Goal: Task Accomplishment & Management: Complete application form

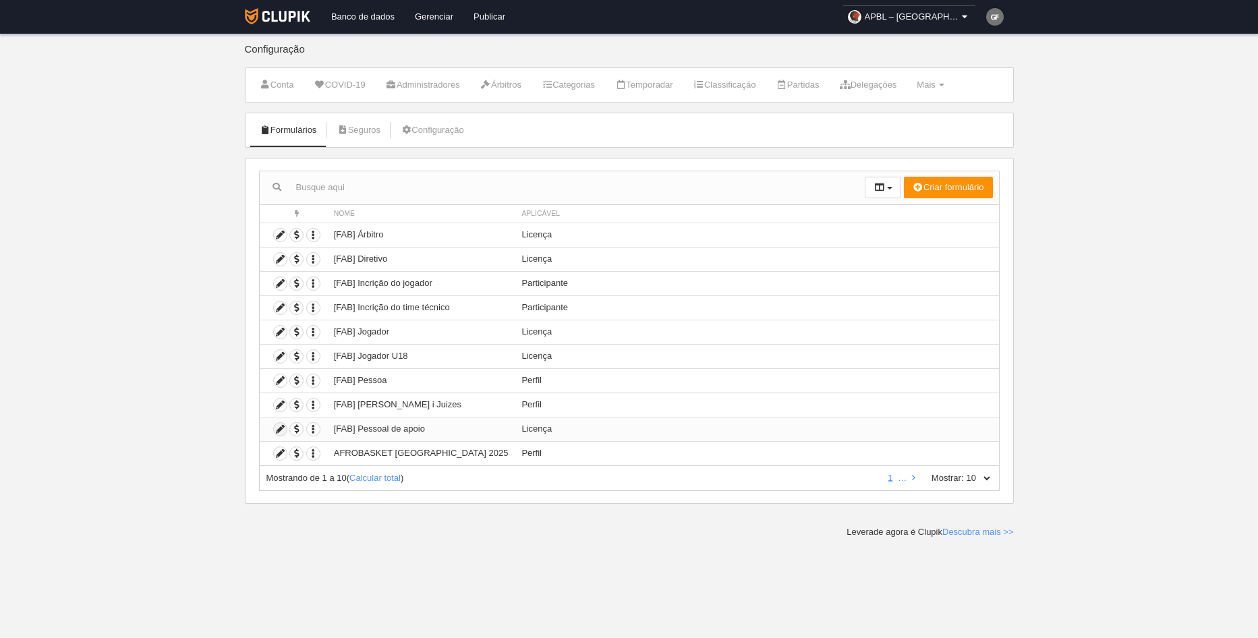
click at [284, 428] on icon at bounding box center [280, 429] width 13 height 13
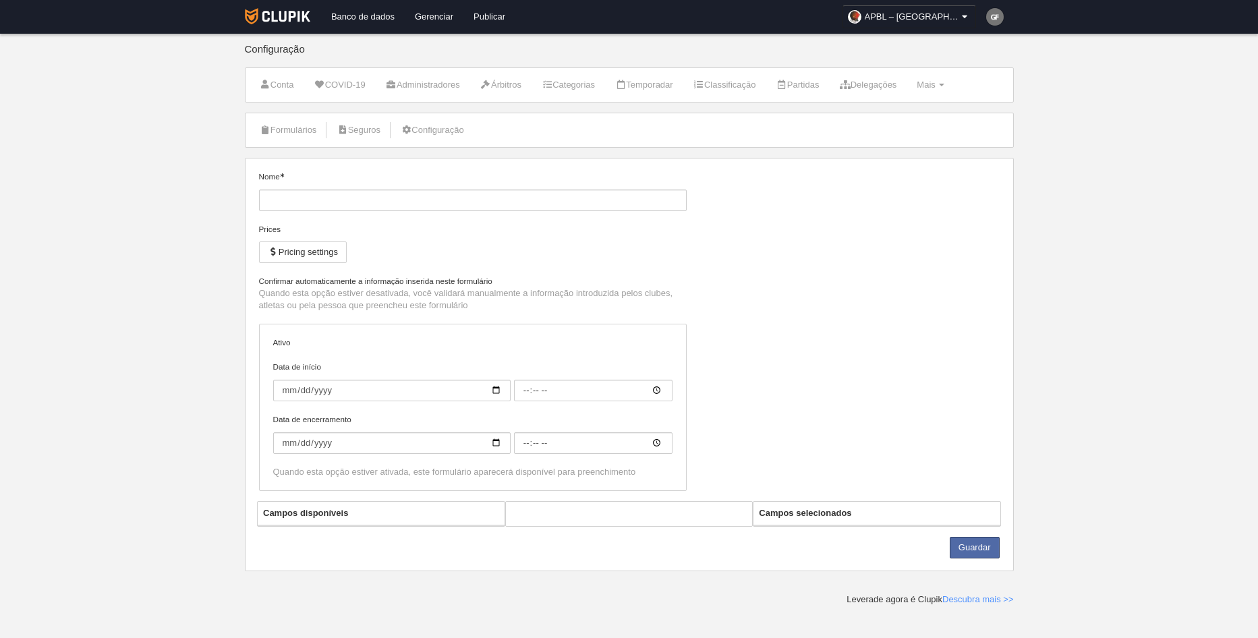
type input "[FAB] Pessoal de apoio"
checkbox input "true"
select select "selected"
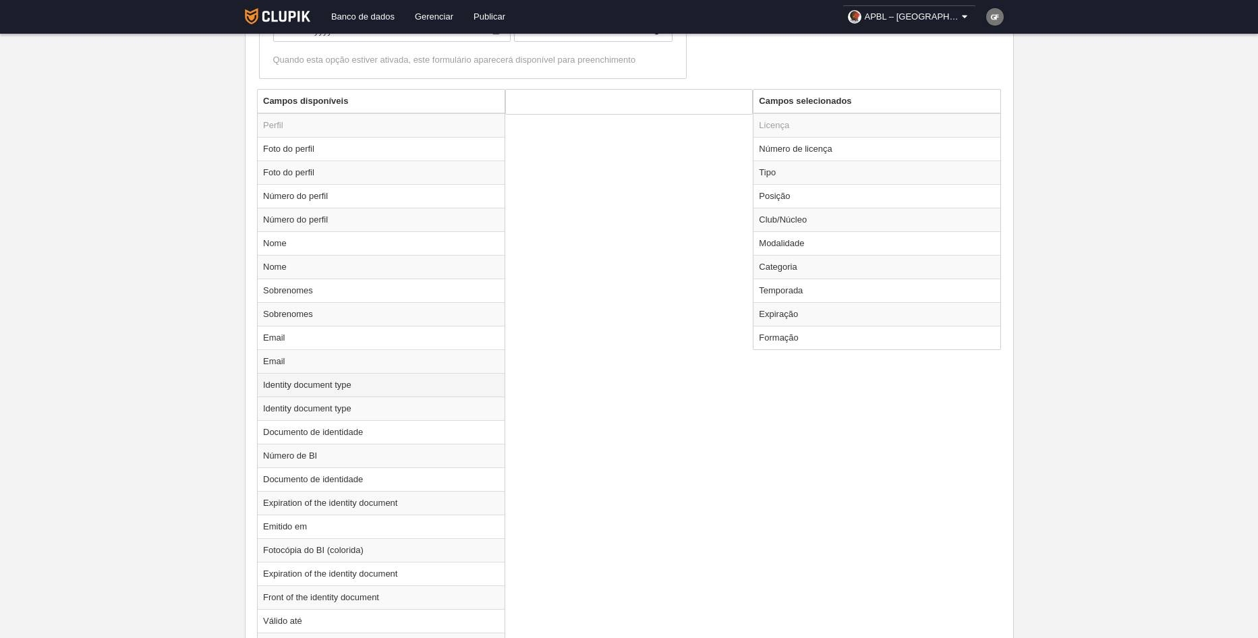
scroll to position [472, 0]
click at [812, 149] on td "Número de licença" at bounding box center [877, 148] width 247 height 24
radio input "true"
select select "233"
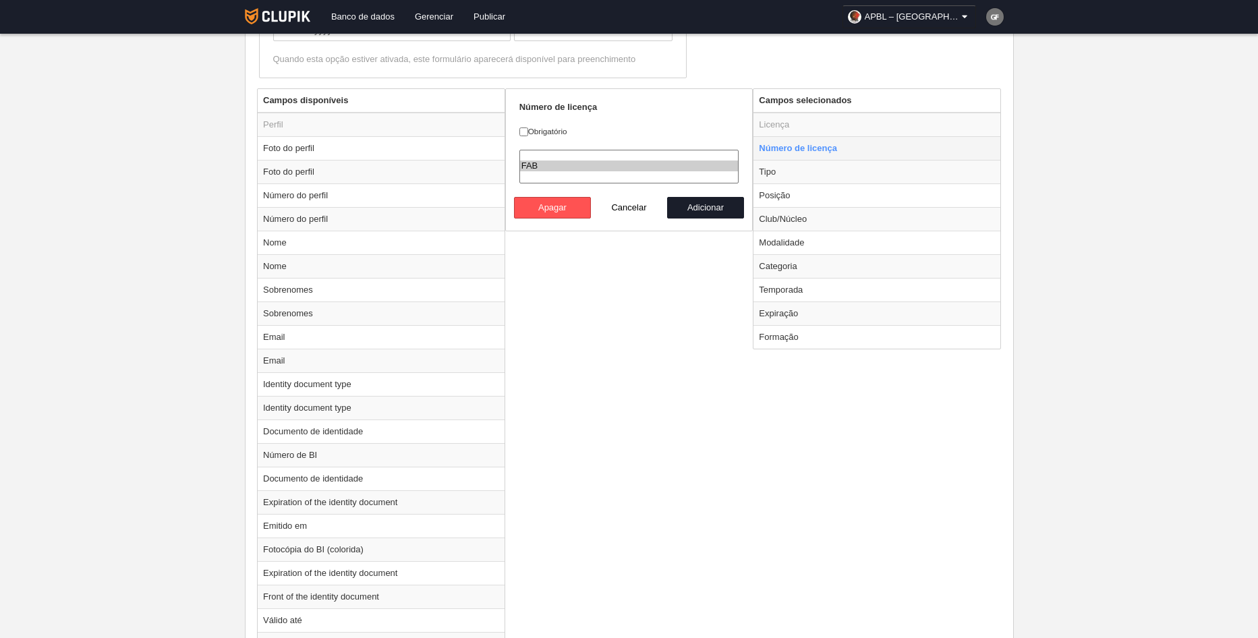
click at [812, 149] on td "Número de licença" at bounding box center [877, 148] width 247 height 24
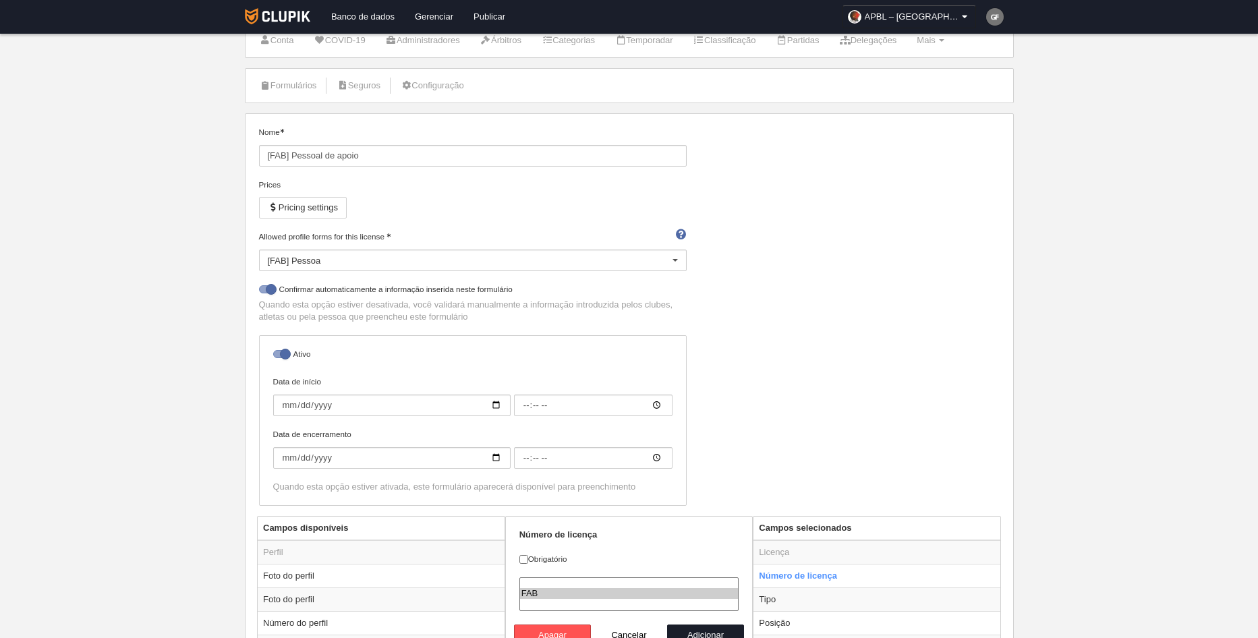
scroll to position [0, 0]
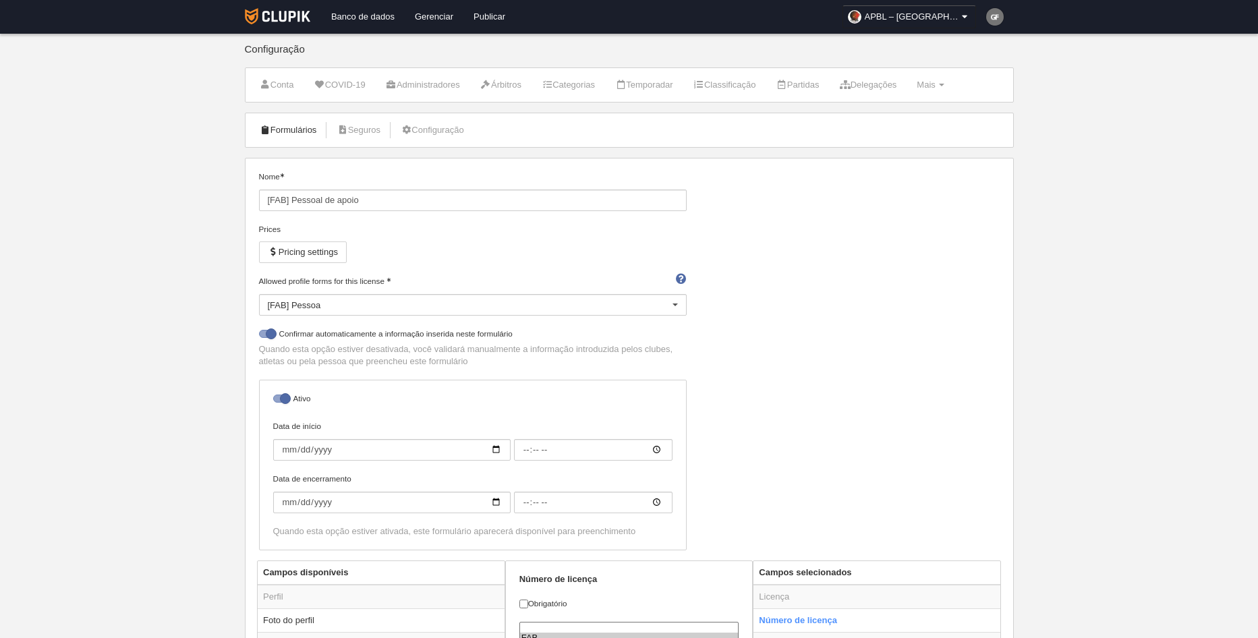
click at [312, 127] on link "Formulários" at bounding box center [288, 130] width 72 height 20
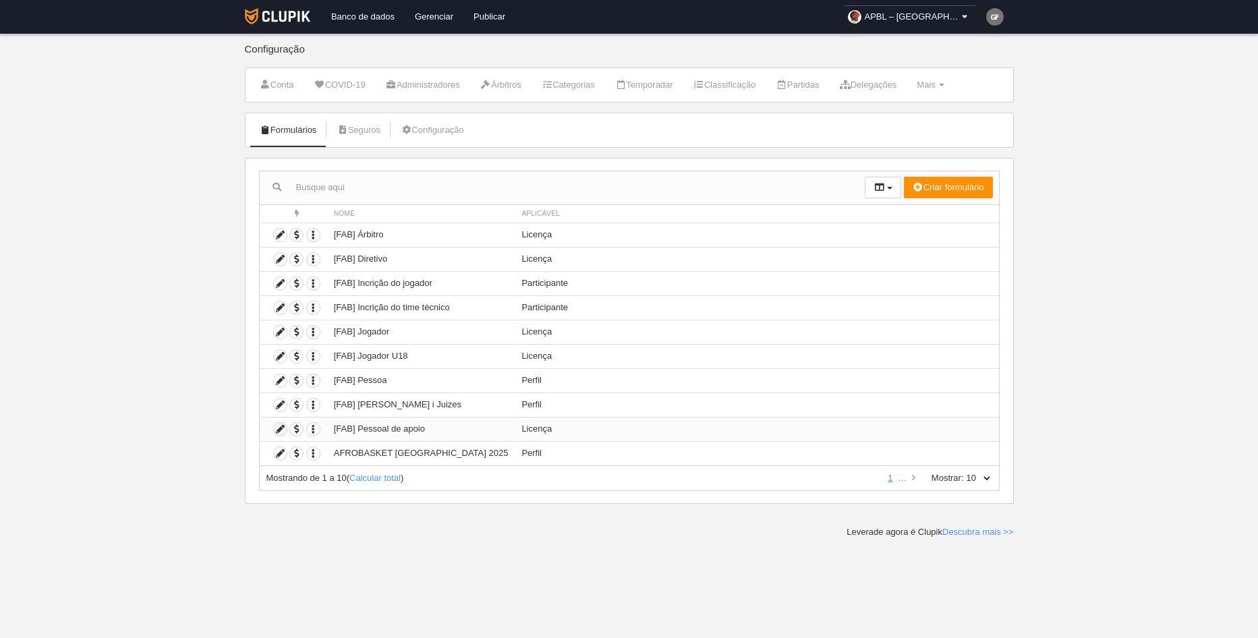
click at [277, 429] on icon at bounding box center [280, 429] width 13 height 13
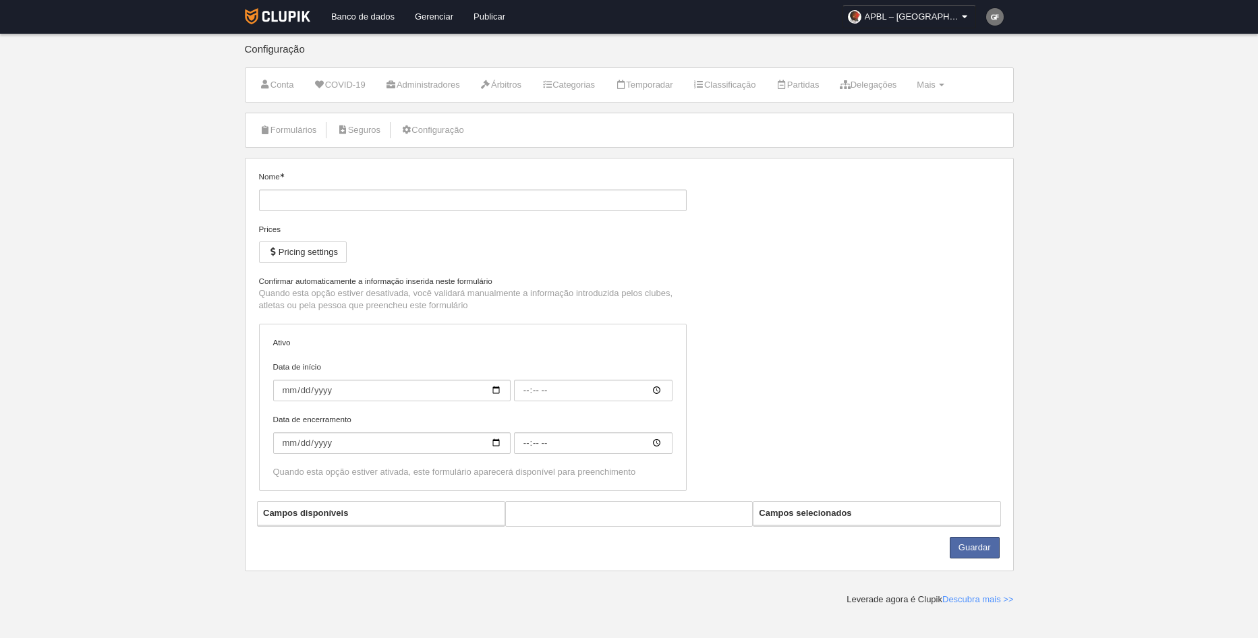
type input "[FAB] Pessoal de apoio"
checkbox input "true"
select select "selected"
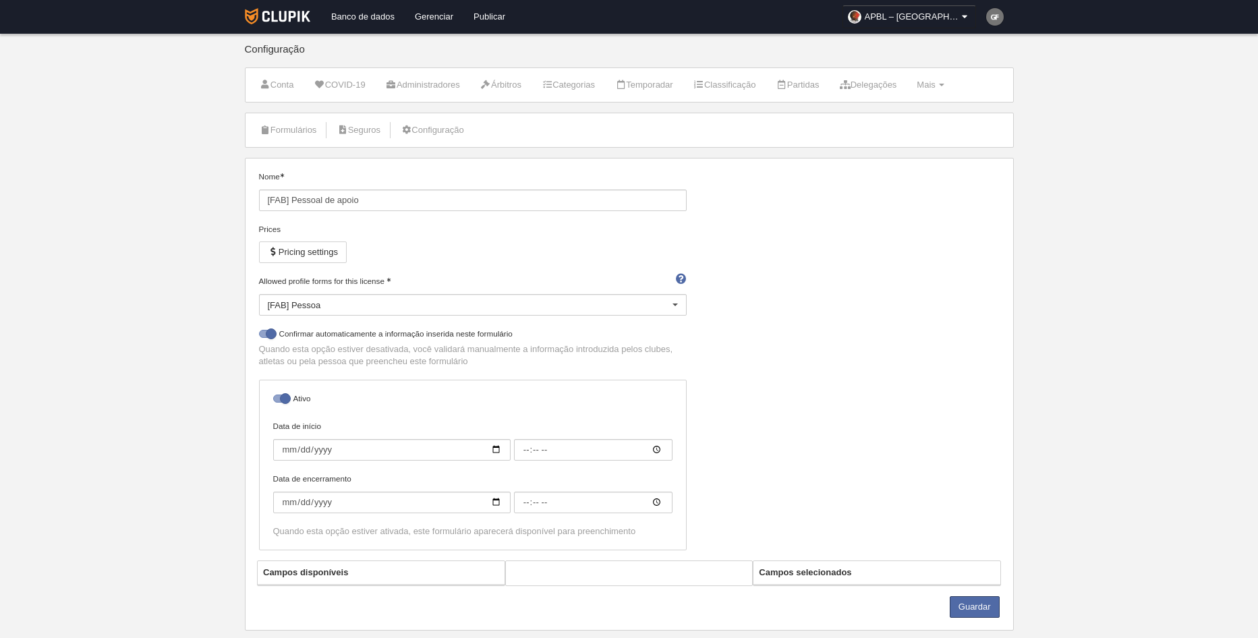
click at [678, 305] on div at bounding box center [676, 306] width 22 height 22
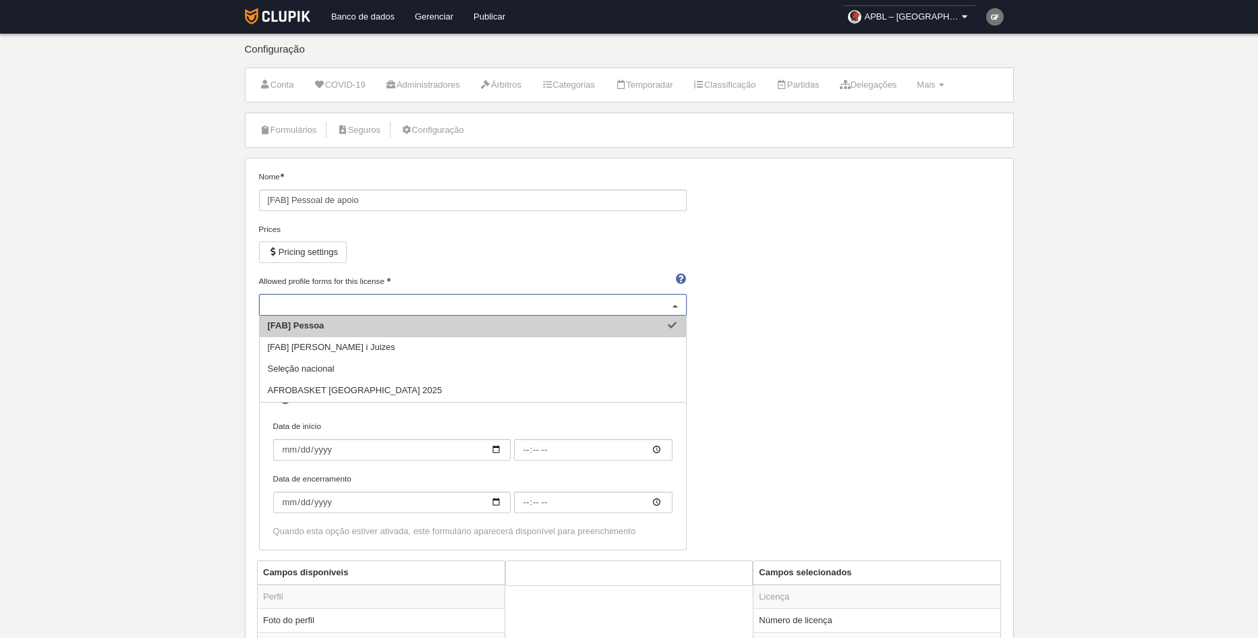
click at [894, 339] on div "Nome [FAB] Pessoal de apoio Prices Pricing settings Allowed profile forms for t…" at bounding box center [629, 366] width 751 height 390
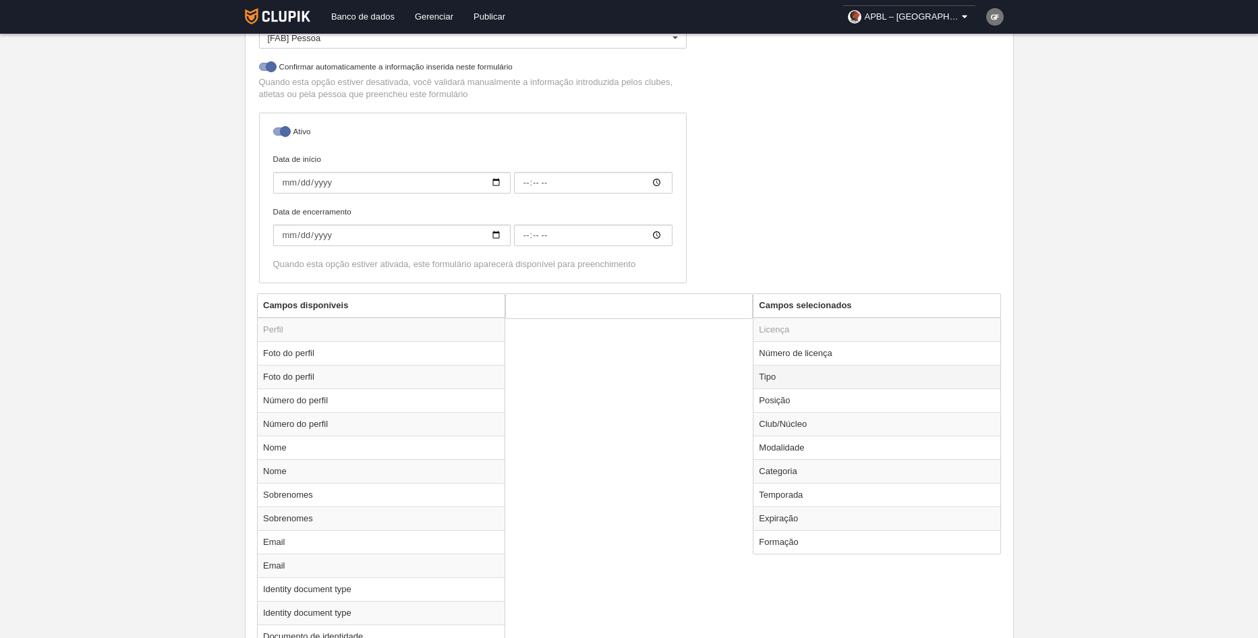
scroll to position [270, 0]
click at [872, 350] on td "Número de licença" at bounding box center [877, 351] width 247 height 24
radio input "true"
select select "233"
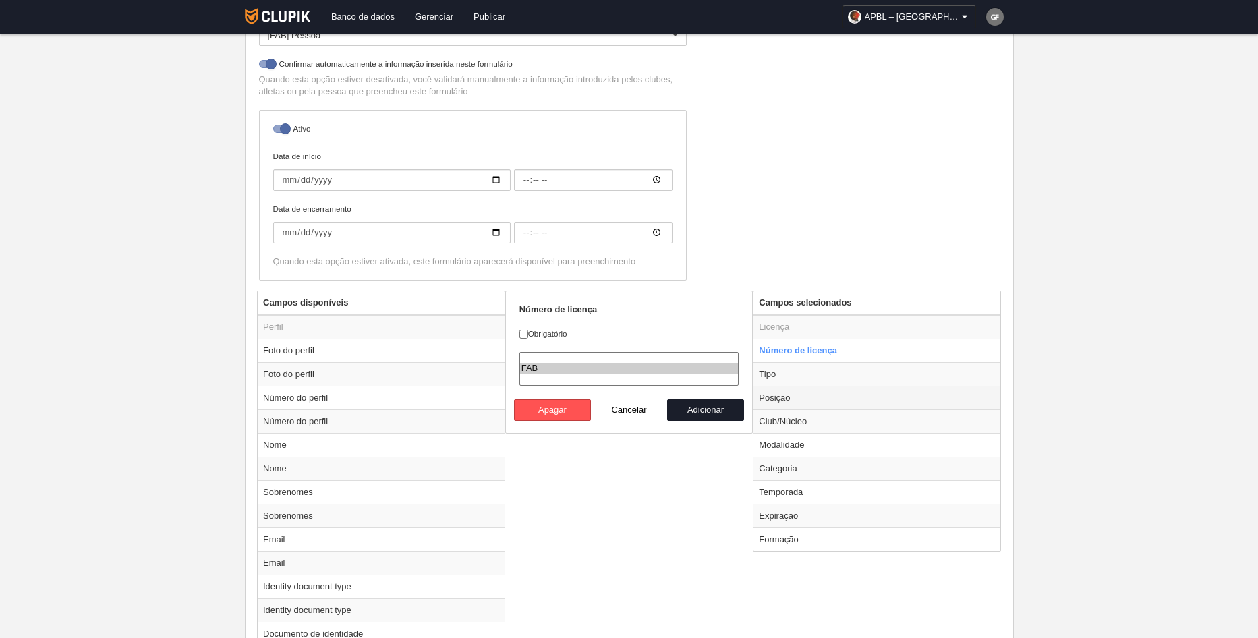
click at [829, 398] on td "Posição" at bounding box center [877, 398] width 247 height 24
radio input "false"
radio input "true"
checkbox input "true"
select select
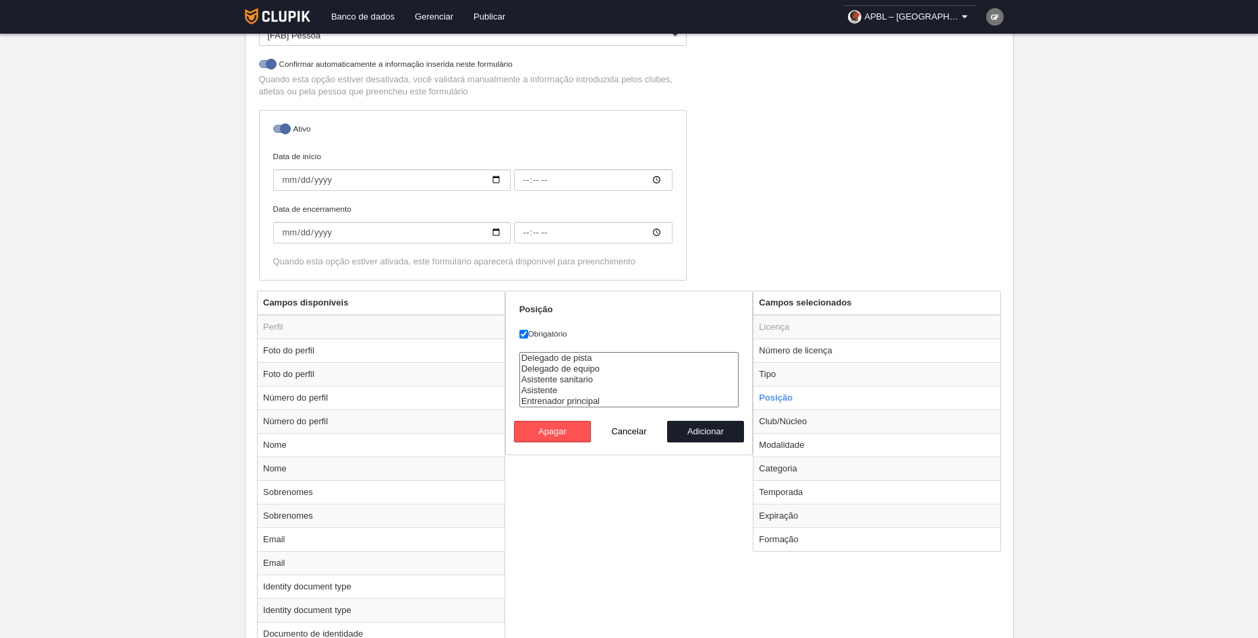
click at [714, 335] on label "Obrigatório" at bounding box center [630, 334] width 220 height 12
click at [528, 335] on input "Obrigatório" at bounding box center [524, 334] width 9 height 9
checkbox input "false"
click at [632, 433] on button "Cancelar" at bounding box center [629, 432] width 77 height 22
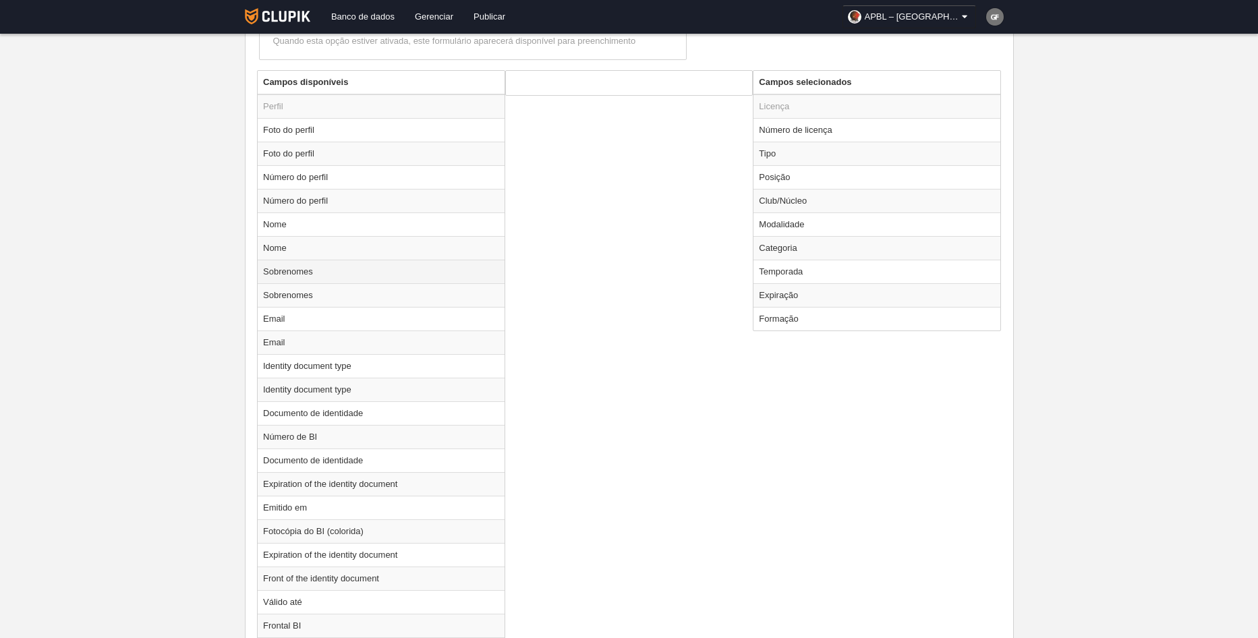
scroll to position [489, 0]
click at [806, 177] on td "Posição" at bounding box center [877, 179] width 247 height 24
radio input "true"
select select
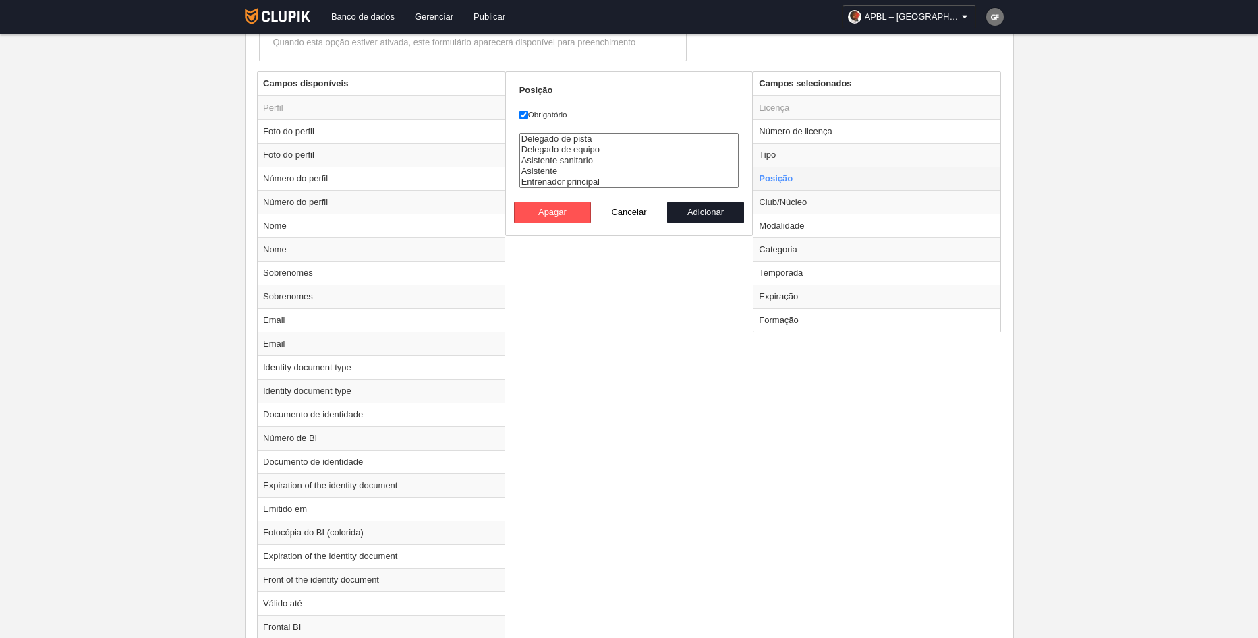
click at [806, 177] on td "Posição" at bounding box center [877, 179] width 247 height 24
click at [798, 250] on td "Categoria" at bounding box center [877, 250] width 247 height 24
radio input "false"
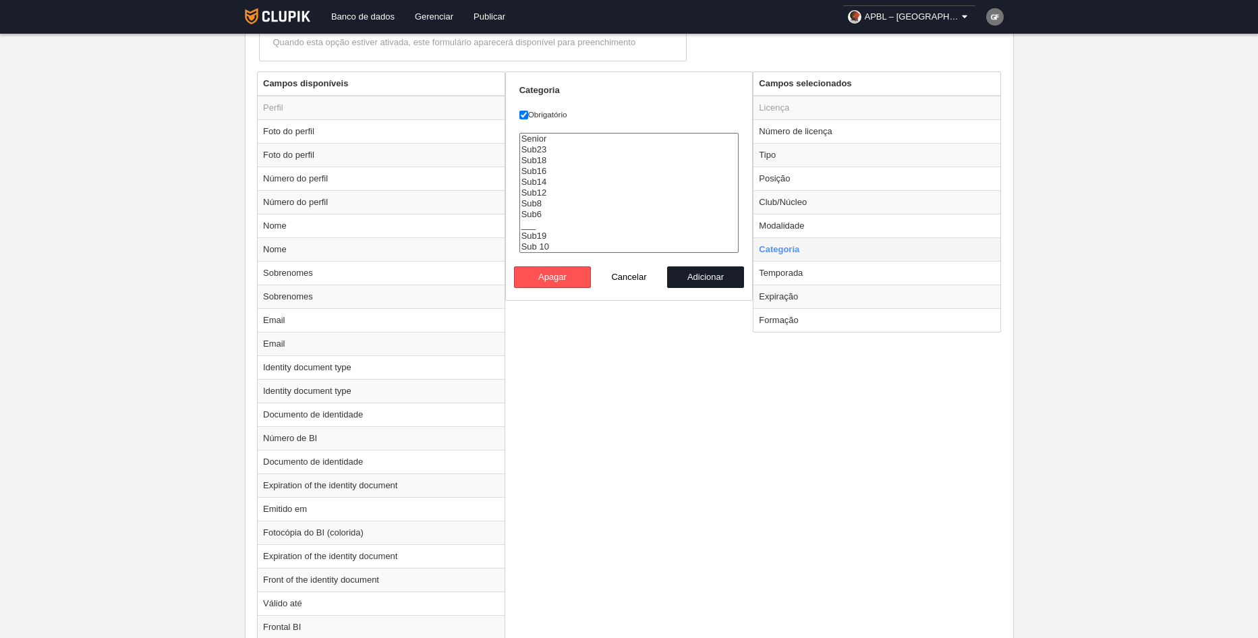
click at [798, 250] on td "Categoria" at bounding box center [877, 250] width 247 height 24
click at [802, 276] on td "Temporada" at bounding box center [877, 273] width 247 height 24
radio input "false"
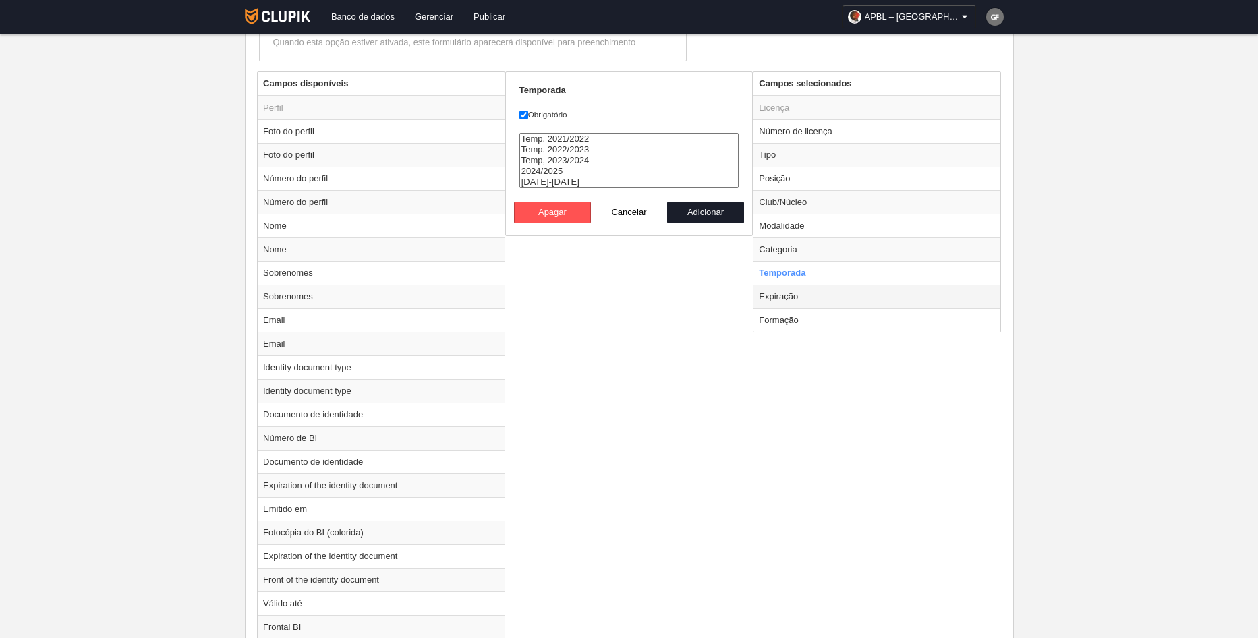
click at [806, 291] on td "Expiração" at bounding box center [877, 297] width 247 height 24
radio input "false"
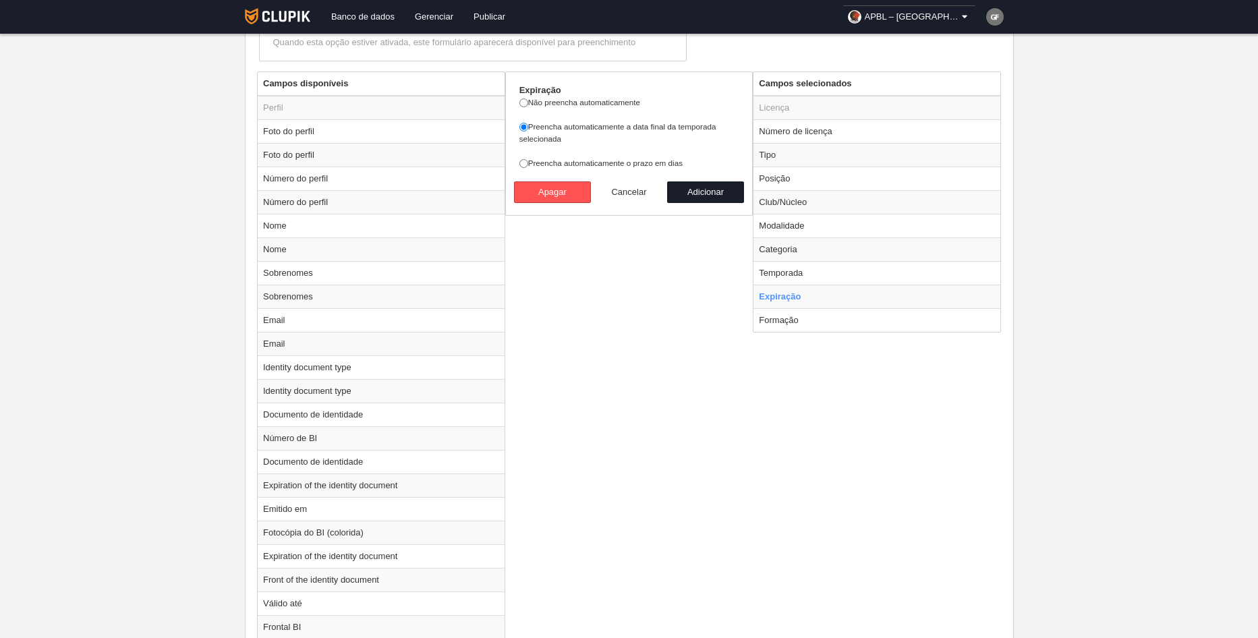
click at [642, 188] on button "Cancelar" at bounding box center [629, 193] width 77 height 22
radio input "false"
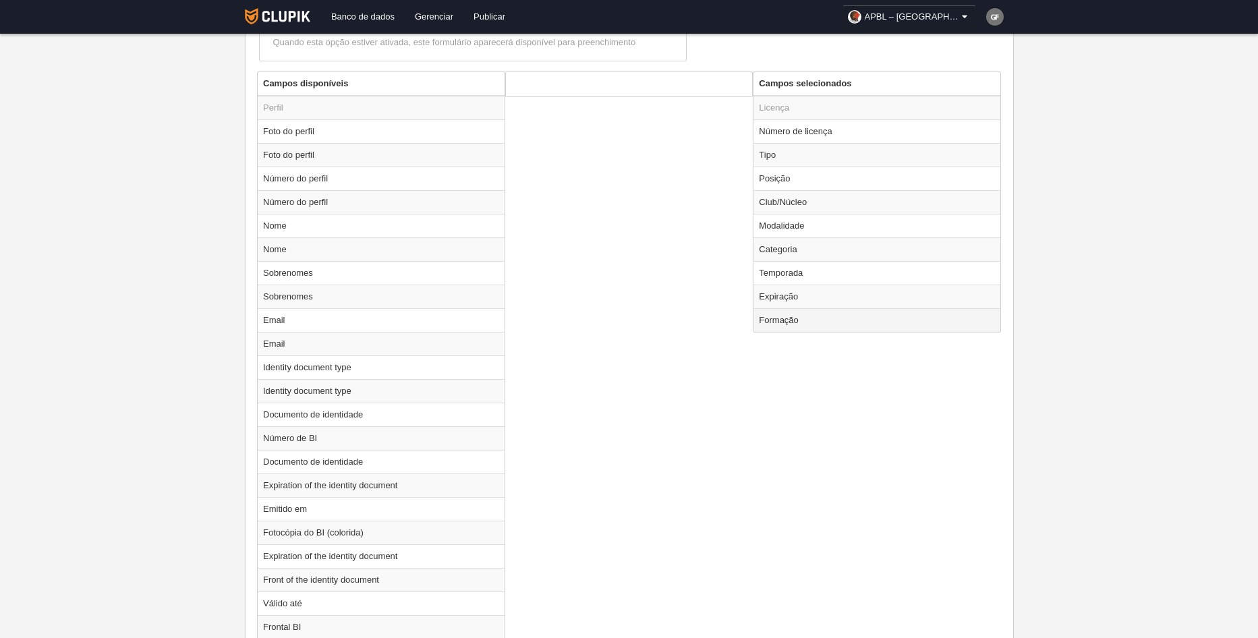
click at [785, 318] on td "Formação" at bounding box center [877, 320] width 247 height 24
radio input "true"
select select
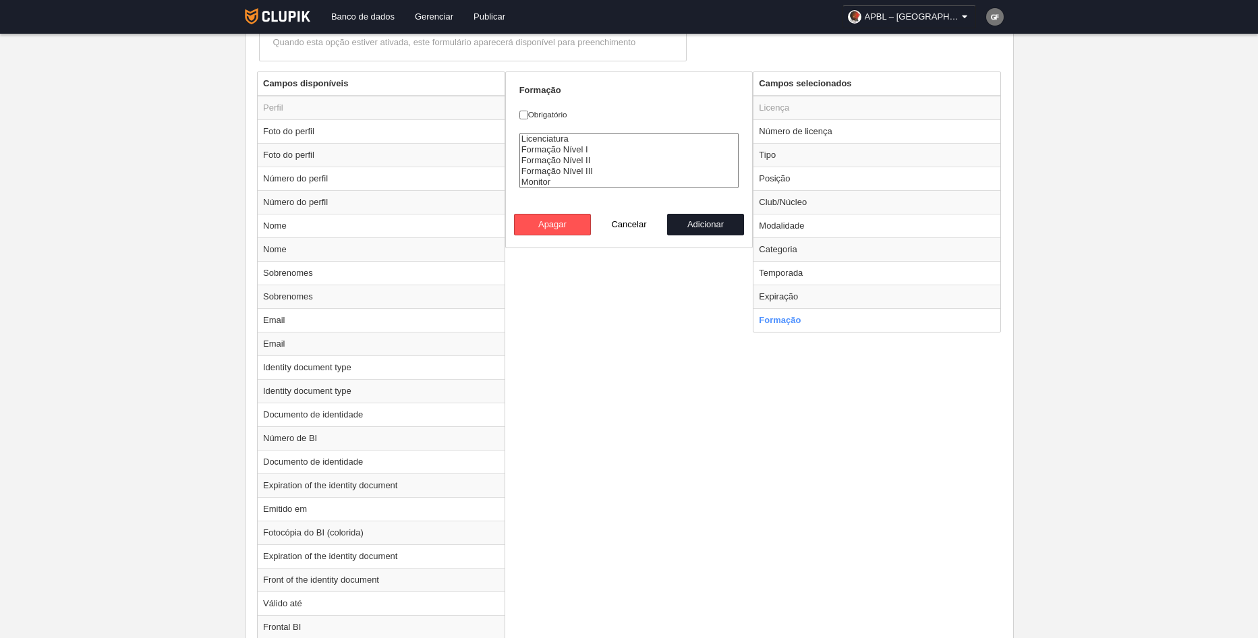
click at [669, 100] on form "Formação Obrigatório Licenciatura Formação Nível I Formação Nível II Formação N…" at bounding box center [630, 159] width 220 height 151
click at [638, 223] on button "Cancelar" at bounding box center [629, 225] width 77 height 22
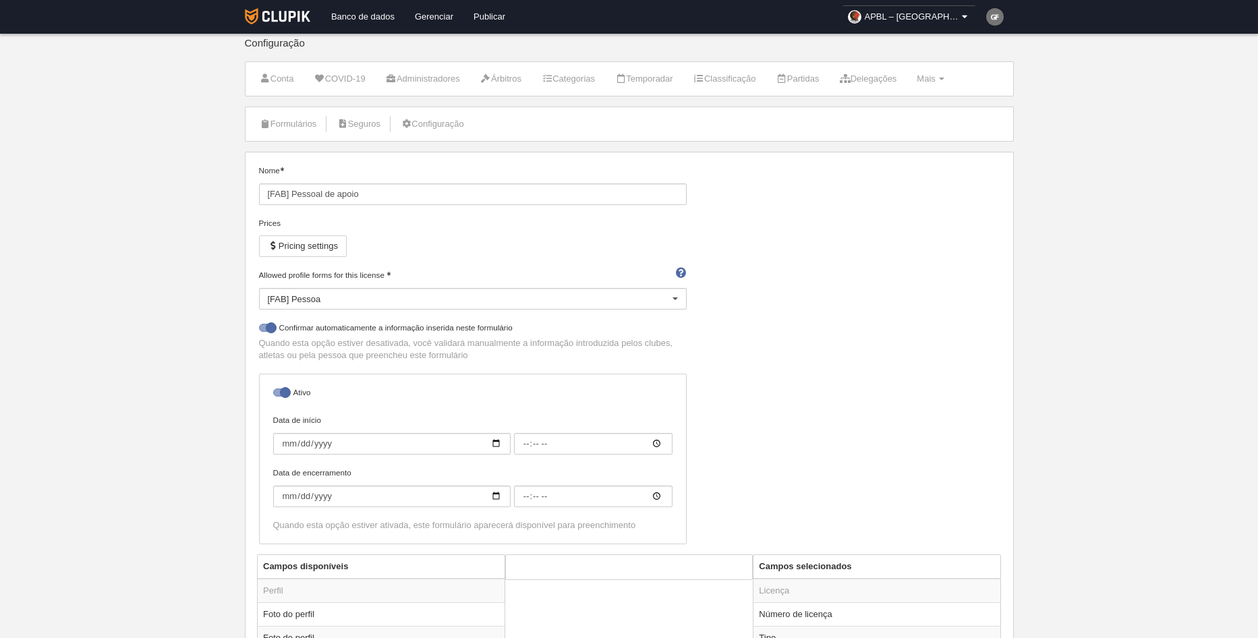
scroll to position [0, 0]
click at [344, 303] on div "[FAB] Pessoa" at bounding box center [473, 305] width 428 height 22
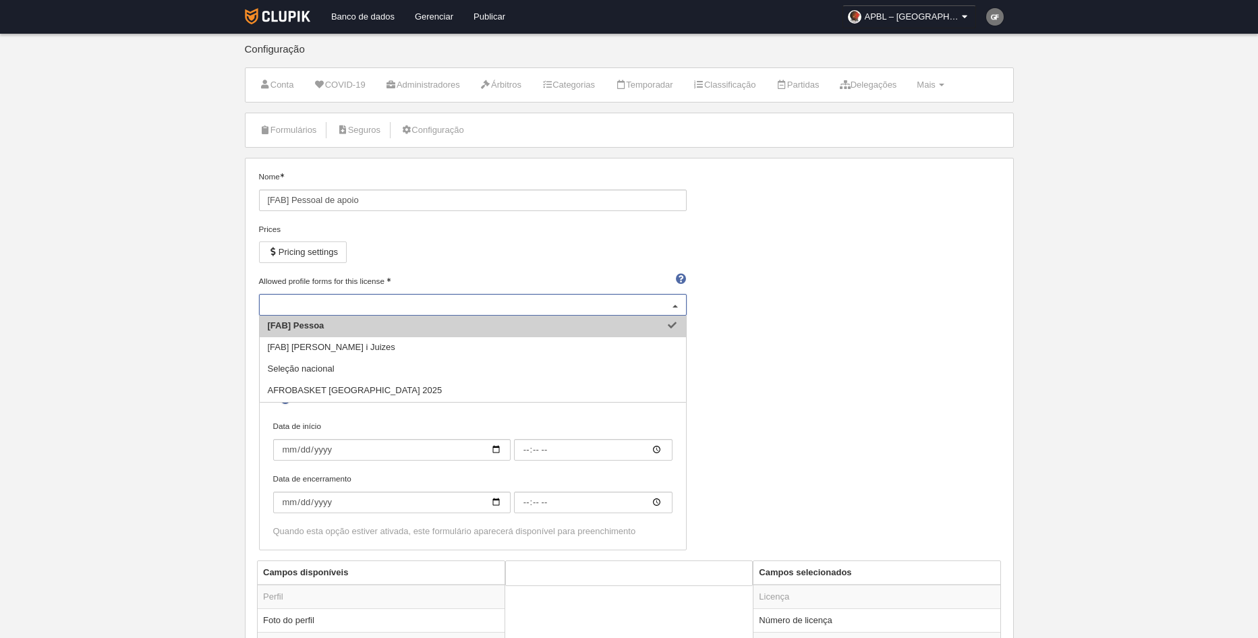
click at [340, 323] on span "[FAB] Pessoa" at bounding box center [473, 327] width 426 height 22
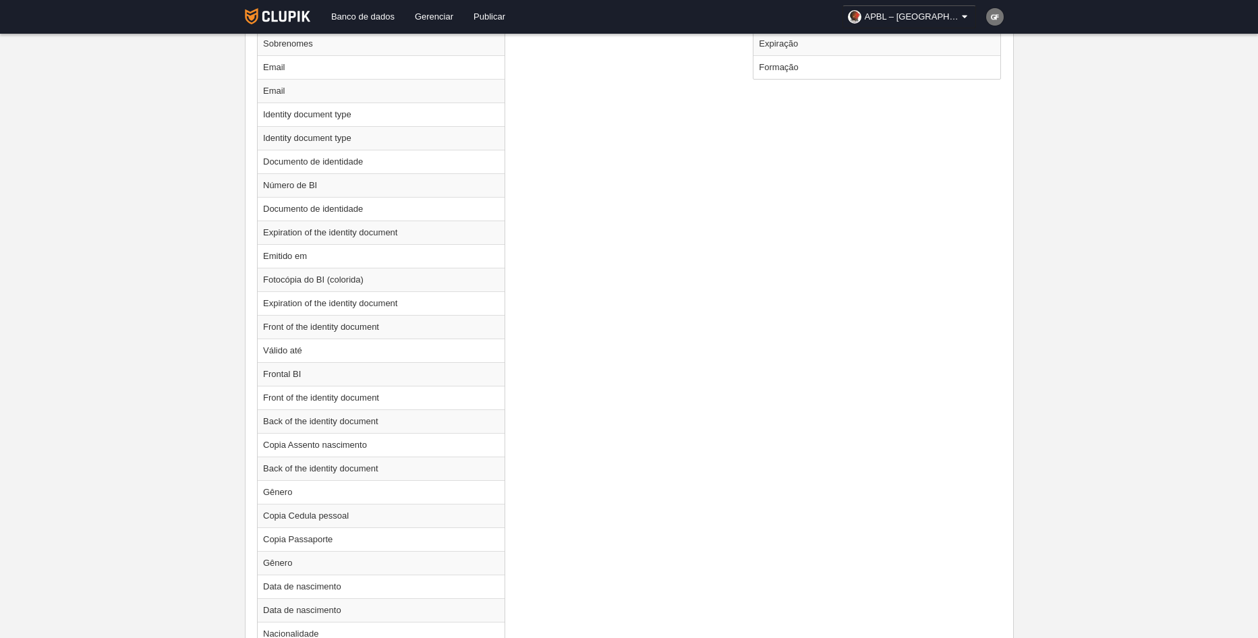
scroll to position [472, 0]
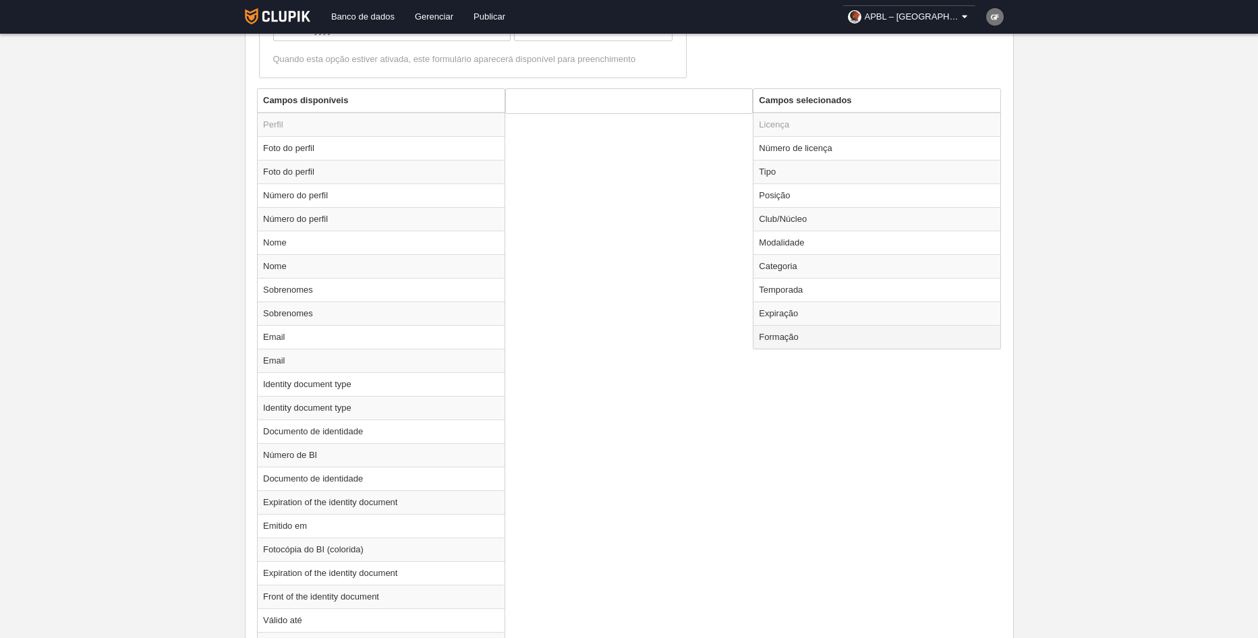
click at [804, 341] on td "Formação" at bounding box center [877, 337] width 247 height 24
radio input "true"
select select
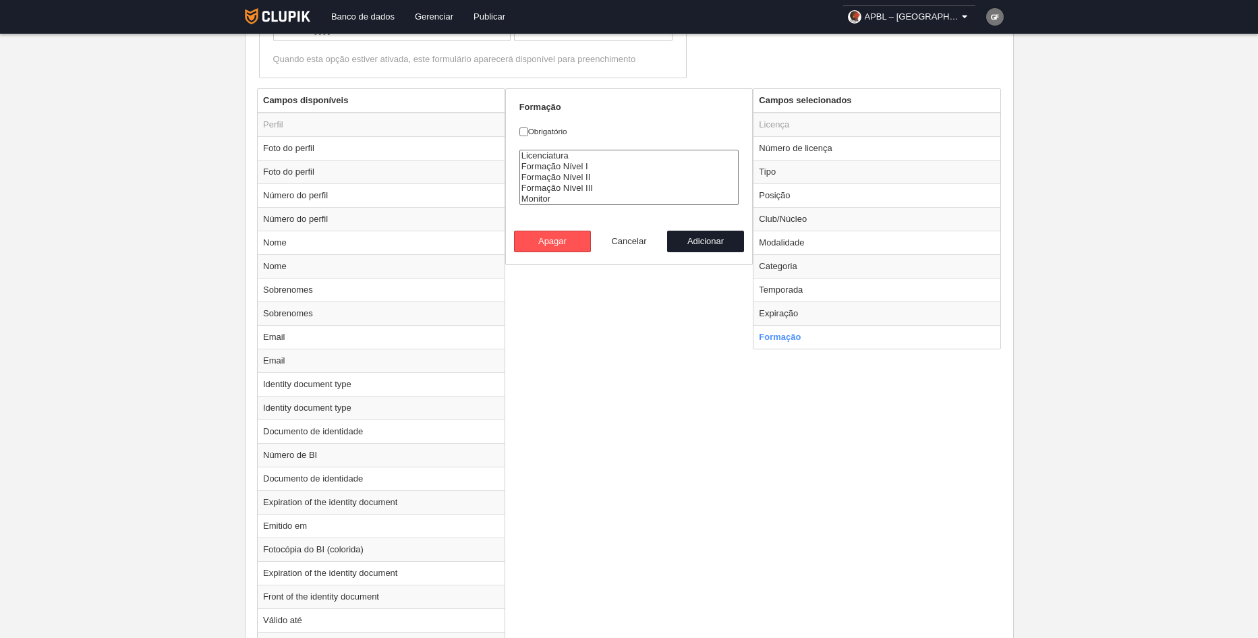
click at [626, 233] on button "Cancelar" at bounding box center [629, 242] width 77 height 22
radio input "false"
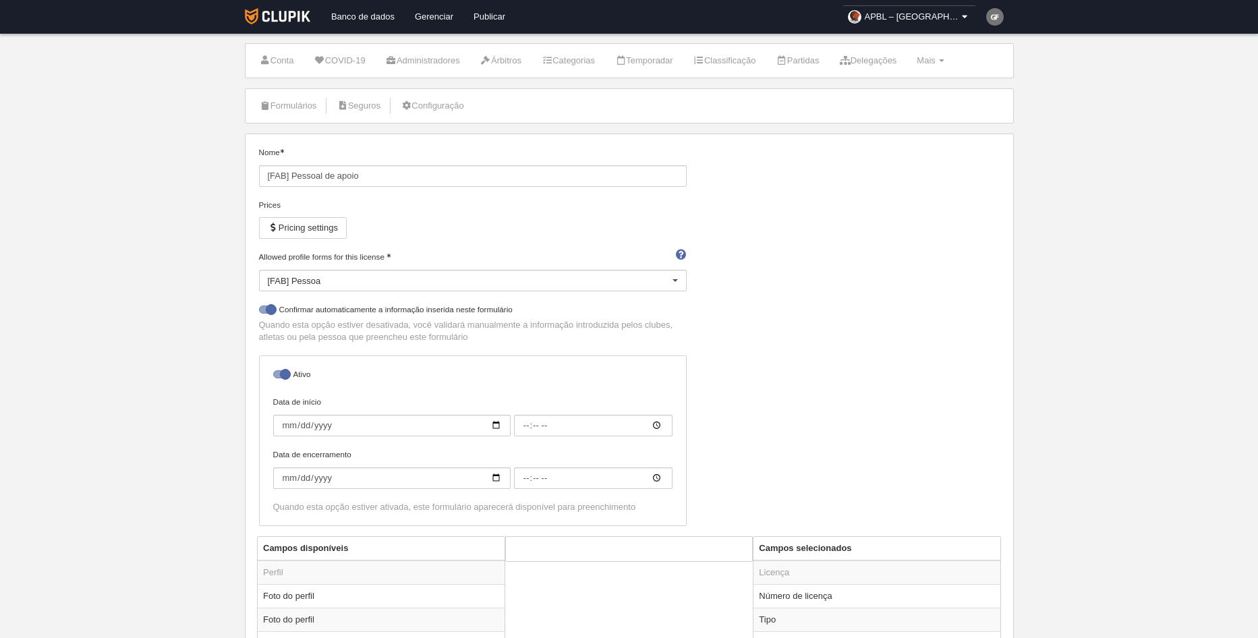
scroll to position [0, 0]
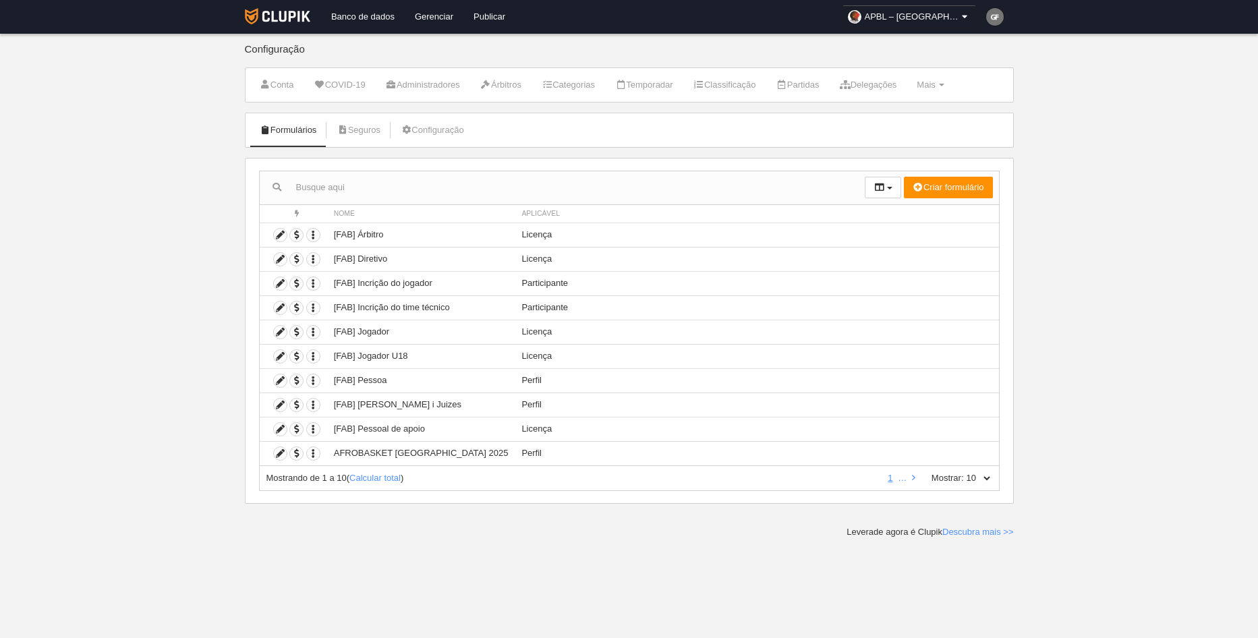
click at [986, 477] on select "10 25 50 100 500" at bounding box center [978, 478] width 28 height 12
select select "500"
click at [964, 472] on select "10 25 50 100 500" at bounding box center [978, 478] width 28 height 12
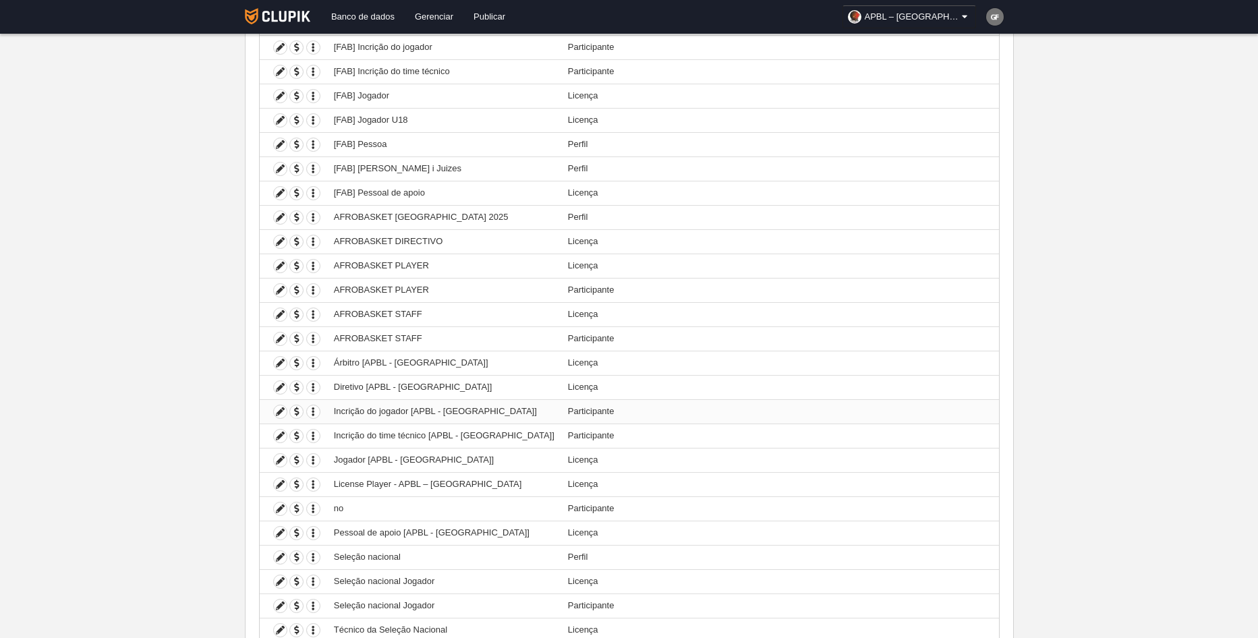
scroll to position [270, 0]
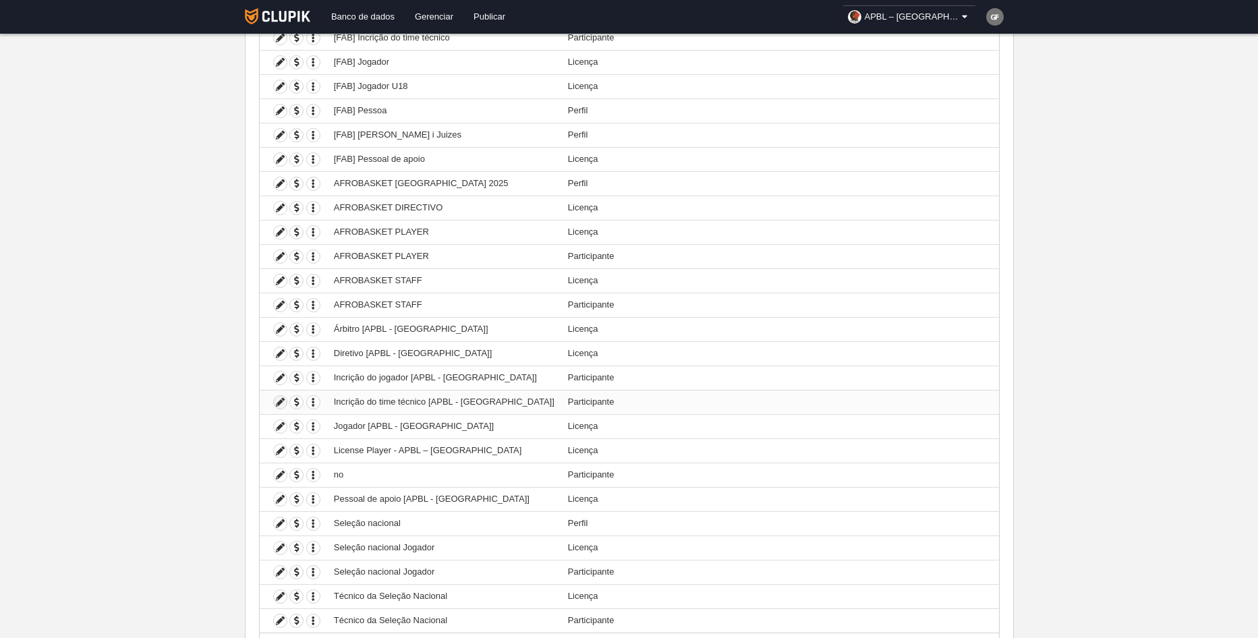
click at [281, 408] on icon at bounding box center [280, 402] width 13 height 13
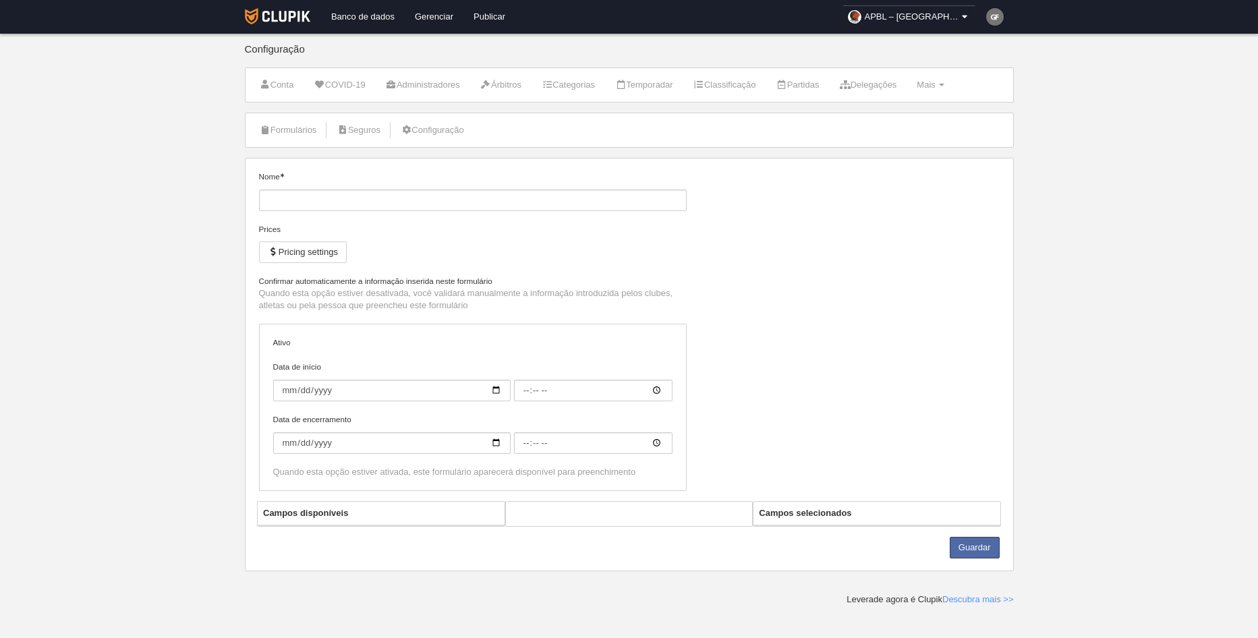
type input "Incrição do time técnico [APBL - [GEOGRAPHIC_DATA]]"
checkbox input "true"
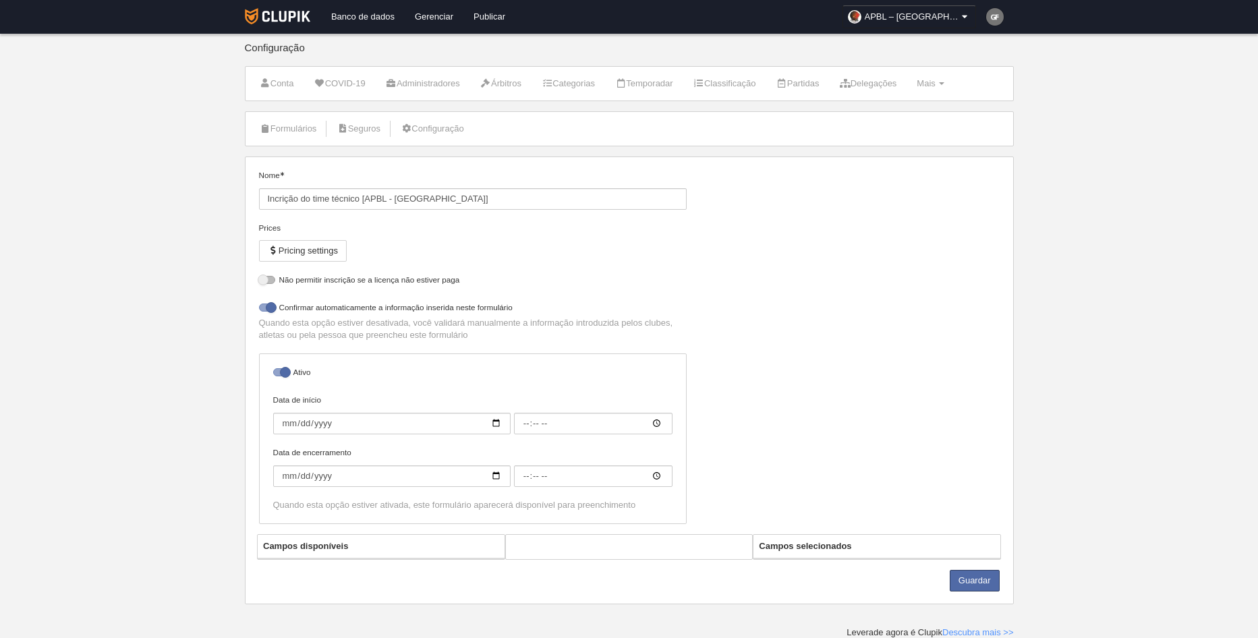
scroll to position [2, 0]
select select "selected"
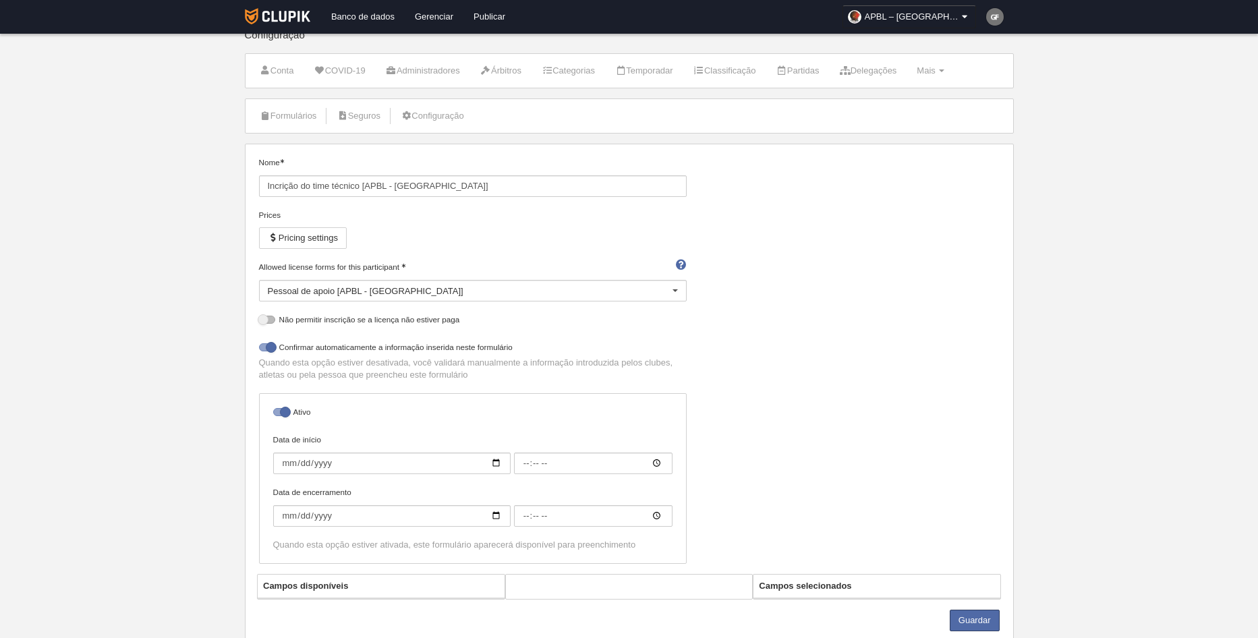
scroll to position [55, 0]
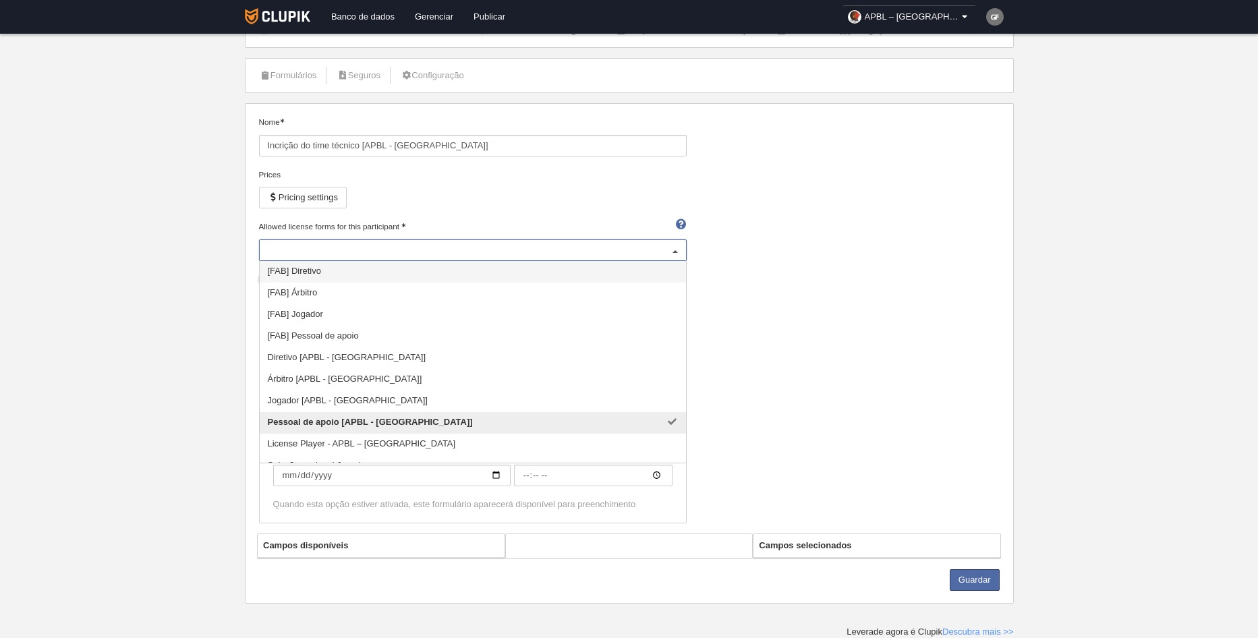
click at [669, 248] on div at bounding box center [676, 251] width 22 height 22
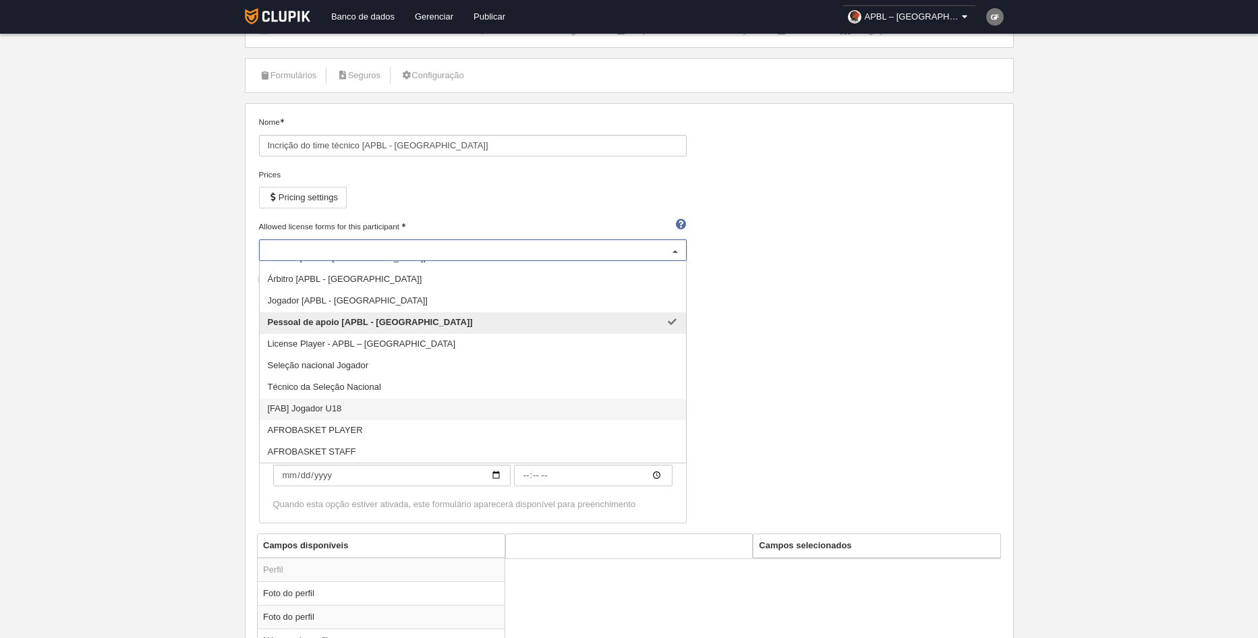
scroll to position [122, 0]
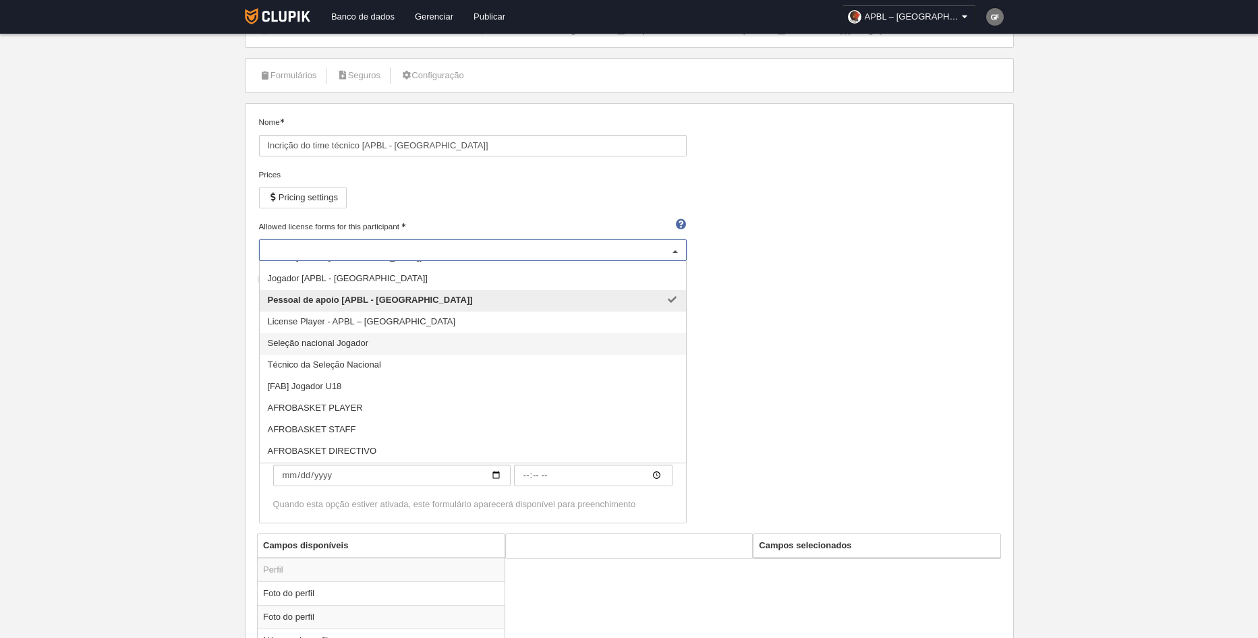
click at [762, 346] on div "Nome Incrição do time técnico [APBL - Luanda] Prices Pricing settings Allowed l…" at bounding box center [629, 325] width 751 height 418
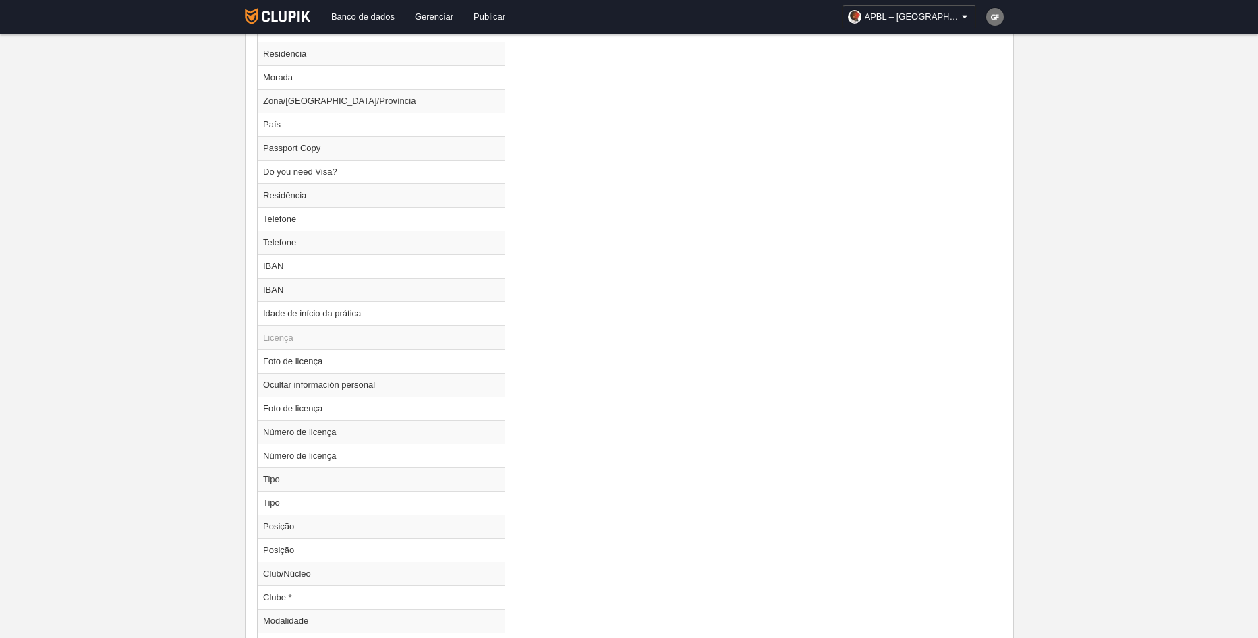
scroll to position [1539, 0]
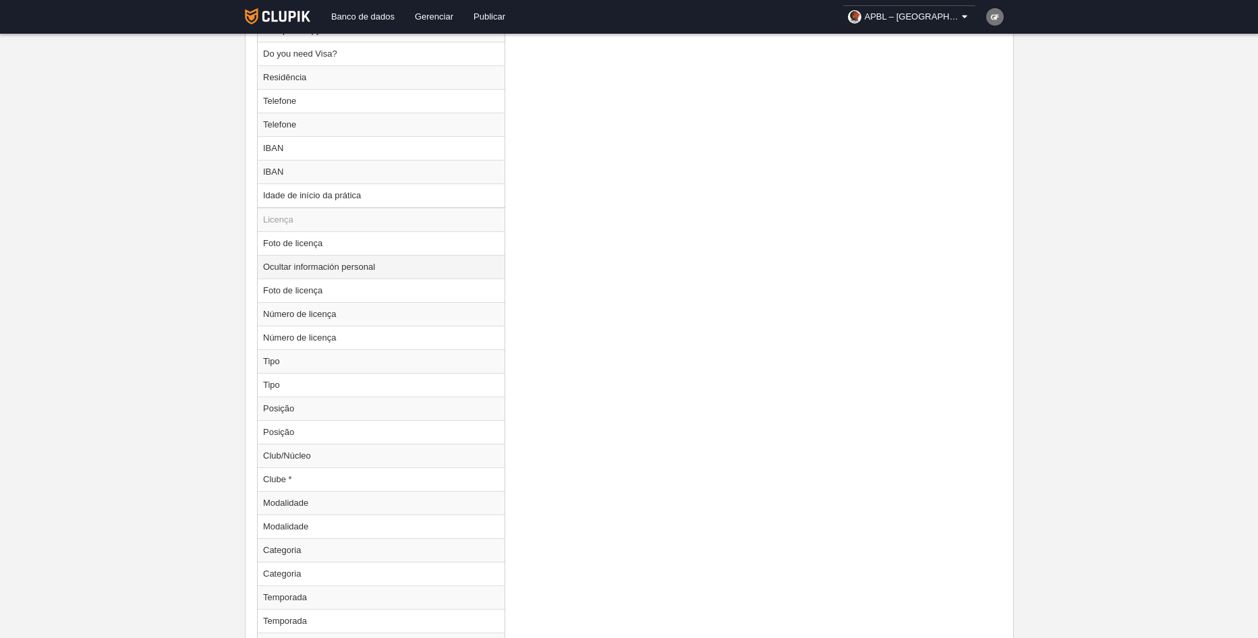
click at [374, 272] on td "Ocultar información personal" at bounding box center [381, 267] width 247 height 24
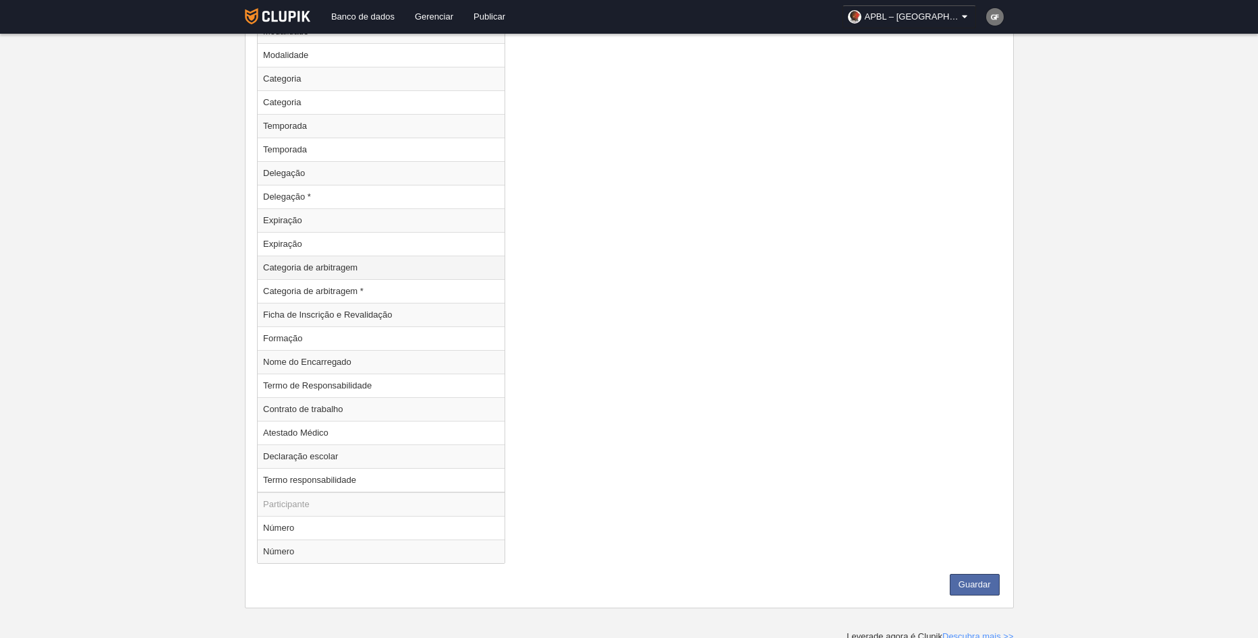
scroll to position [2011, 0]
click at [395, 310] on td "Ficha de Inscrição e Revalidação" at bounding box center [381, 314] width 247 height 24
radio input "false"
click at [395, 310] on td "Ficha de Inscrição e Revalidação" at bounding box center [381, 314] width 247 height 24
click at [417, 318] on td "Ficha de Inscrição e Revalidação" at bounding box center [381, 314] width 247 height 24
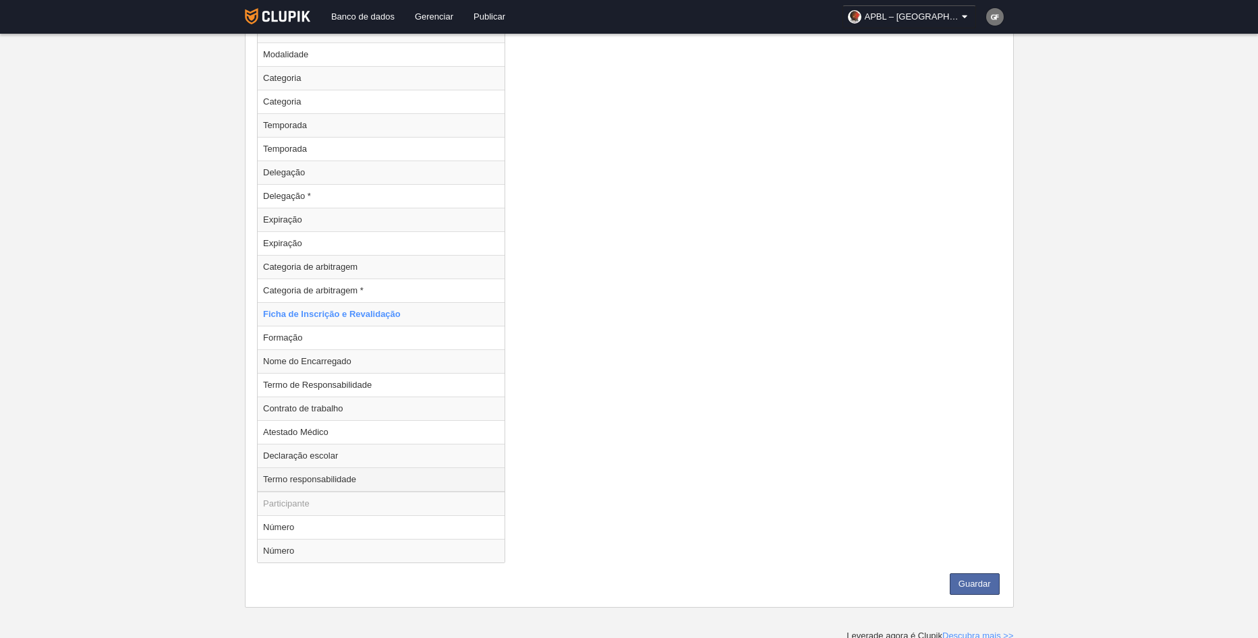
click at [346, 478] on td "Termo responsabilidade" at bounding box center [381, 480] width 247 height 24
radio input "false"
click at [354, 471] on td "Termo responsabilidade" at bounding box center [381, 480] width 247 height 24
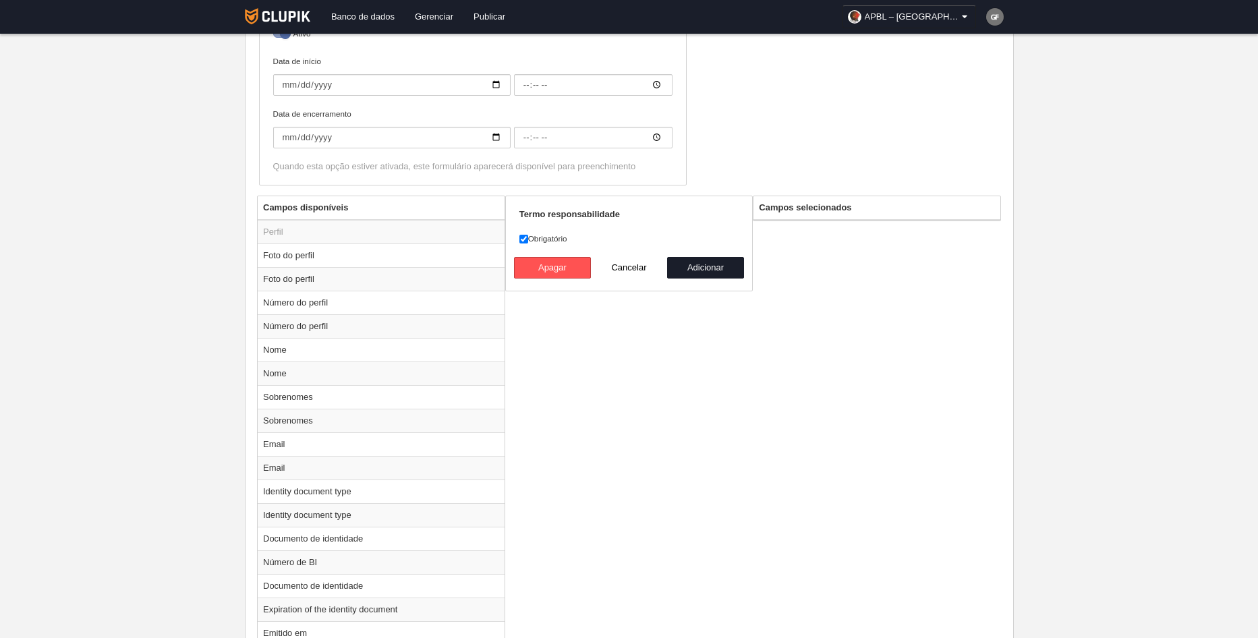
scroll to position [392, 0]
click at [786, 213] on th "Campos selecionados" at bounding box center [877, 209] width 247 height 24
click at [632, 271] on button "Cancelar" at bounding box center [629, 269] width 77 height 22
radio input "false"
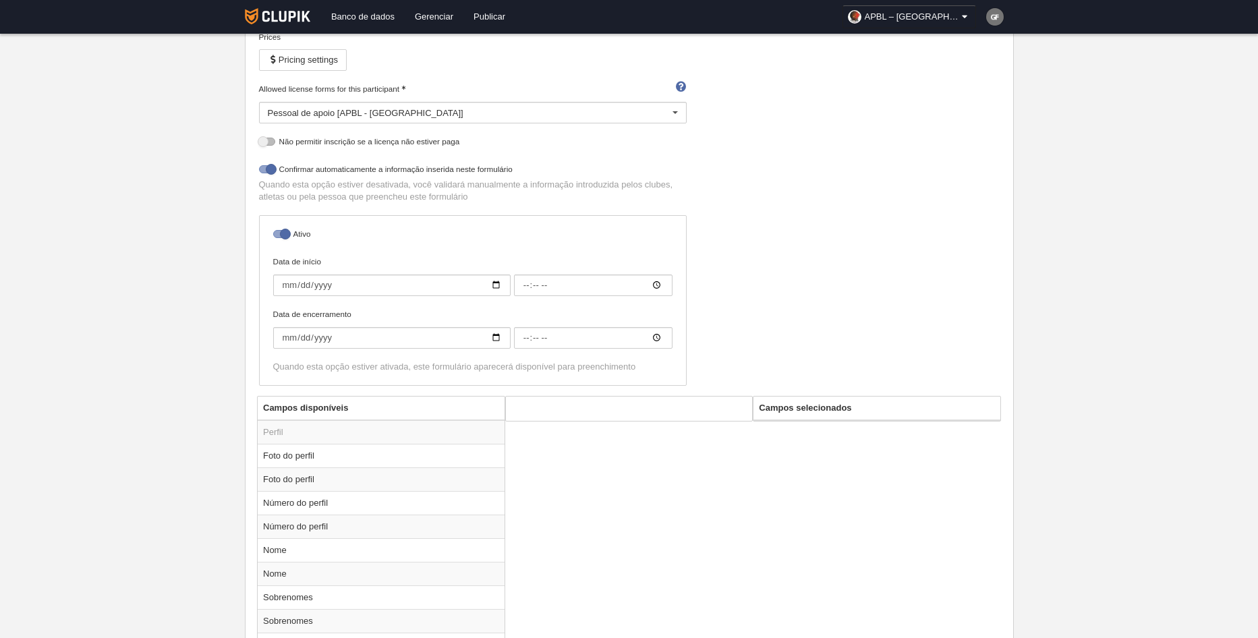
scroll to position [190, 0]
click at [661, 112] on div "Pessoal de apoio [APBL - [GEOGRAPHIC_DATA]]" at bounding box center [473, 116] width 428 height 22
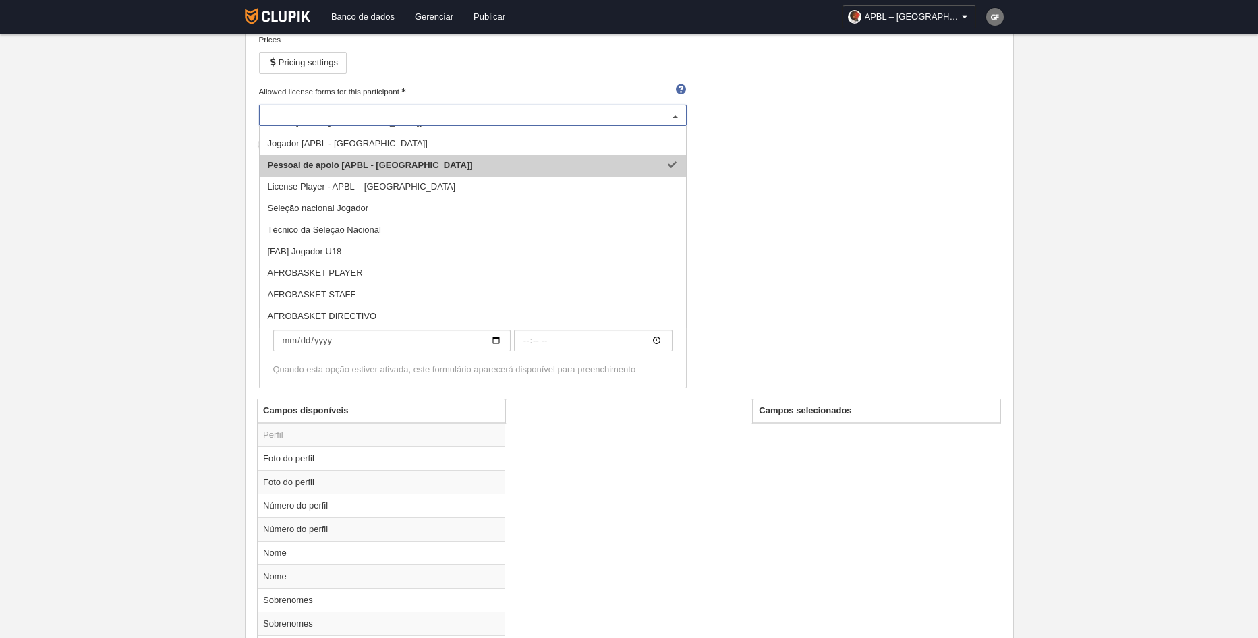
click at [367, 161] on span "Pessoal de apoio [APBL - [GEOGRAPHIC_DATA]]" at bounding box center [370, 165] width 205 height 10
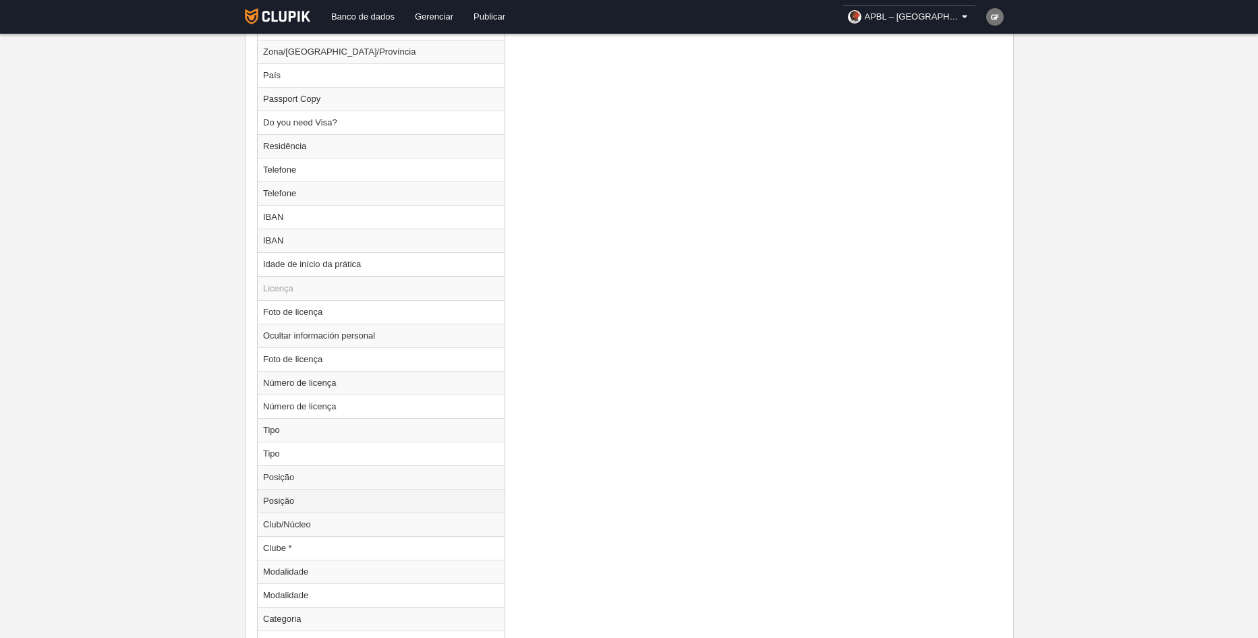
scroll to position [1472, 0]
click at [341, 430] on td "Tipo" at bounding box center [381, 429] width 247 height 24
radio input "true"
select select
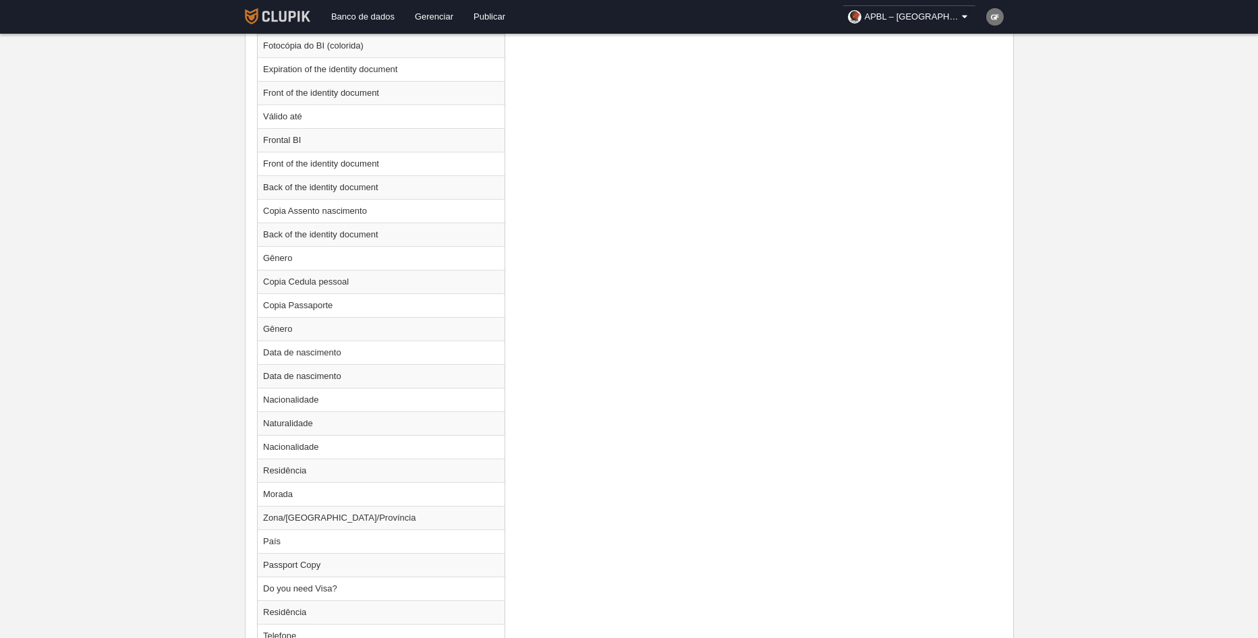
scroll to position [1003, 0]
click at [268, 11] on img at bounding box center [277, 16] width 65 height 16
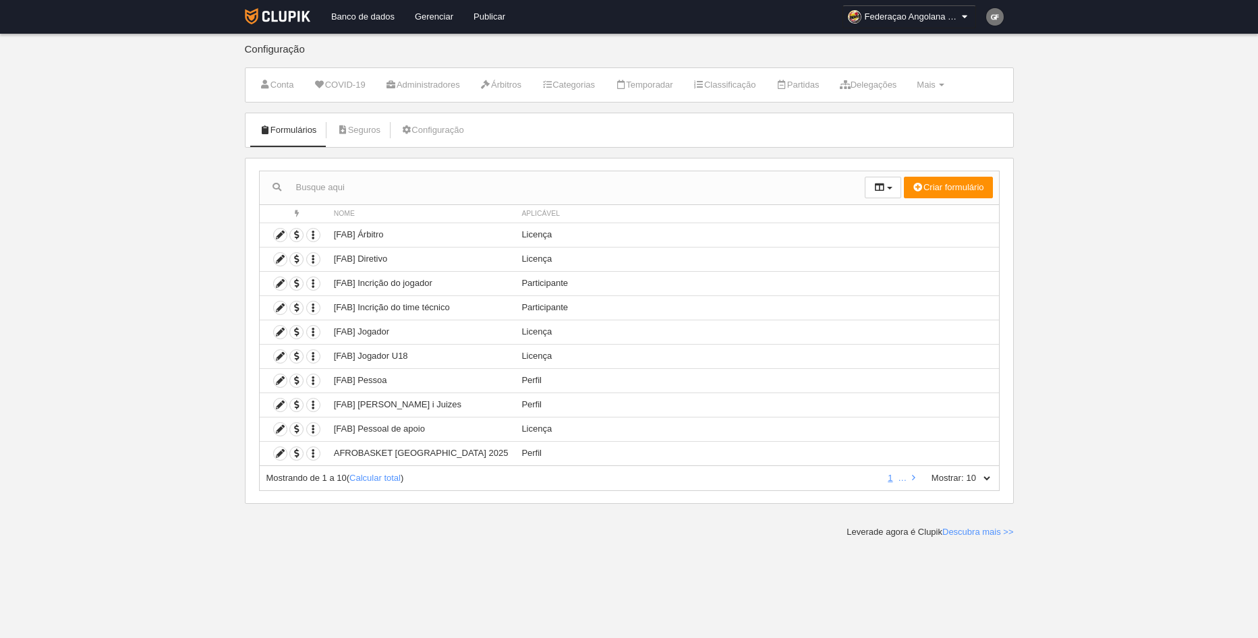
click at [993, 478] on div "Mostrando de 1 a 10 ( Calcular total ) 1 … Mostrar: 10 25 50 100 500" at bounding box center [629, 478] width 741 height 25
click at [988, 475] on select "10 25 50 100 500" at bounding box center [978, 478] width 28 height 12
select select "500"
click at [964, 472] on select "10 25 50 100 500" at bounding box center [978, 478] width 28 height 12
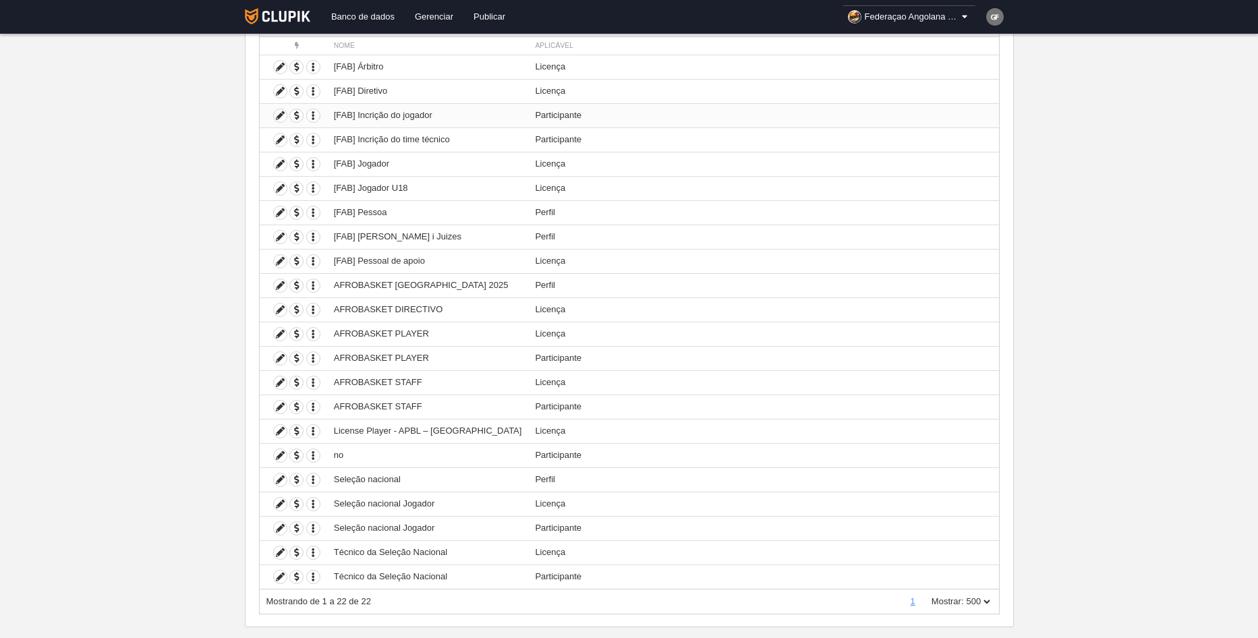
scroll to position [192, 0]
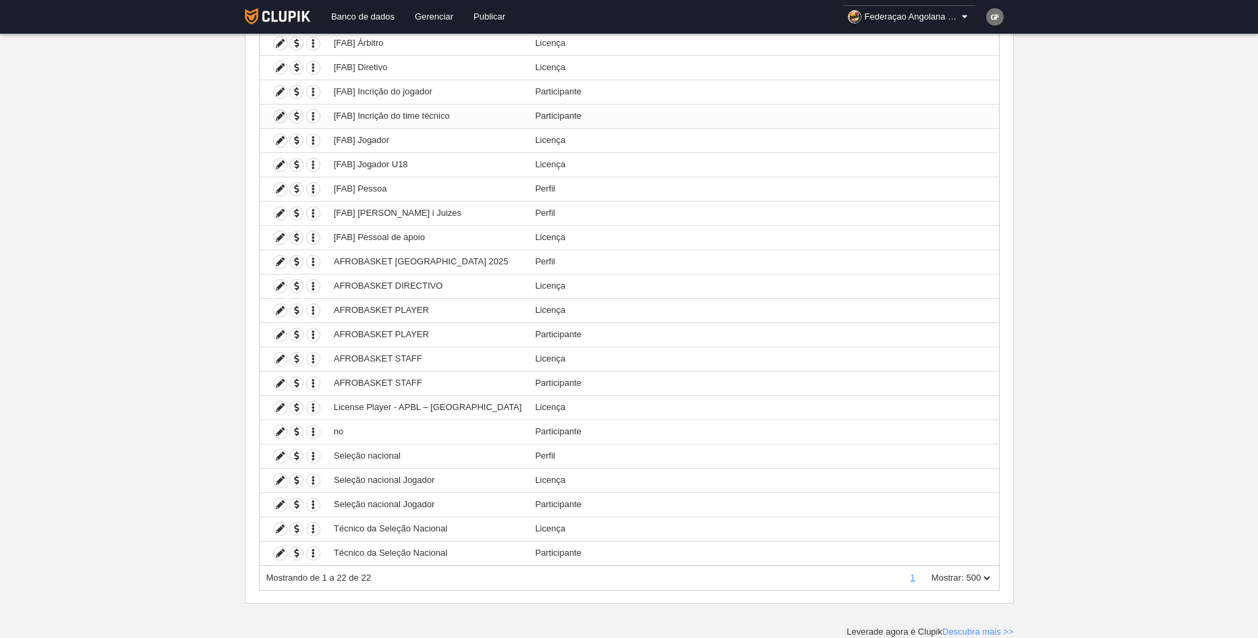
click at [284, 117] on icon at bounding box center [280, 116] width 13 height 13
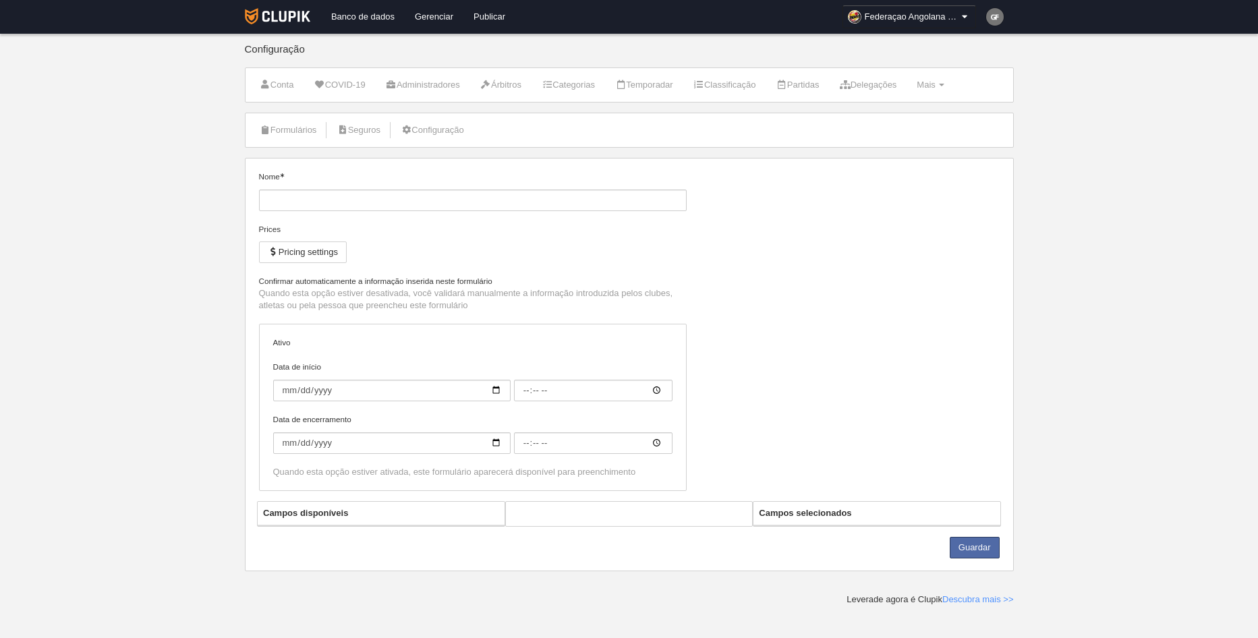
type input "[FAB] Incrição do time técnico"
checkbox input "true"
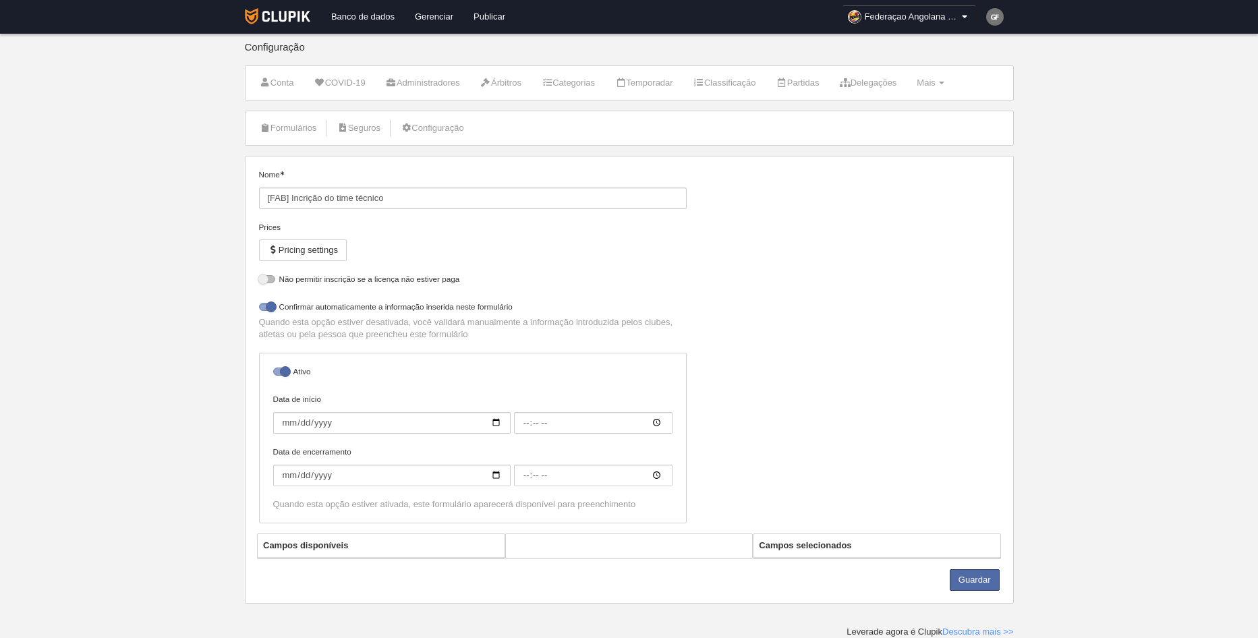
select select "selected"
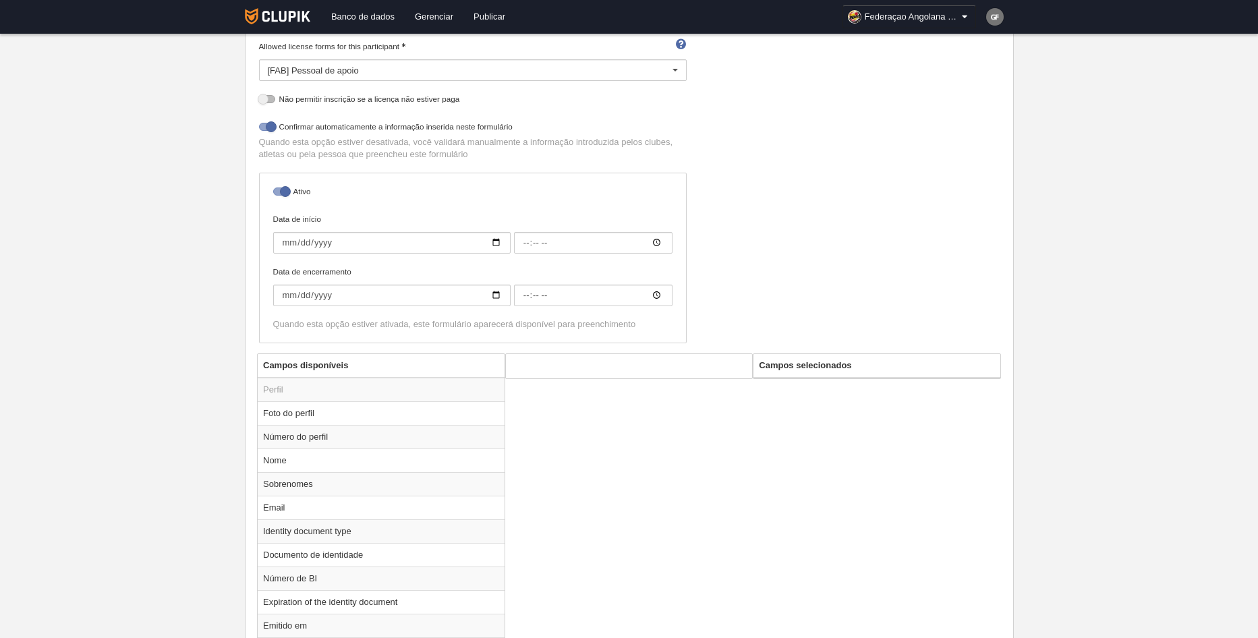
scroll to position [122, 0]
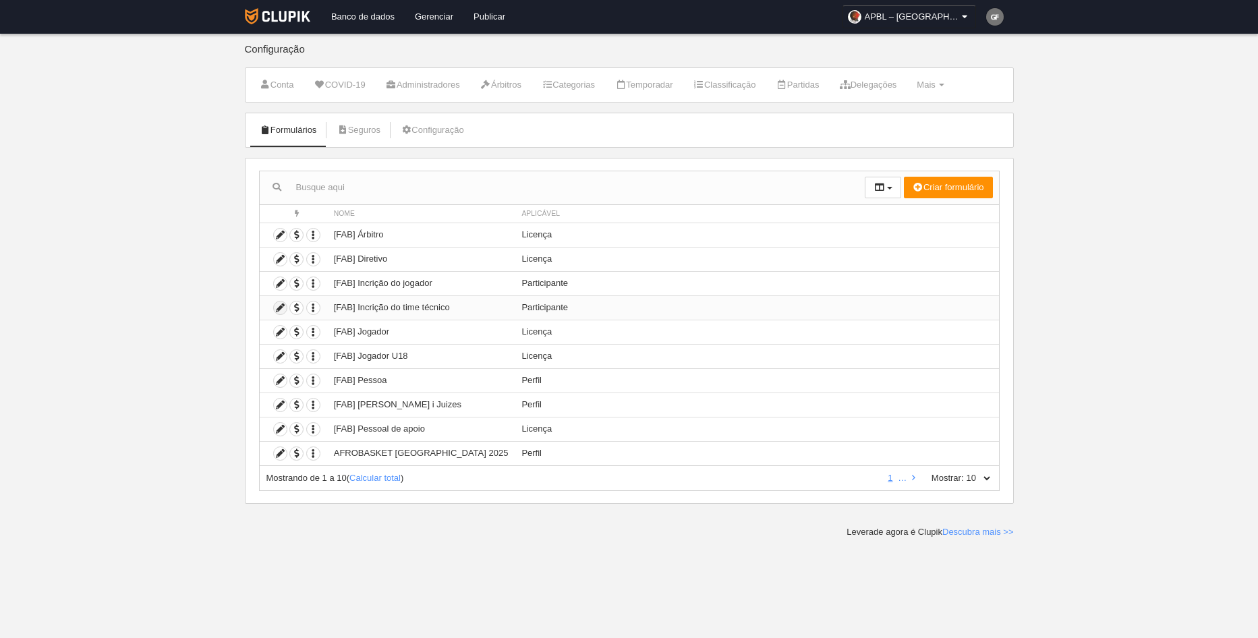
click at [283, 305] on icon at bounding box center [280, 308] width 13 height 13
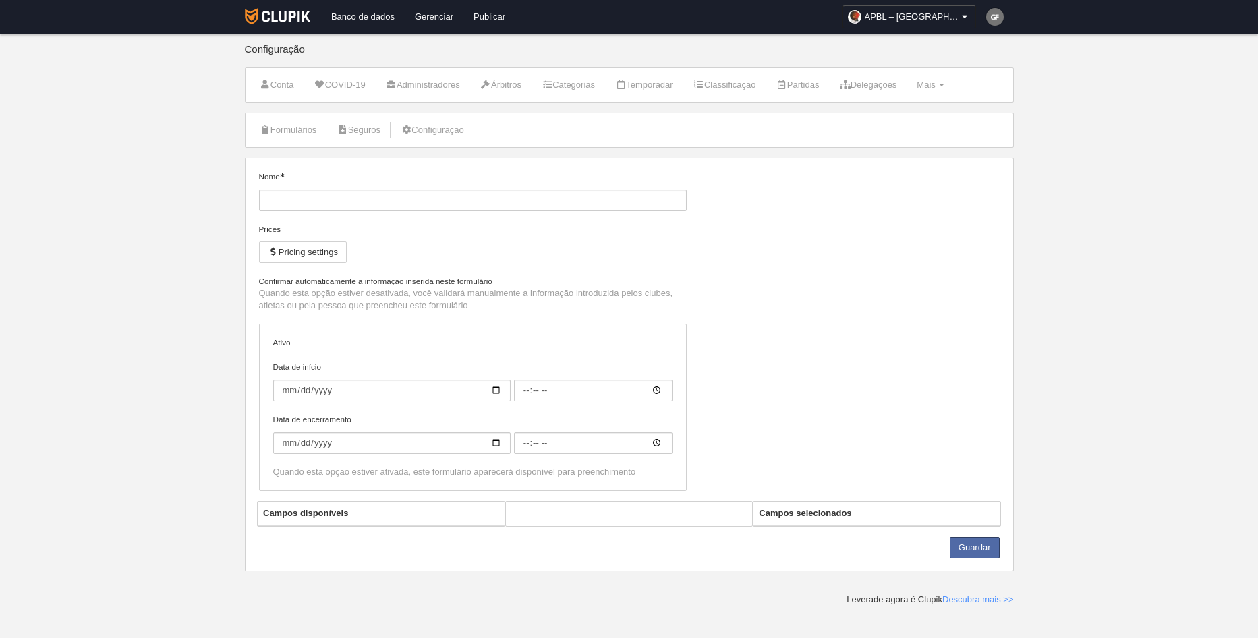
type input "[FAB] Incrição do time técnico"
checkbox input "true"
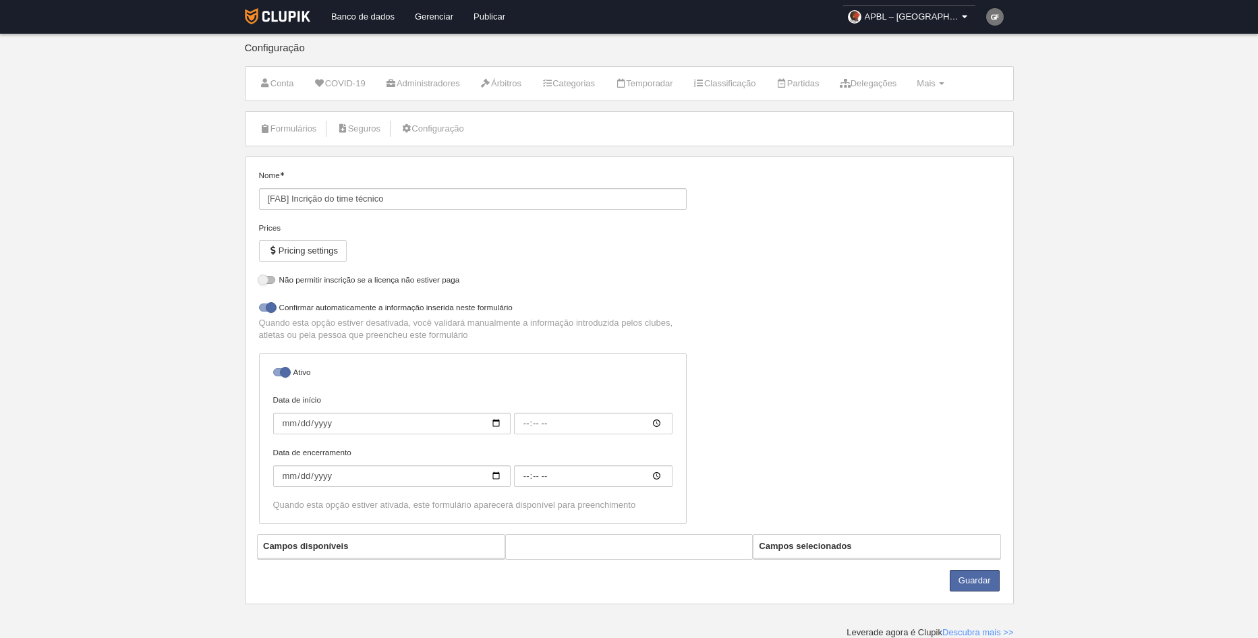
scroll to position [2, 0]
select select "selected"
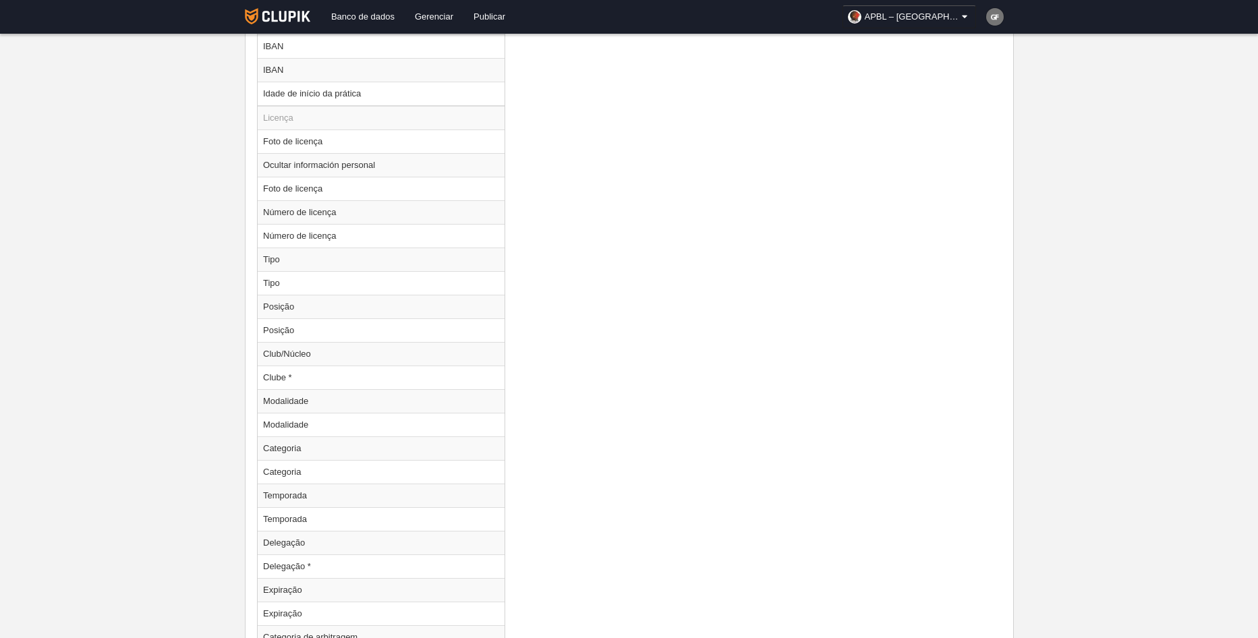
scroll to position [1543, 0]
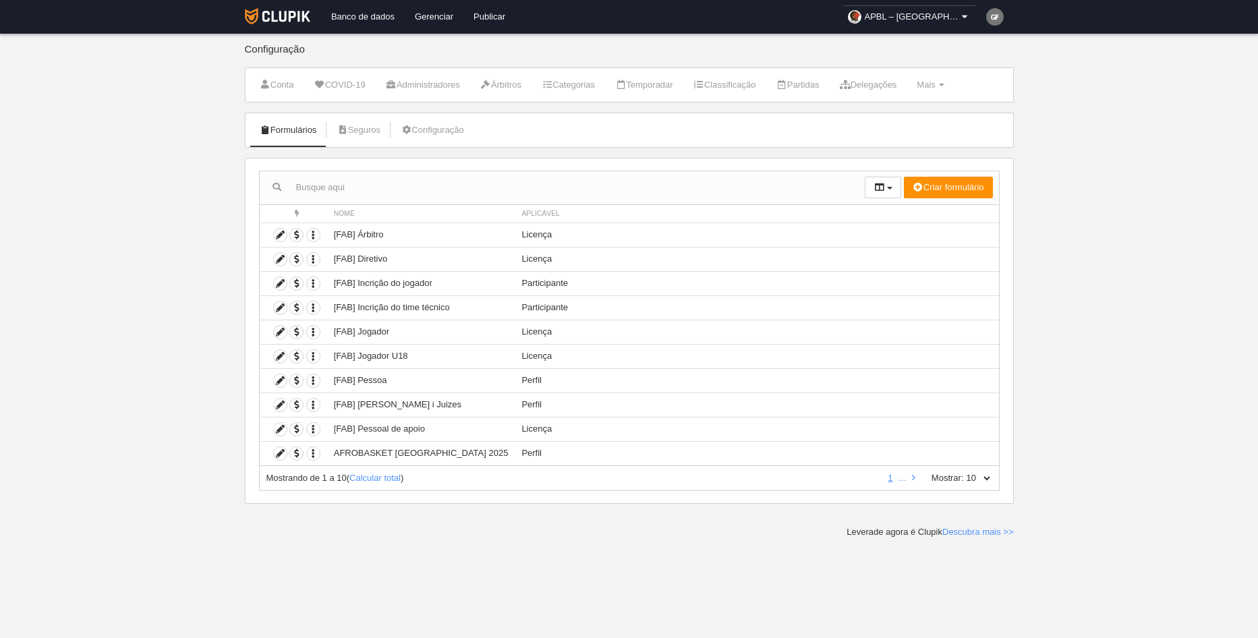
click at [988, 476] on select "10 25 50 100 500" at bounding box center [978, 478] width 28 height 12
select select "500"
click at [964, 472] on select "10 25 50 100 500" at bounding box center [978, 478] width 28 height 12
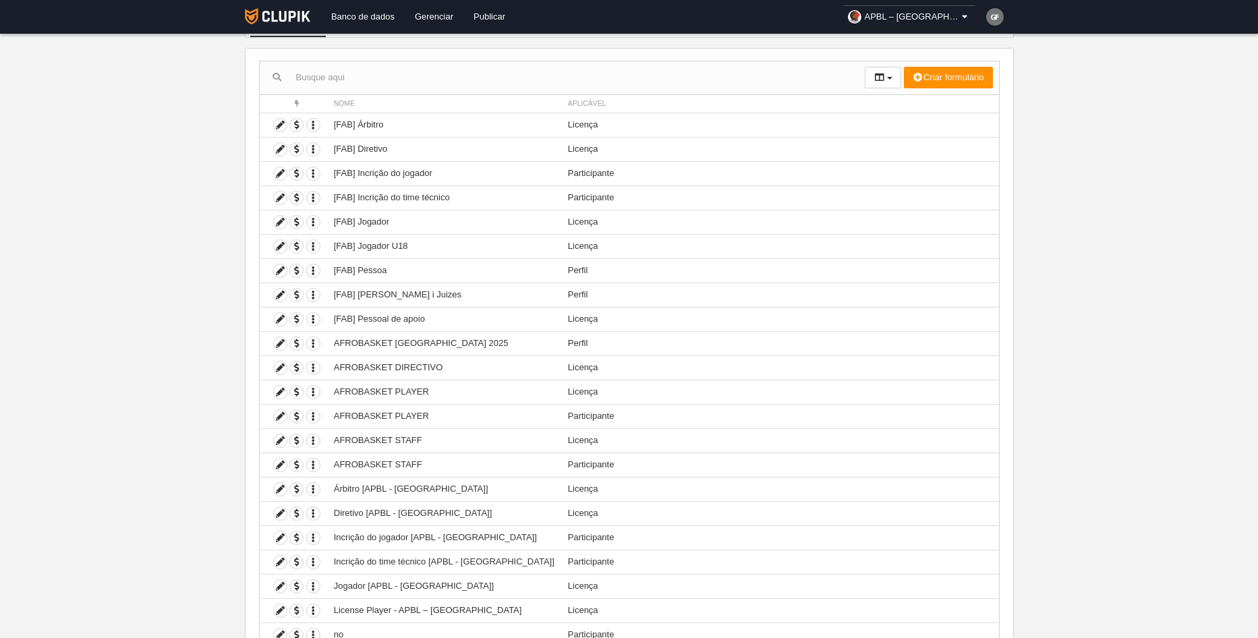
scroll to position [337, 0]
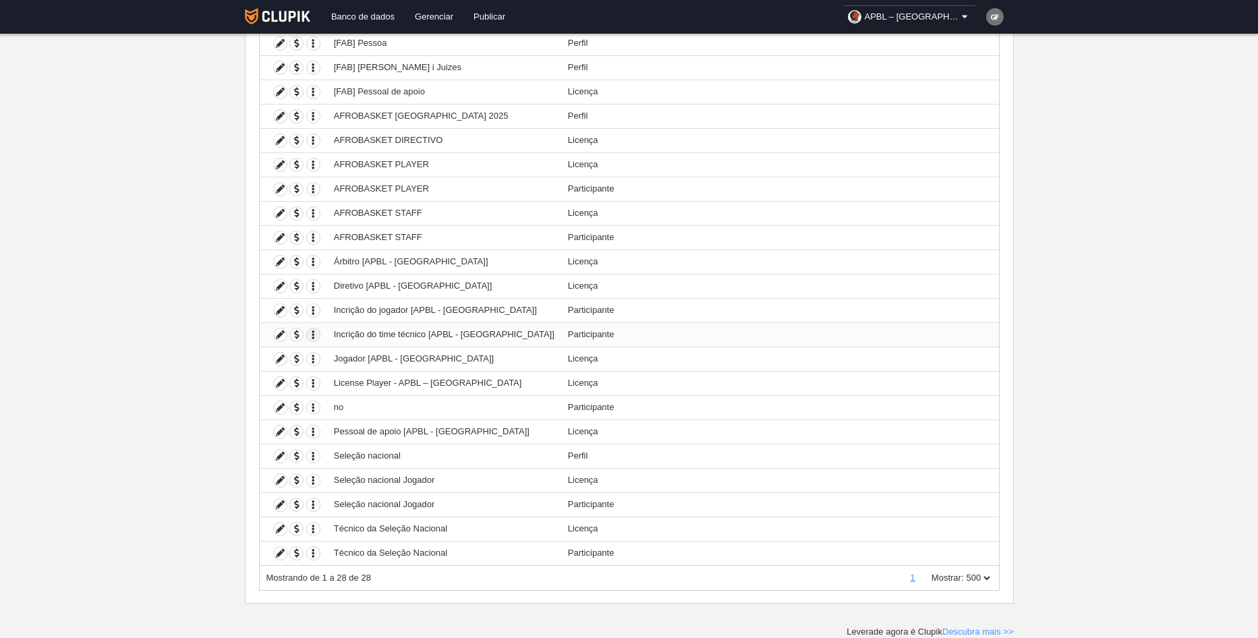
click at [308, 333] on icon "button" at bounding box center [313, 335] width 13 height 13
click at [337, 355] on span "Duplicar formulário" at bounding box center [362, 358] width 84 height 10
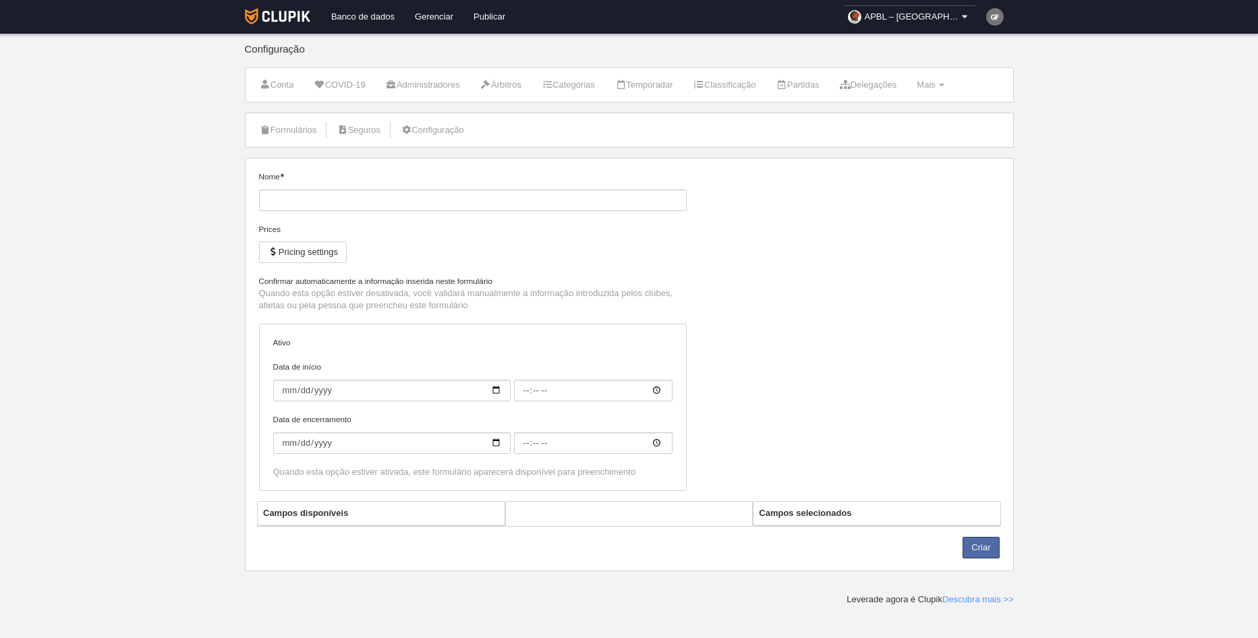
type input "Incrição do time técnico [APBL - [GEOGRAPHIC_DATA]] ([GEOGRAPHIC_DATA])"
checkbox input "true"
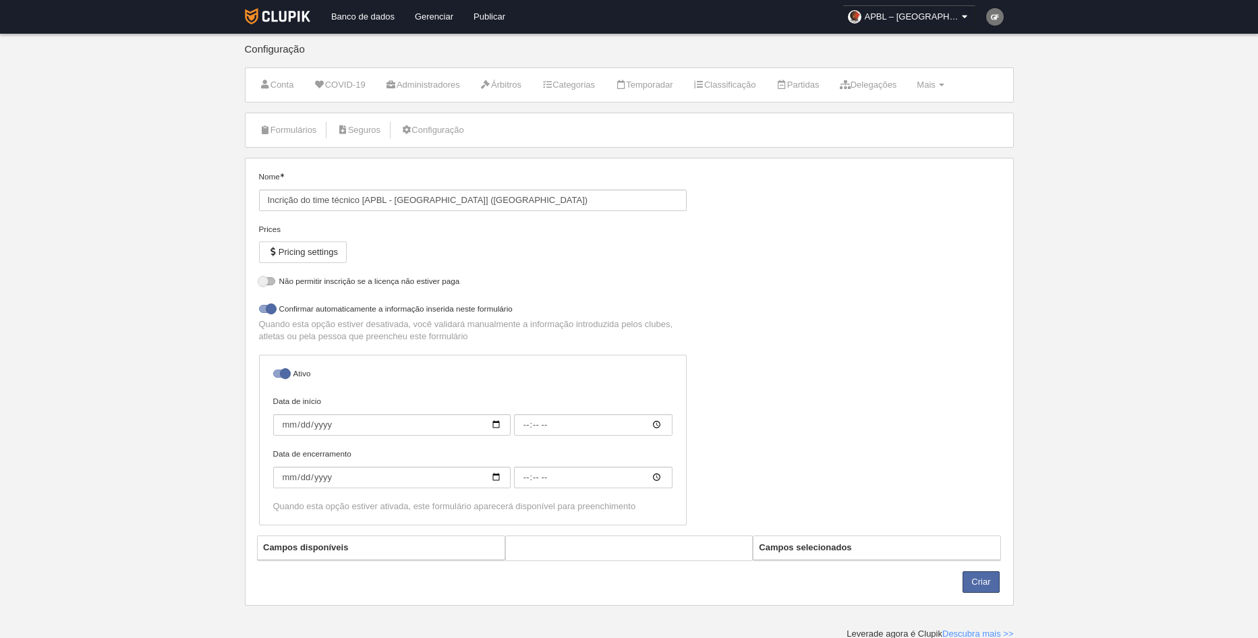
select select "selected"
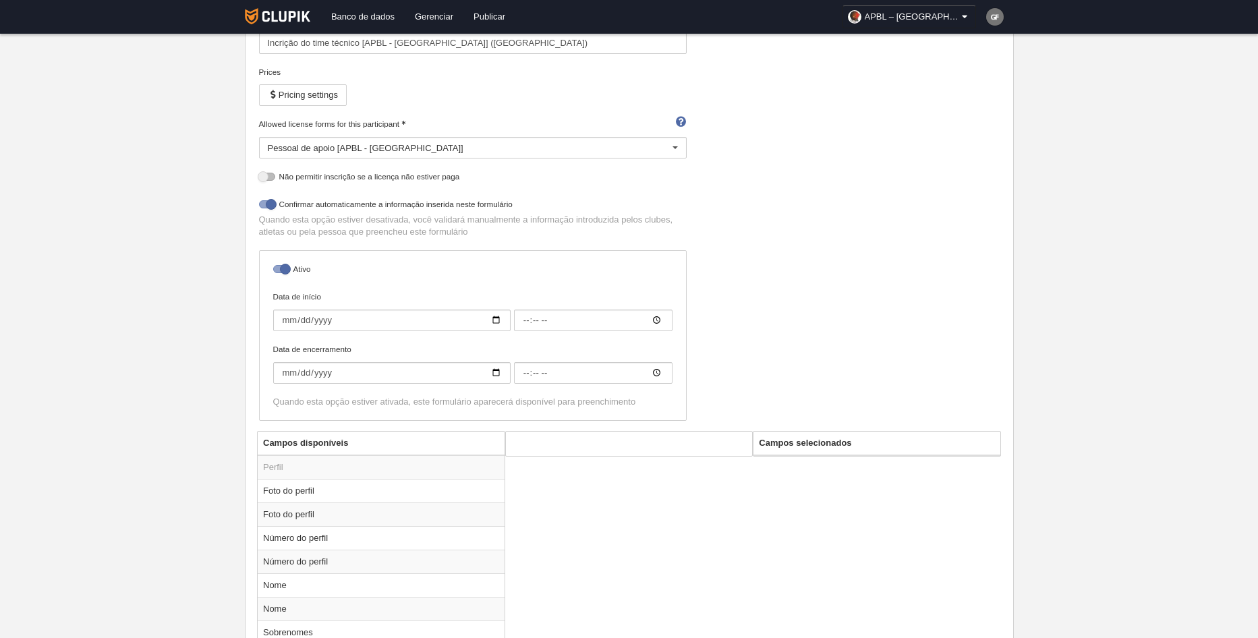
scroll to position [67, 0]
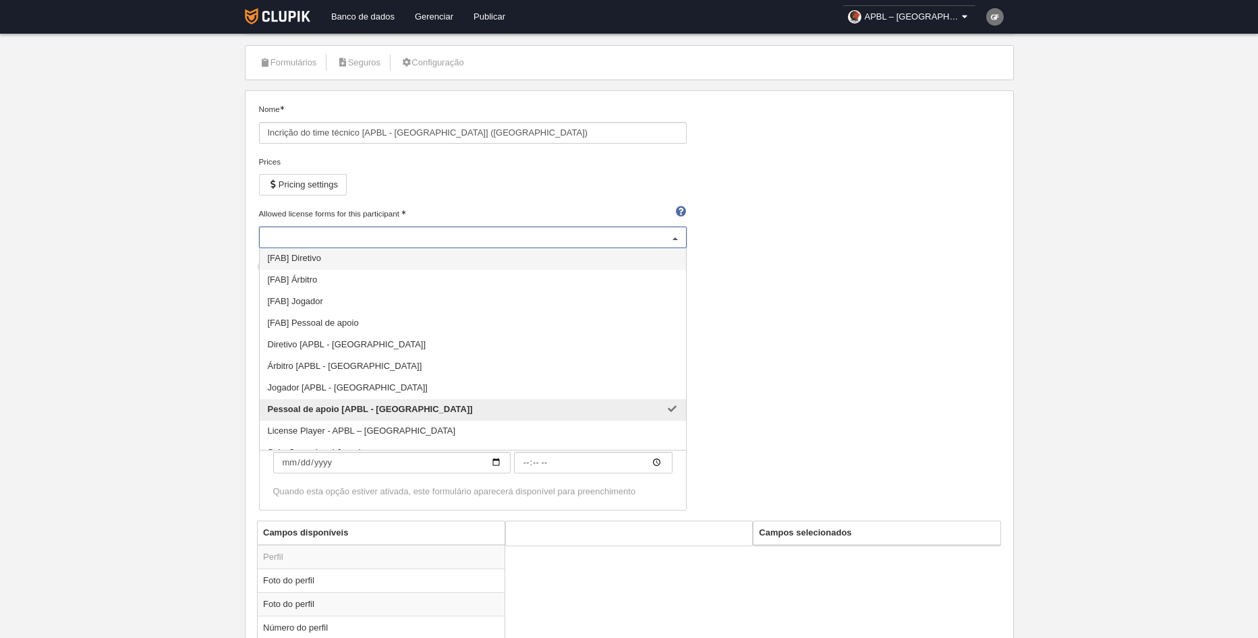
click at [678, 231] on div at bounding box center [676, 238] width 22 height 22
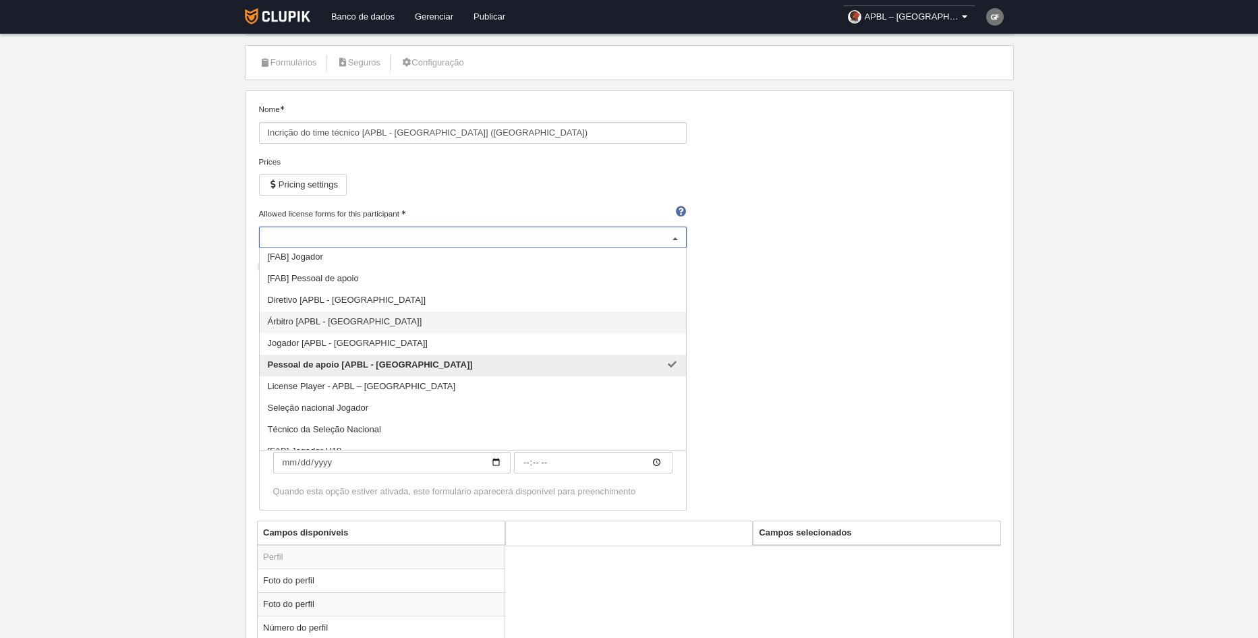
scroll to position [122, 0]
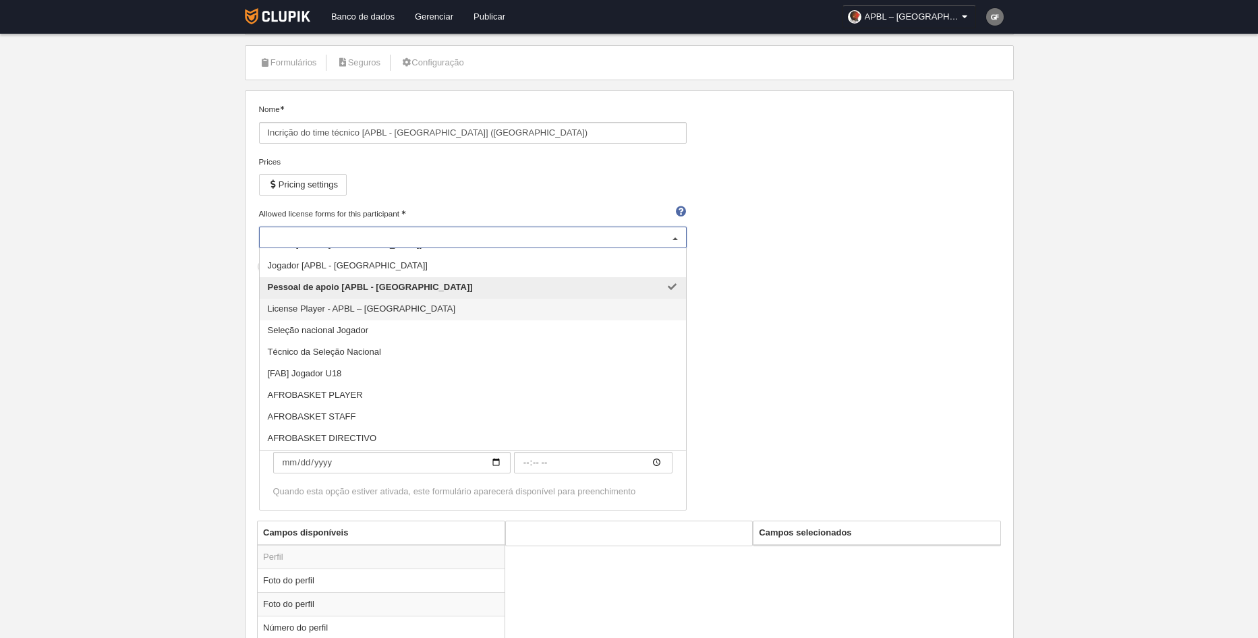
click at [389, 317] on span "License Player - APBL – [GEOGRAPHIC_DATA]" at bounding box center [473, 310] width 426 height 22
click at [377, 354] on span "Técnico da Seleção Nacional" at bounding box center [324, 352] width 113 height 10
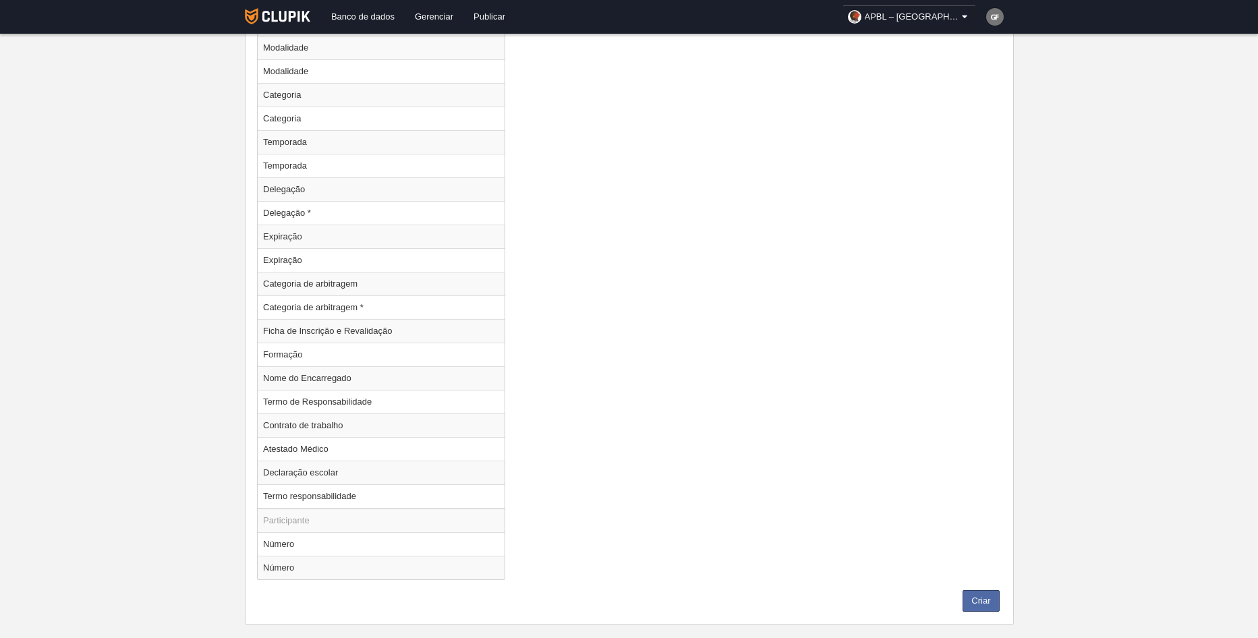
scroll to position [2015, 0]
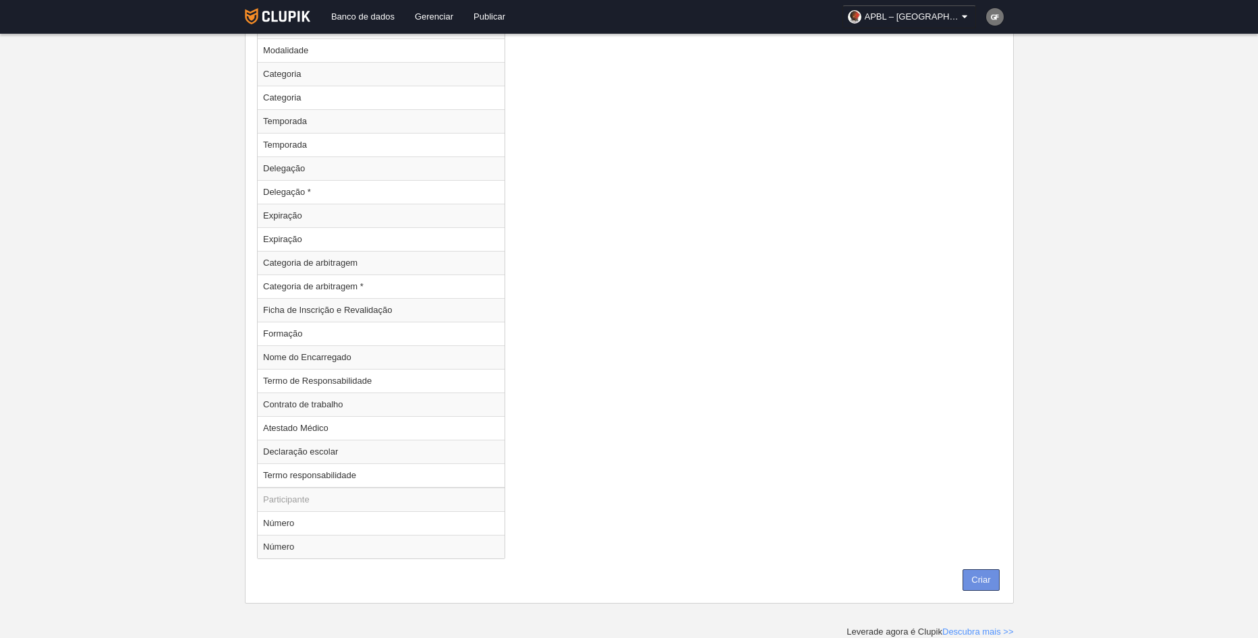
click at [985, 583] on button "Criar" at bounding box center [981, 580] width 36 height 22
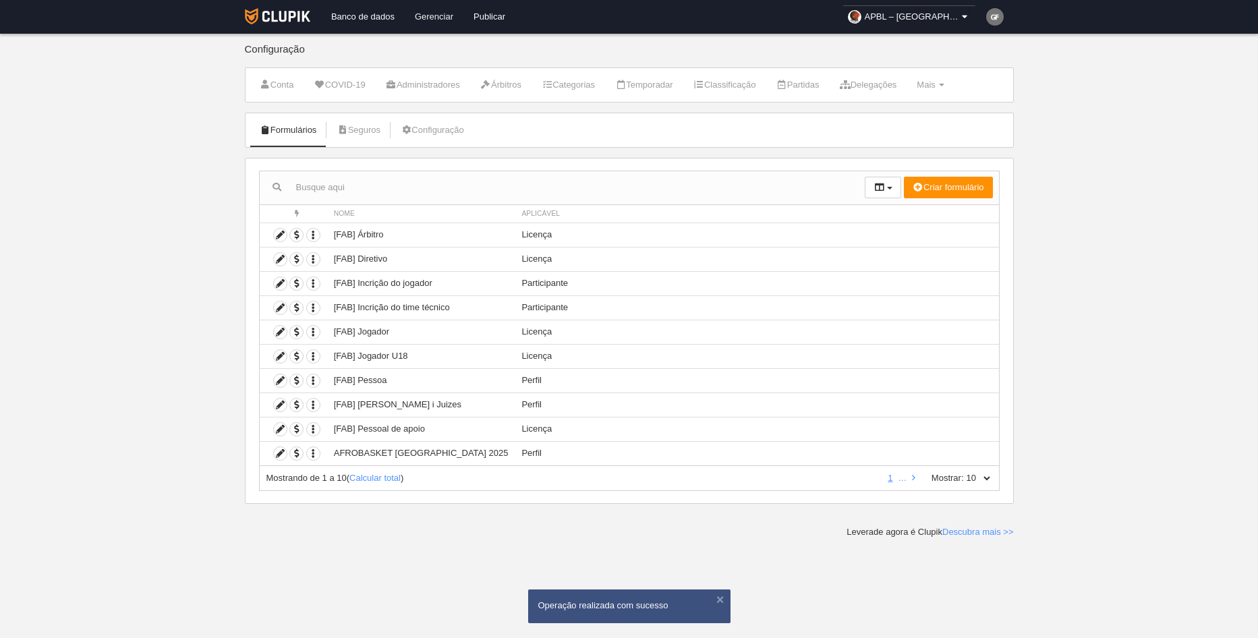
click at [433, 13] on link "Gerenciar" at bounding box center [434, 17] width 59 height 34
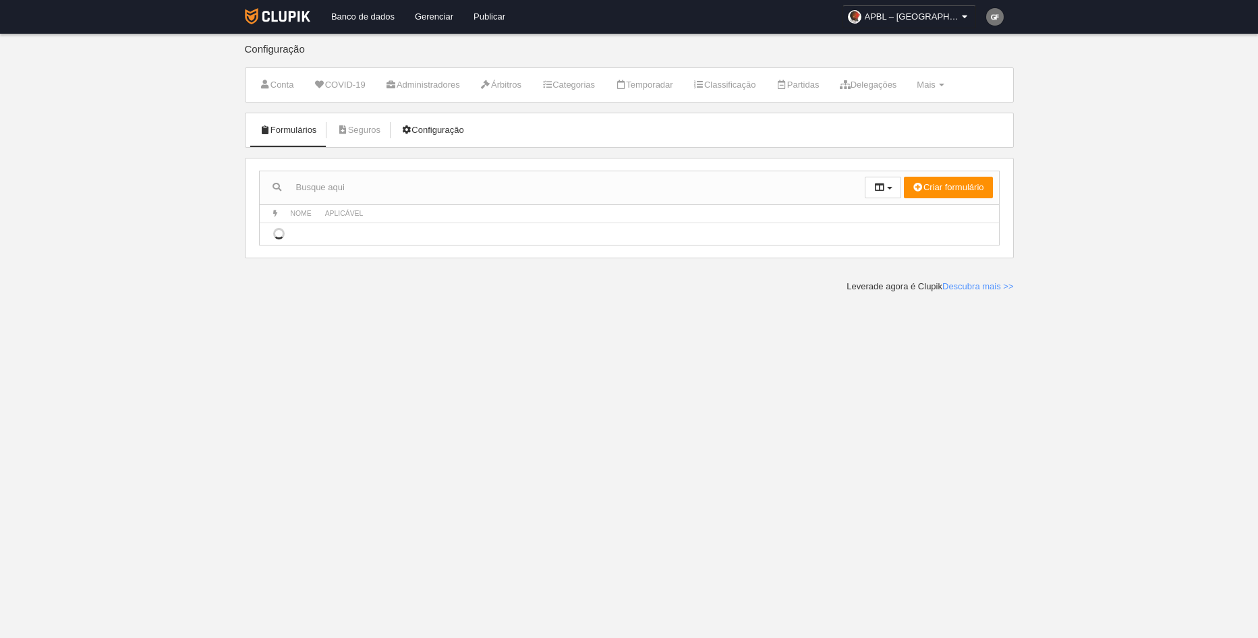
click at [452, 137] on link "Configuração" at bounding box center [432, 130] width 78 height 20
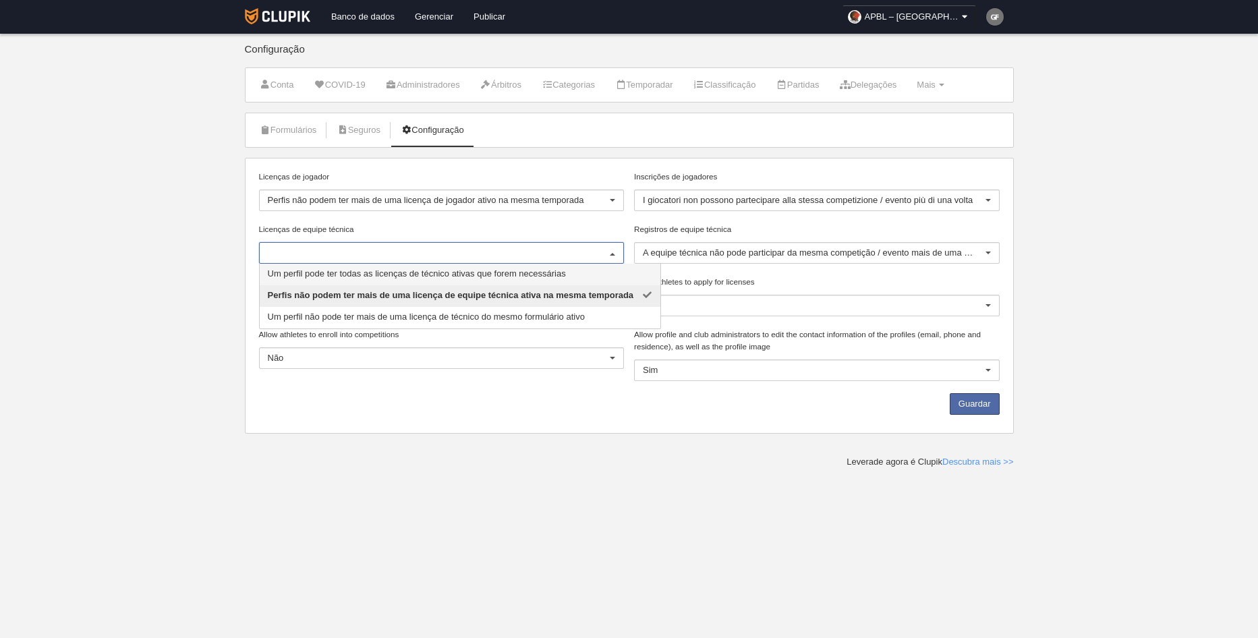
click at [565, 250] on input "Licenças de equipe técnica" at bounding box center [435, 253] width 335 height 12
click at [615, 253] on div at bounding box center [613, 254] width 22 height 22
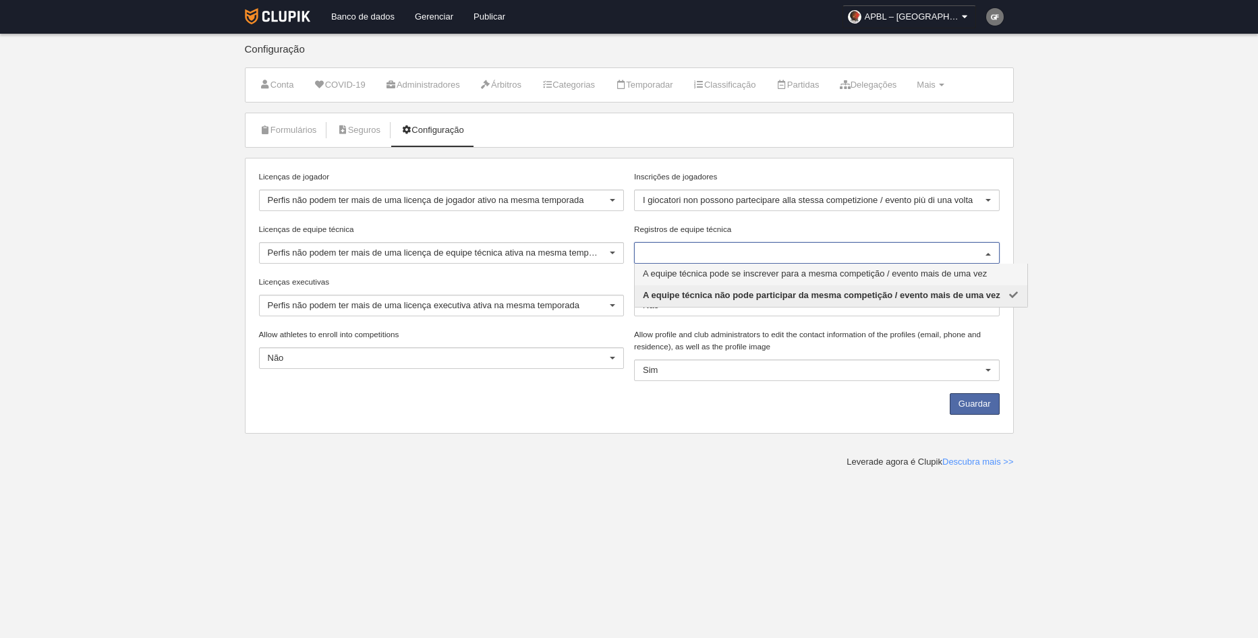
click at [937, 222] on div "Licenças de jogador Perfis não podem ter mais de uma licença de jogador ativo n…" at bounding box center [629, 296] width 751 height 250
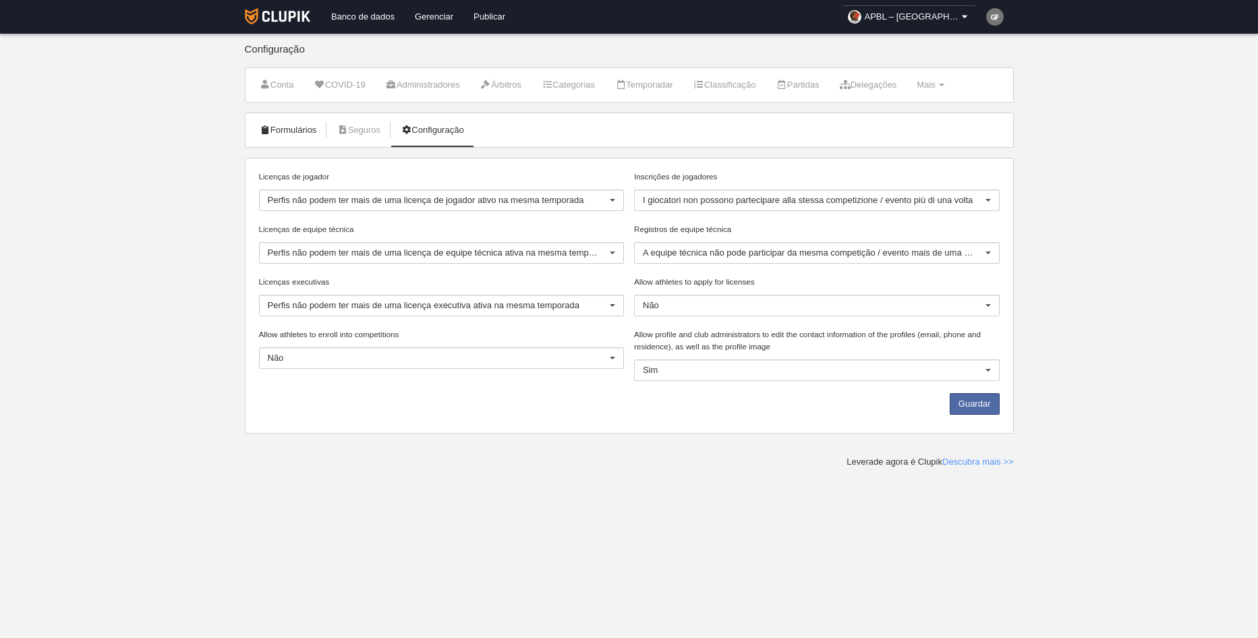
click at [313, 136] on link "Formulários" at bounding box center [288, 130] width 72 height 20
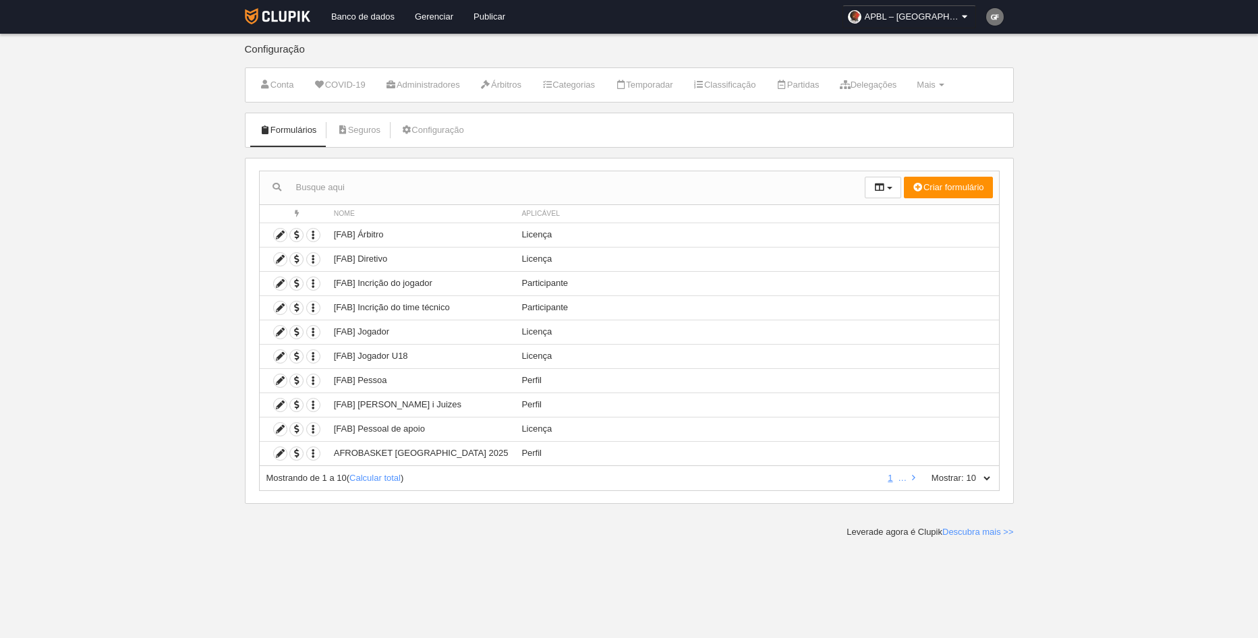
click at [982, 477] on select "10 25 50 100 500" at bounding box center [978, 478] width 28 height 12
select select "500"
click at [964, 472] on select "10 25 50 100 500" at bounding box center [978, 478] width 28 height 12
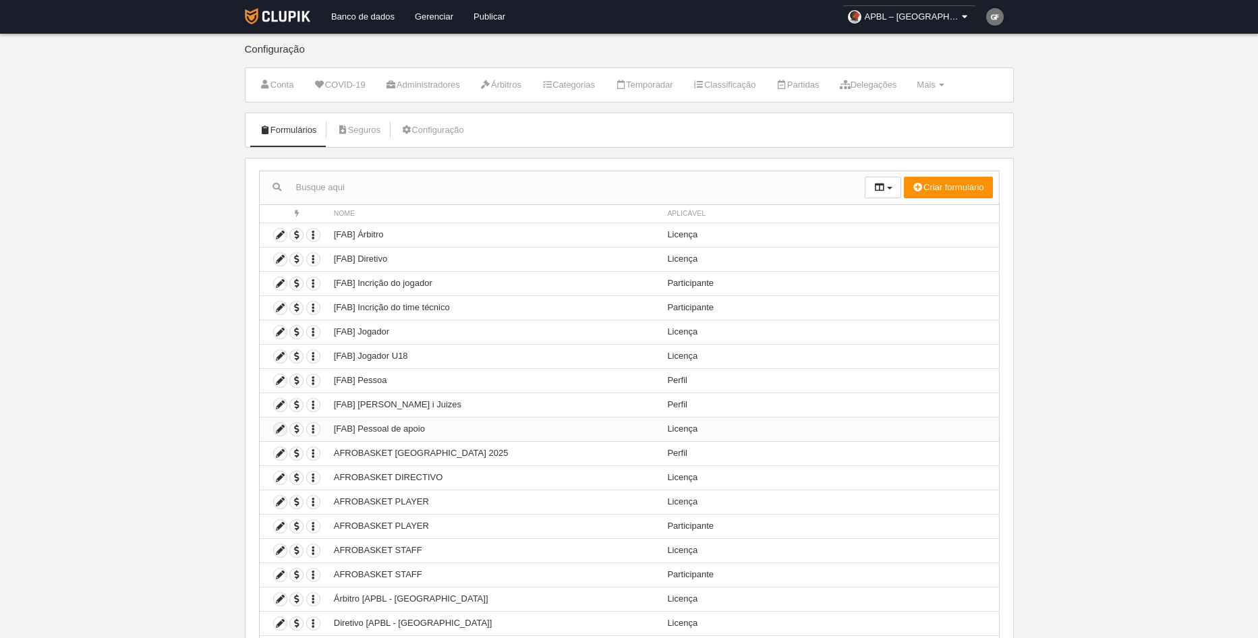
click at [281, 426] on icon at bounding box center [280, 429] width 13 height 13
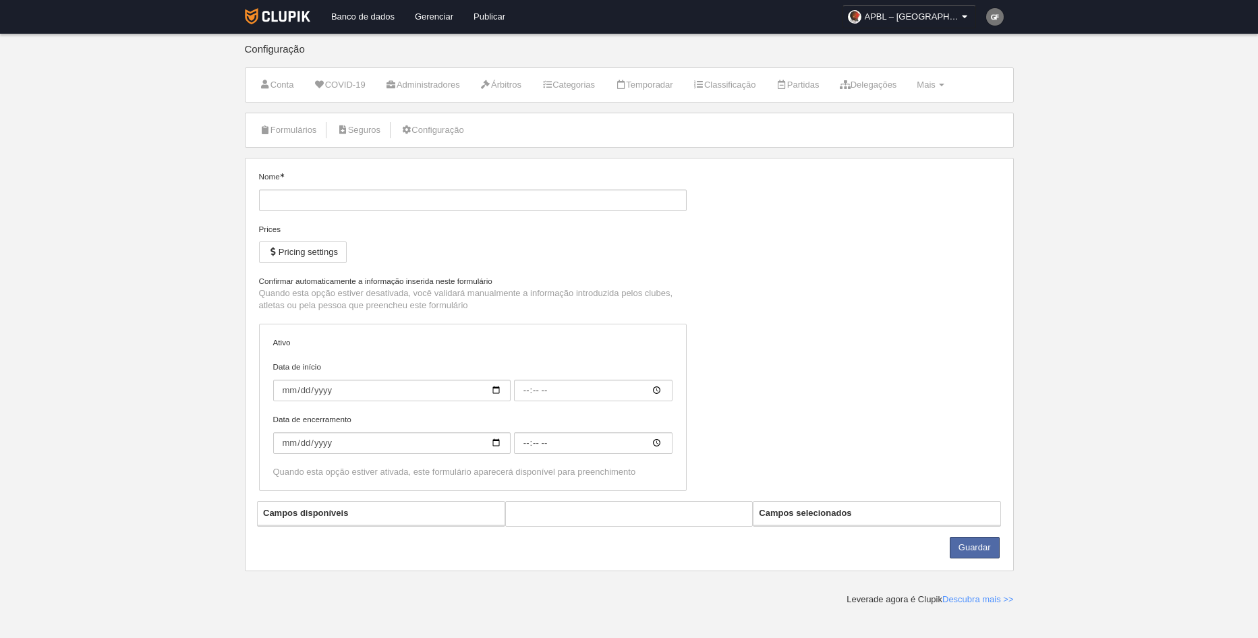
type input "[FAB] Pessoal de apoio"
checkbox input "true"
select select "selected"
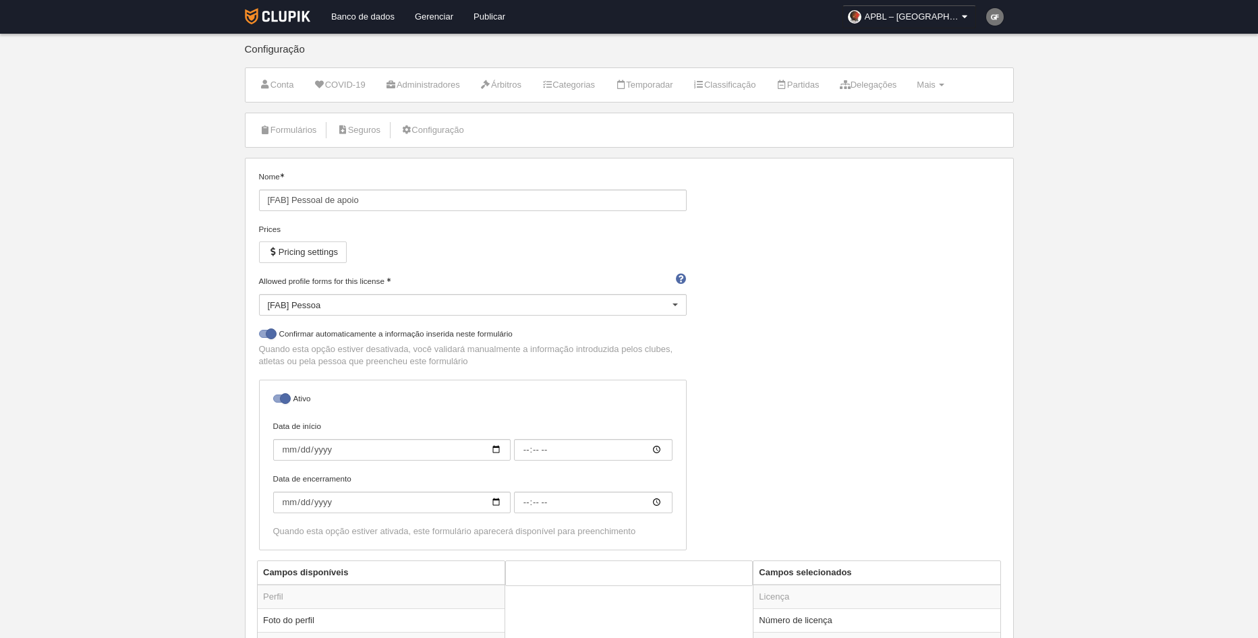
click at [634, 302] on div "[FAB] Pessoa" at bounding box center [473, 305] width 428 height 22
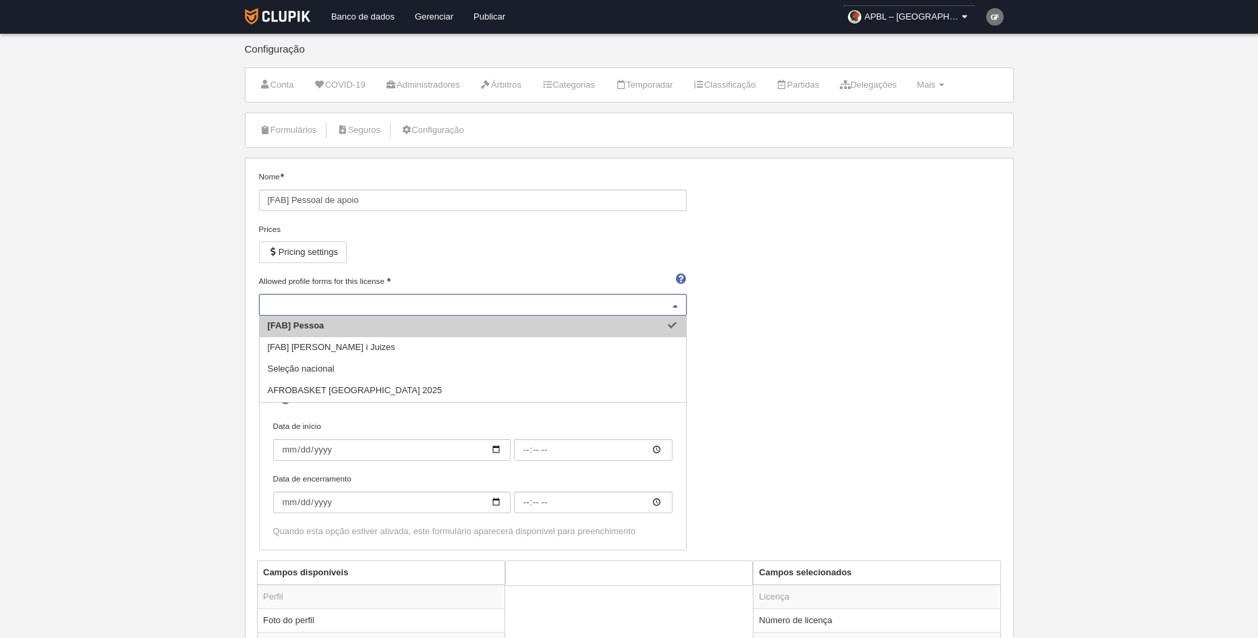
click at [789, 297] on div "Nome [FAB] Pessoal de apoio Prices Pricing settings Allowed profile forms for t…" at bounding box center [629, 366] width 751 height 390
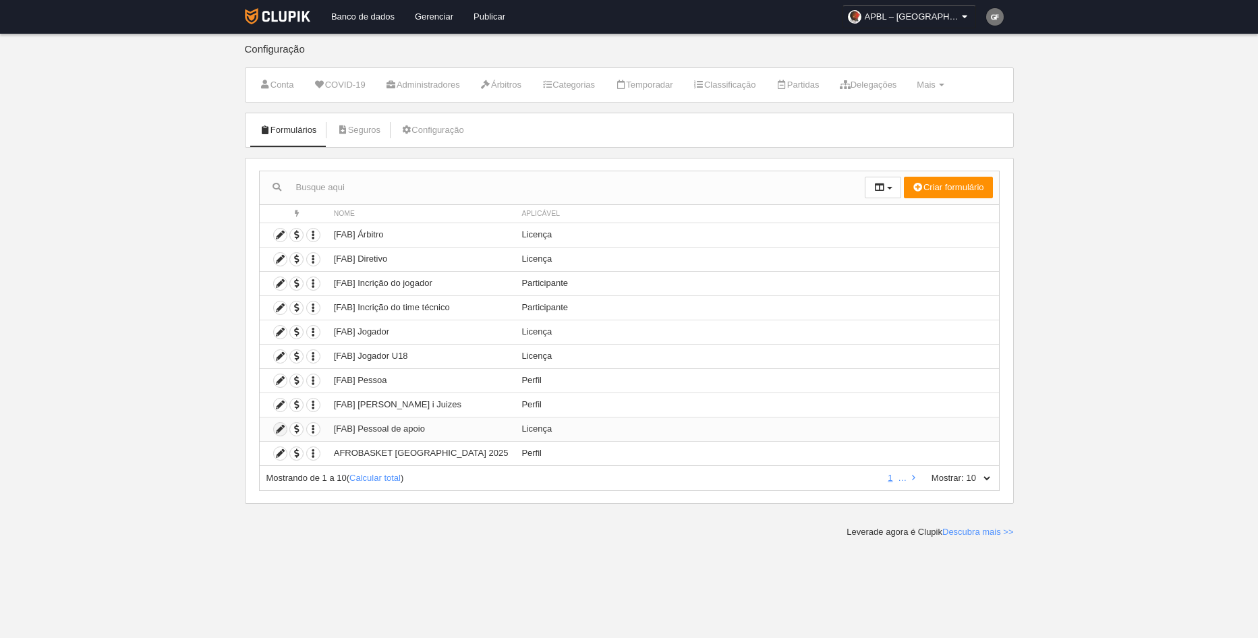
click at [283, 433] on icon at bounding box center [280, 429] width 13 height 13
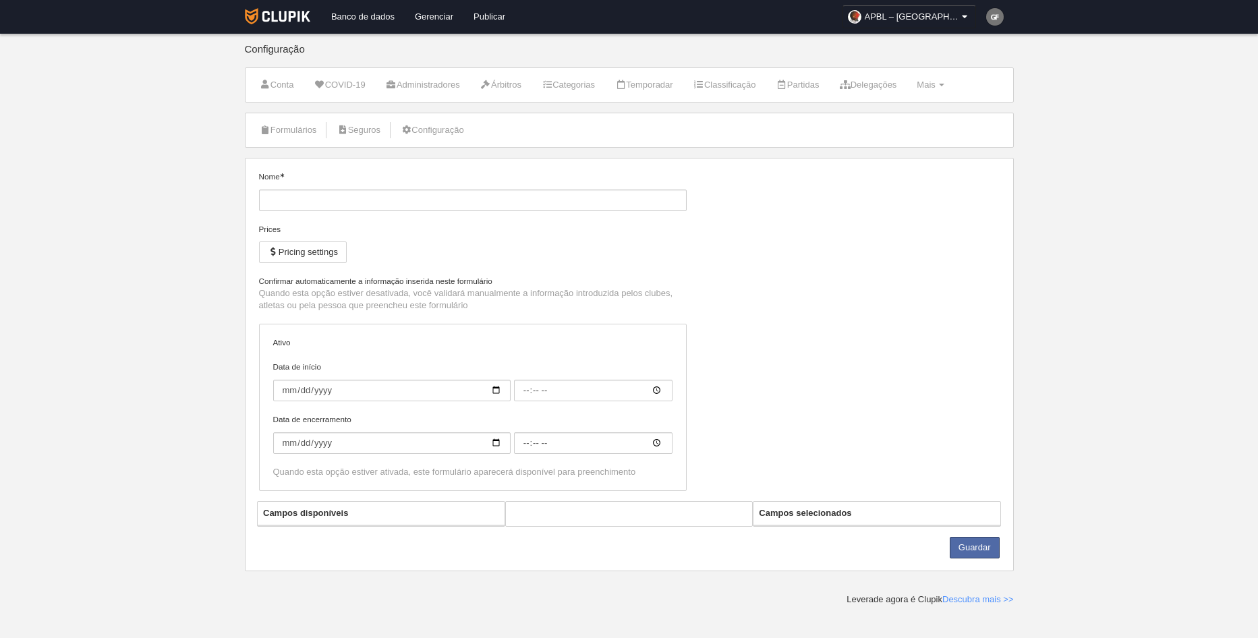
type input "[FAB] Pessoal de apoio"
checkbox input "true"
select select "selected"
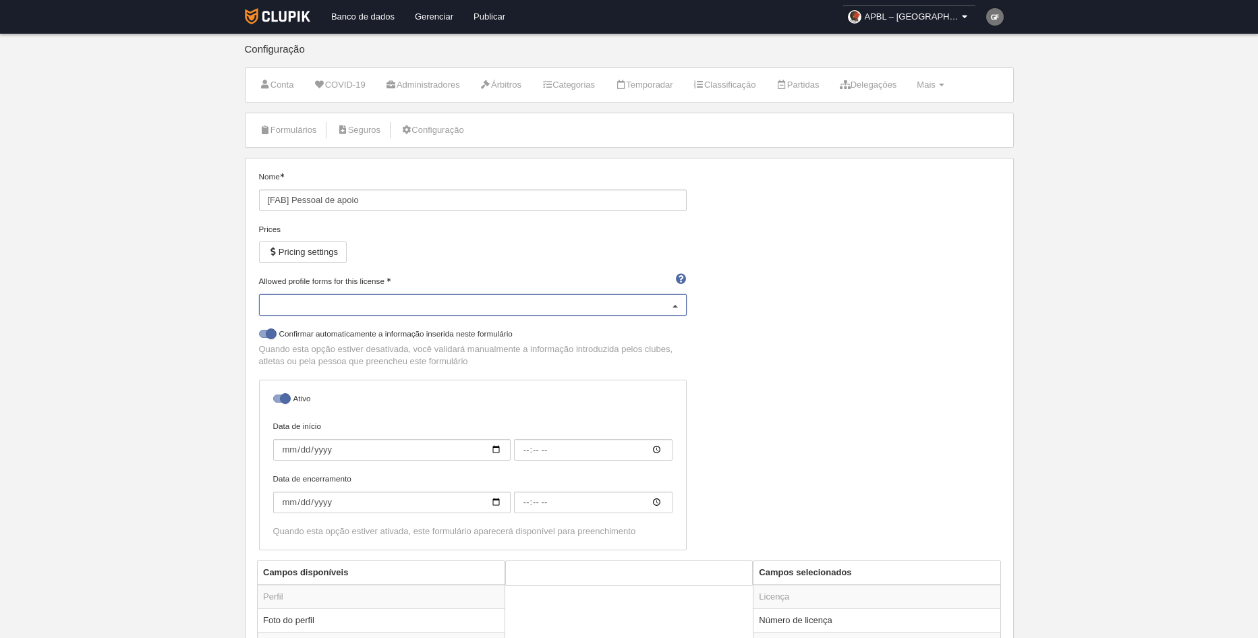
click at [662, 304] on div "[FAB] Pessoa" at bounding box center [473, 305] width 428 height 22
click at [713, 212] on div "Nome [FAB] Pessoal de apoio Prices Pricing settings Allowed profile forms for t…" at bounding box center [629, 366] width 751 height 390
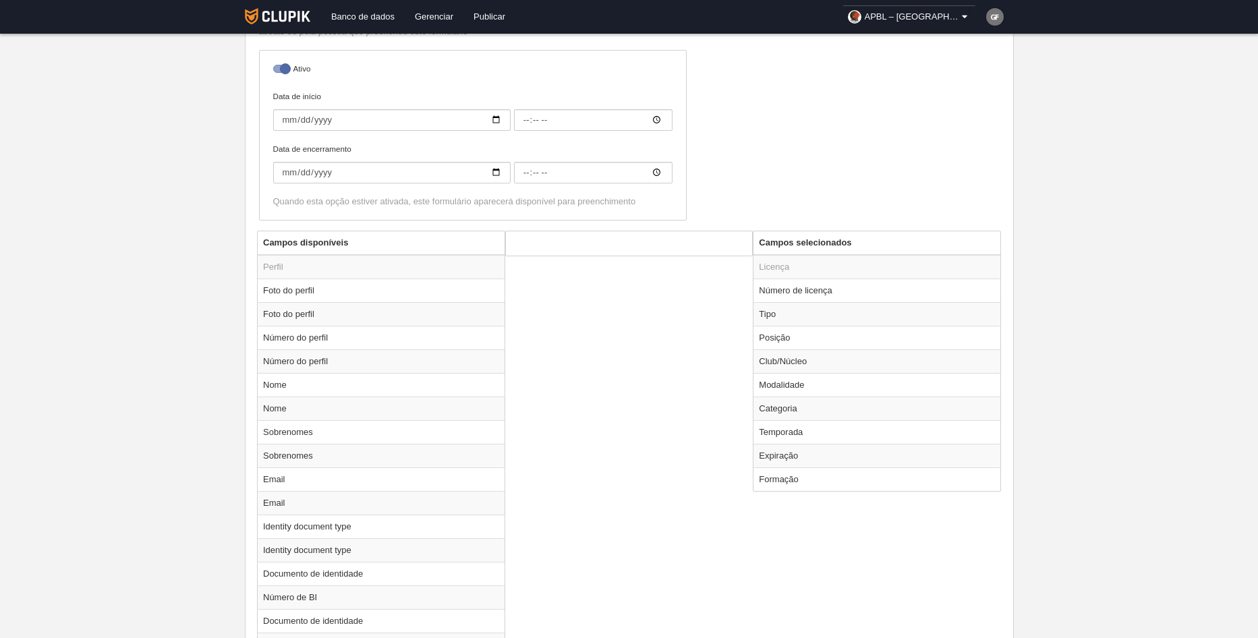
scroll to position [337, 0]
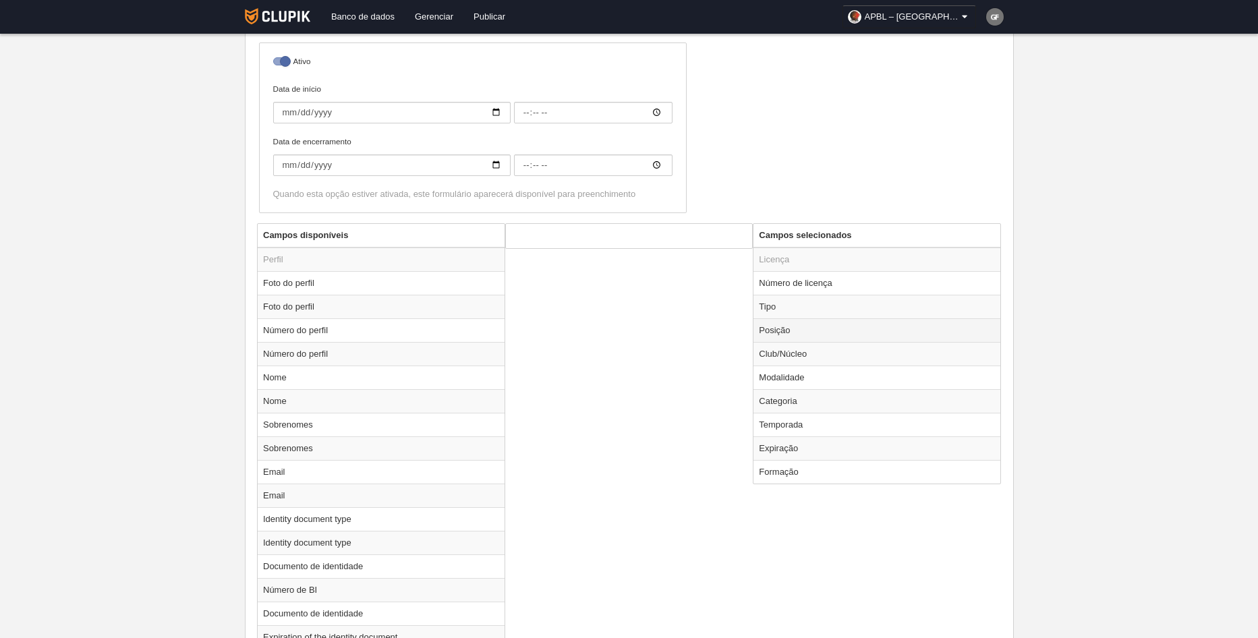
click at [849, 330] on td "Posição" at bounding box center [877, 330] width 247 height 24
radio input "true"
select select
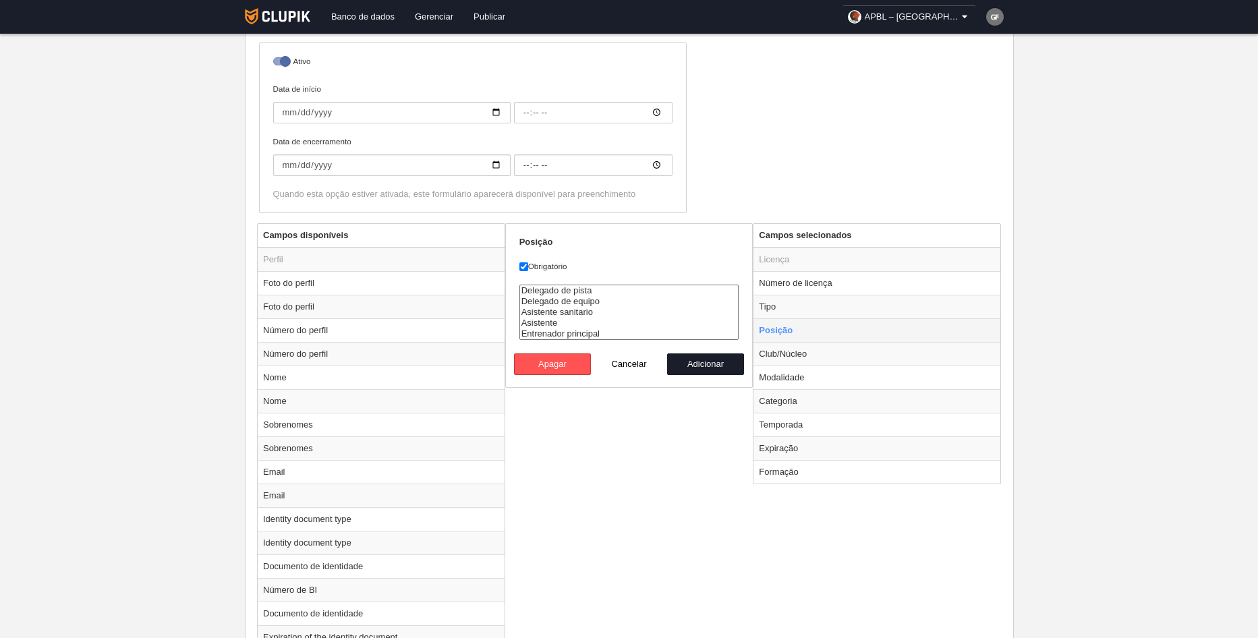
click at [849, 331] on td "Posição" at bounding box center [877, 330] width 247 height 24
click at [647, 358] on button "Cancelar" at bounding box center [629, 365] width 77 height 22
radio input "false"
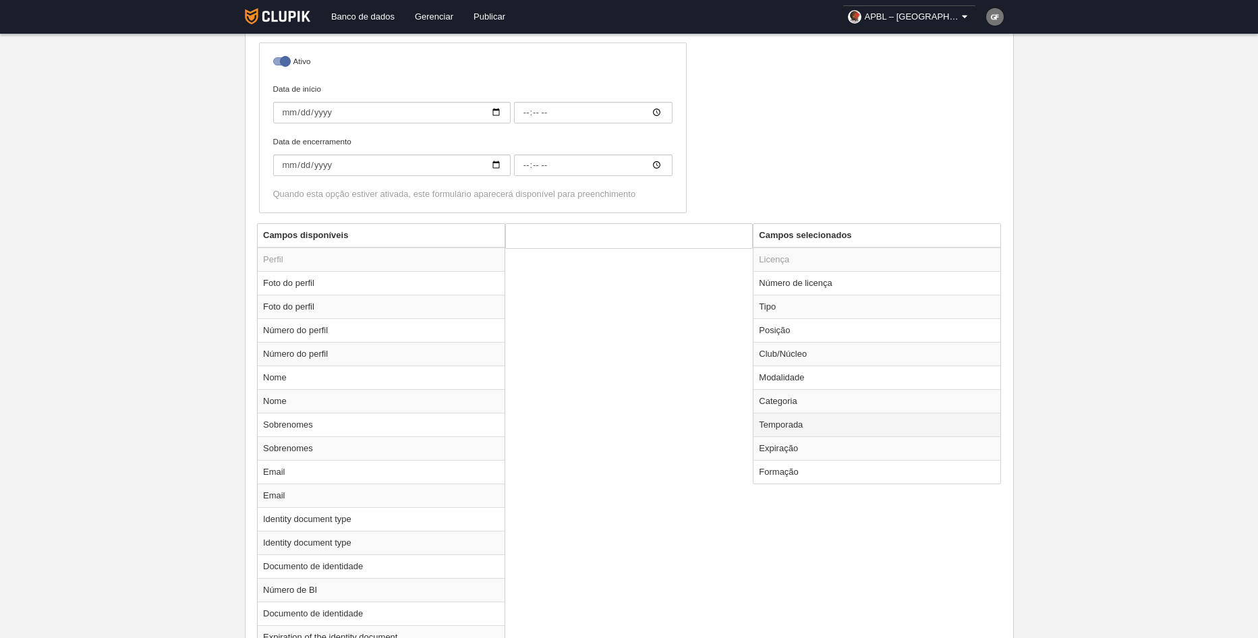
click at [787, 423] on td "Temporada" at bounding box center [877, 425] width 247 height 24
radio input "true"
select select
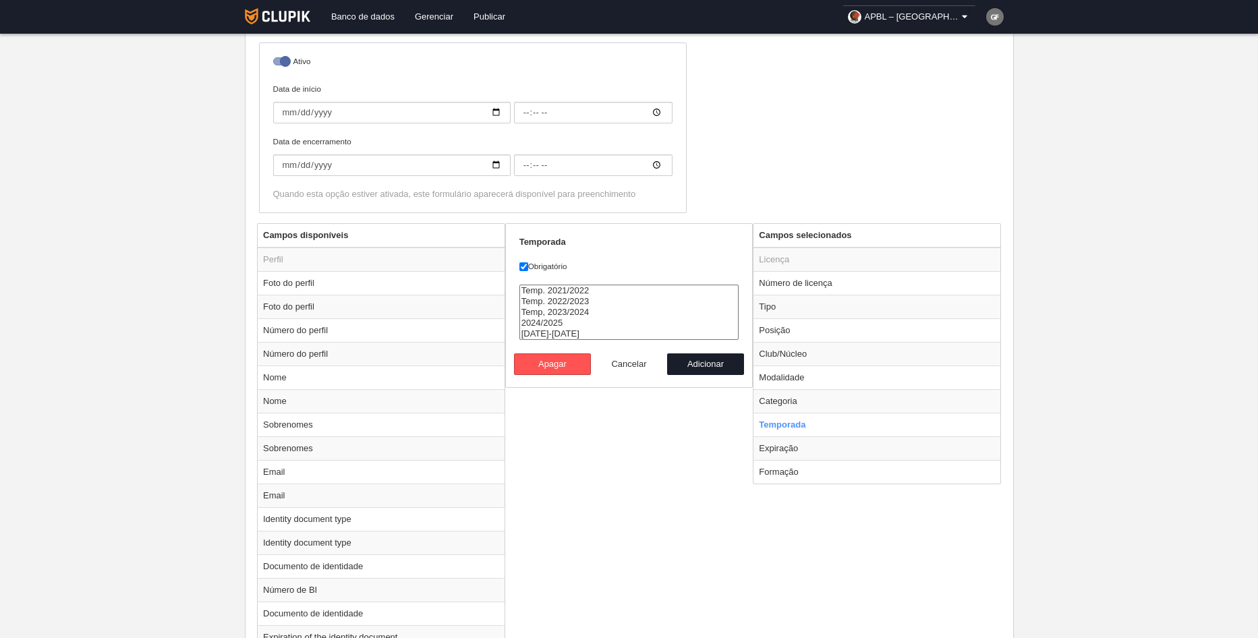
click at [632, 364] on button "Cancelar" at bounding box center [629, 365] width 77 height 22
radio input "false"
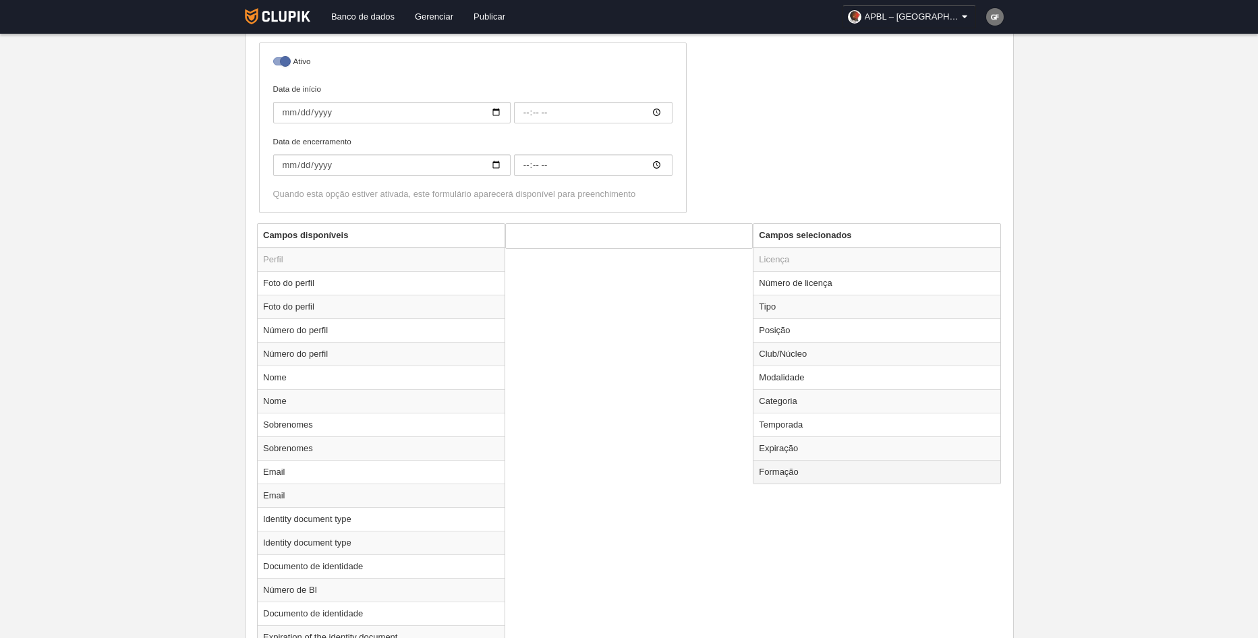
click at [793, 482] on td "Formação" at bounding box center [877, 472] width 247 height 24
radio input "true"
select select
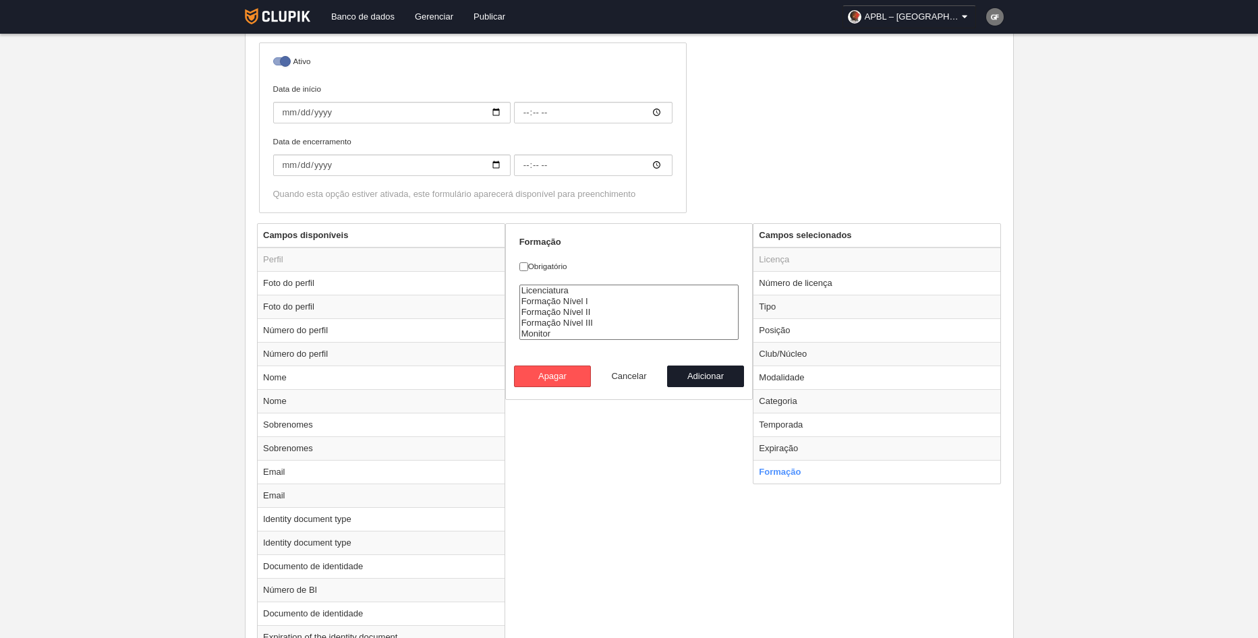
click at [629, 376] on button "Cancelar" at bounding box center [629, 377] width 77 height 22
radio input "false"
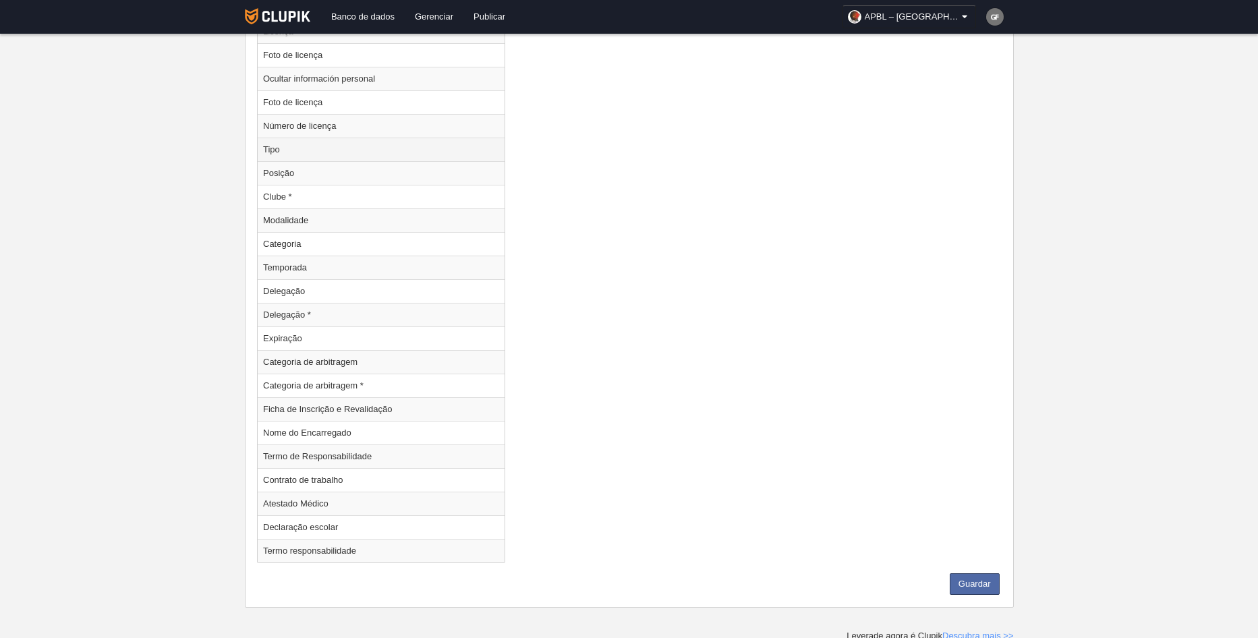
scroll to position [1704, 0]
click at [997, 585] on button "Guardar" at bounding box center [975, 580] width 50 height 22
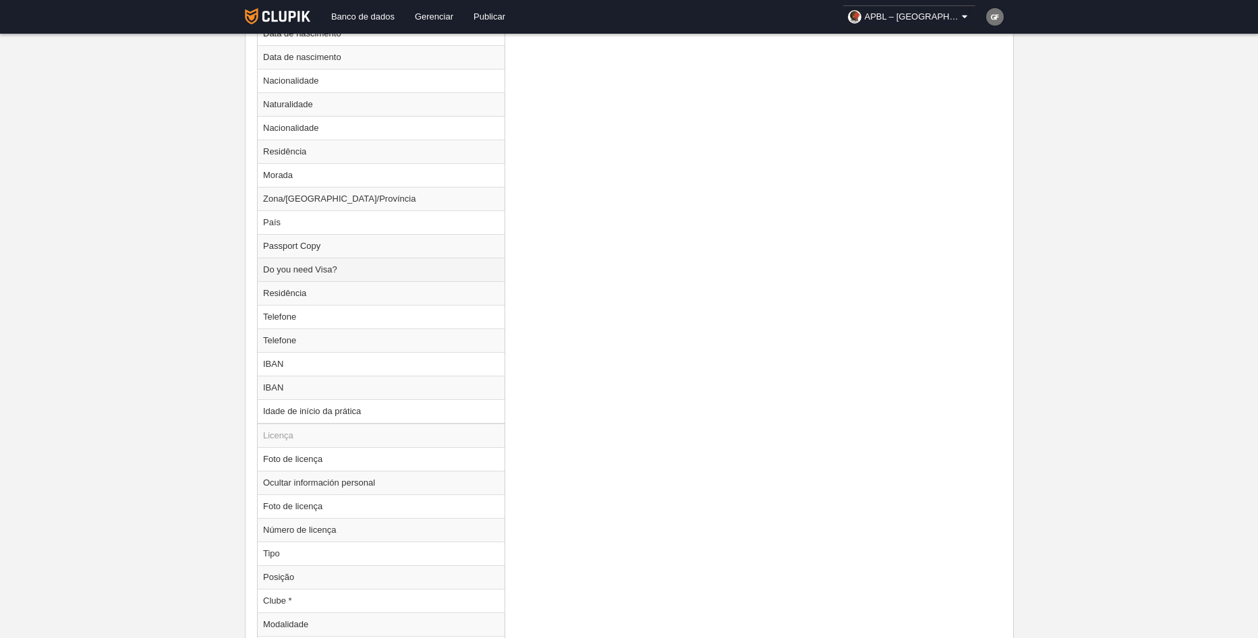
scroll to position [1299, 0]
click at [379, 482] on td "Ocultar información personal" at bounding box center [381, 480] width 247 height 24
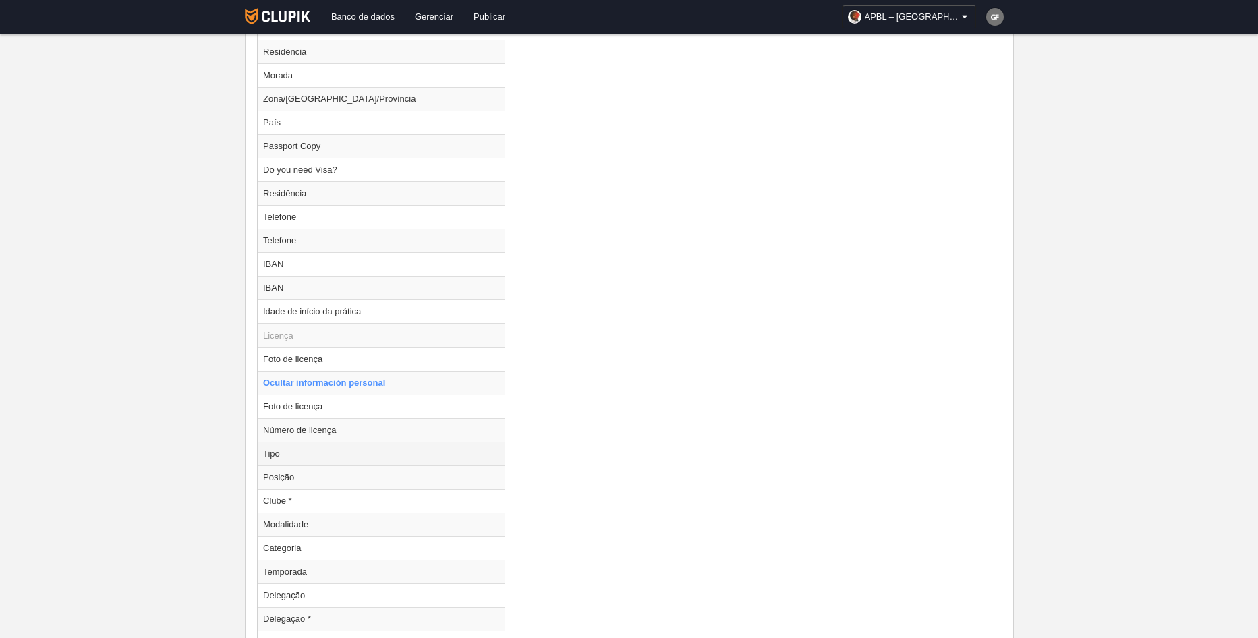
scroll to position [1501, 0]
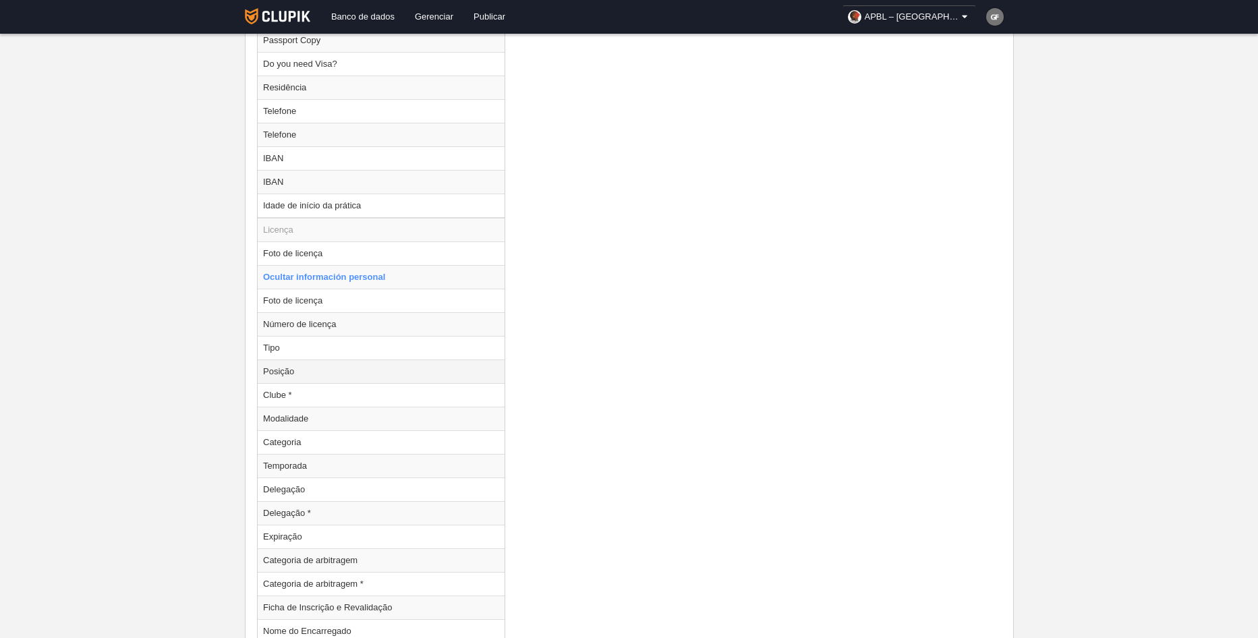
click at [339, 369] on td "Posição" at bounding box center [381, 372] width 247 height 24
radio input "false"
radio input "true"
select select
click at [350, 472] on td "Temporada" at bounding box center [381, 466] width 247 height 24
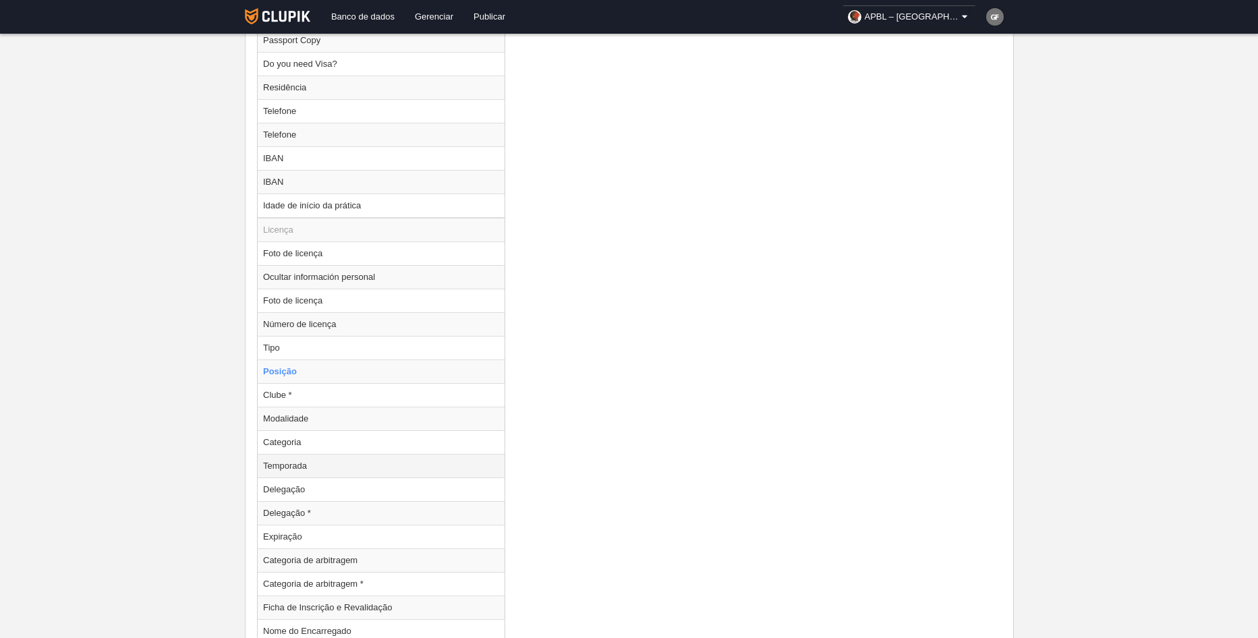
radio input "false"
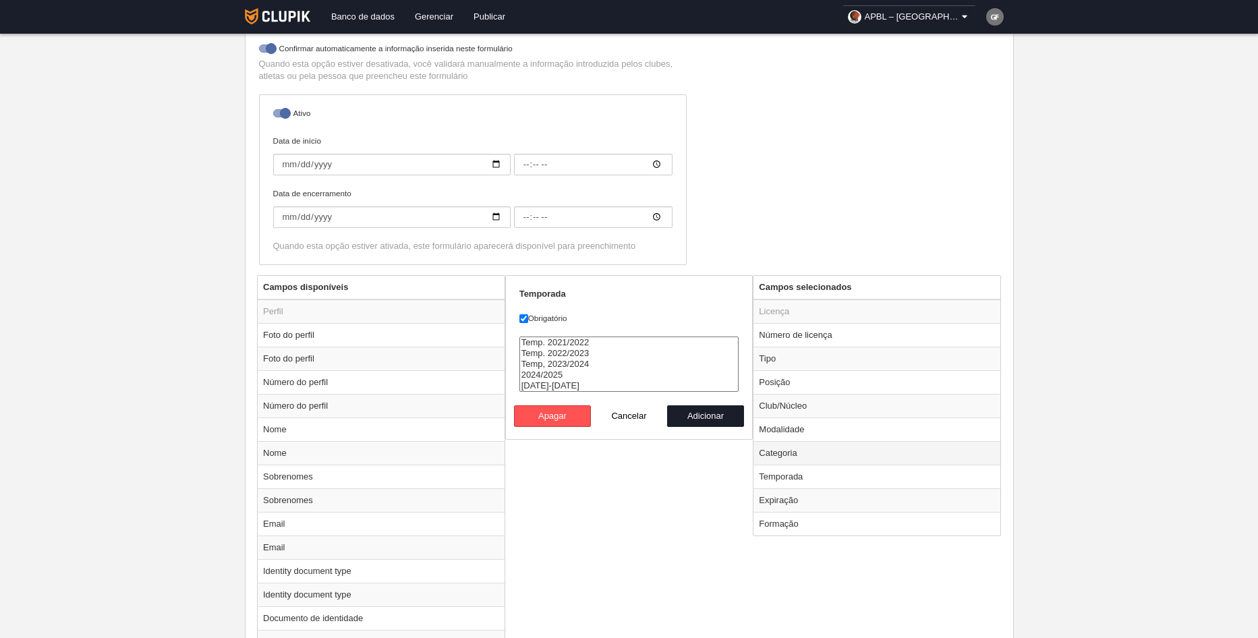
scroll to position [287, 0]
click at [805, 384] on td "Posição" at bounding box center [877, 381] width 247 height 24
radio input "false"
click at [816, 447] on td "Categoria" at bounding box center [877, 452] width 247 height 24
radio input "false"
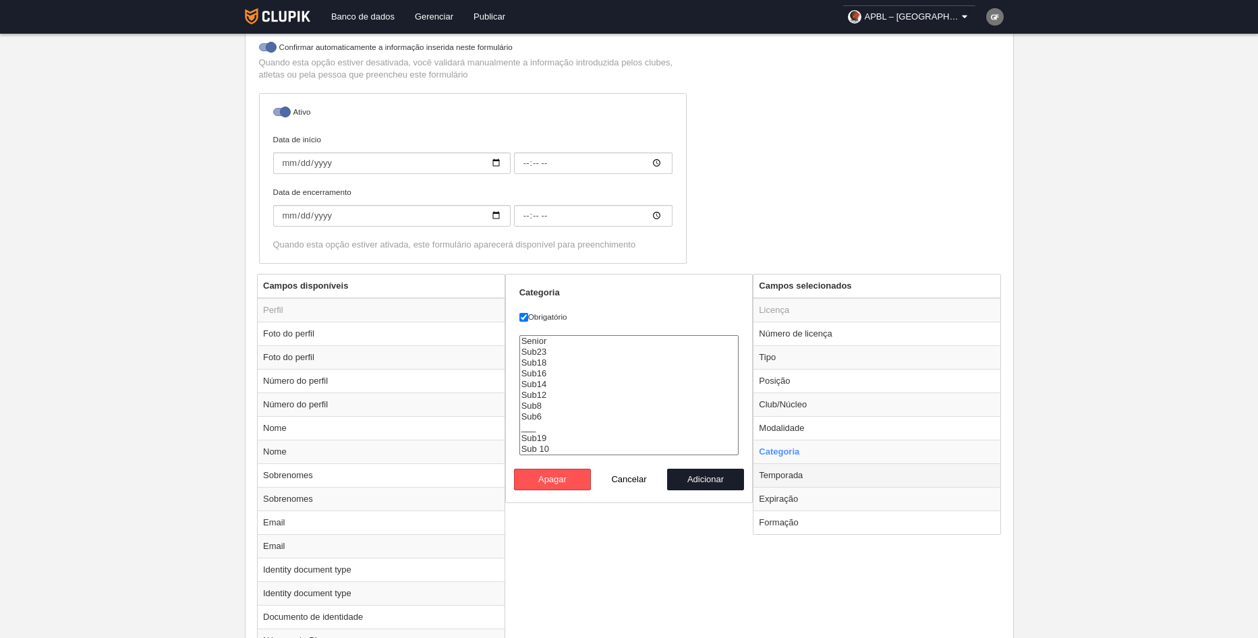
click at [810, 474] on td "Temporada" at bounding box center [877, 476] width 247 height 24
radio input "false"
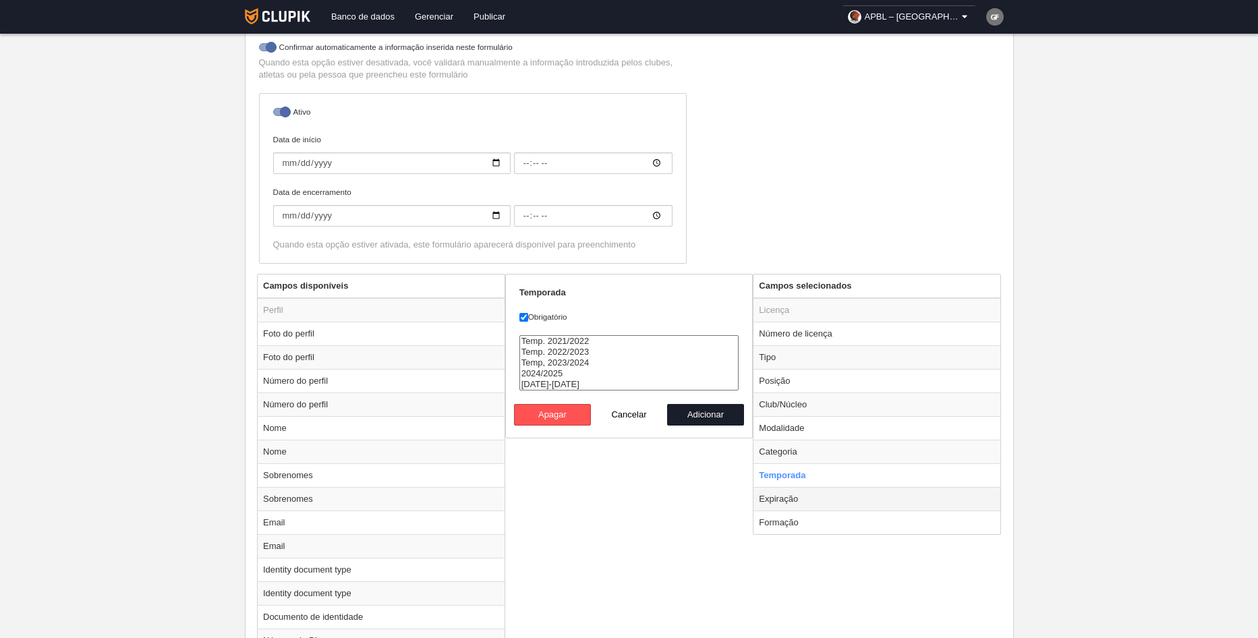
click at [813, 491] on td "Expiração" at bounding box center [877, 499] width 247 height 24
radio input "false"
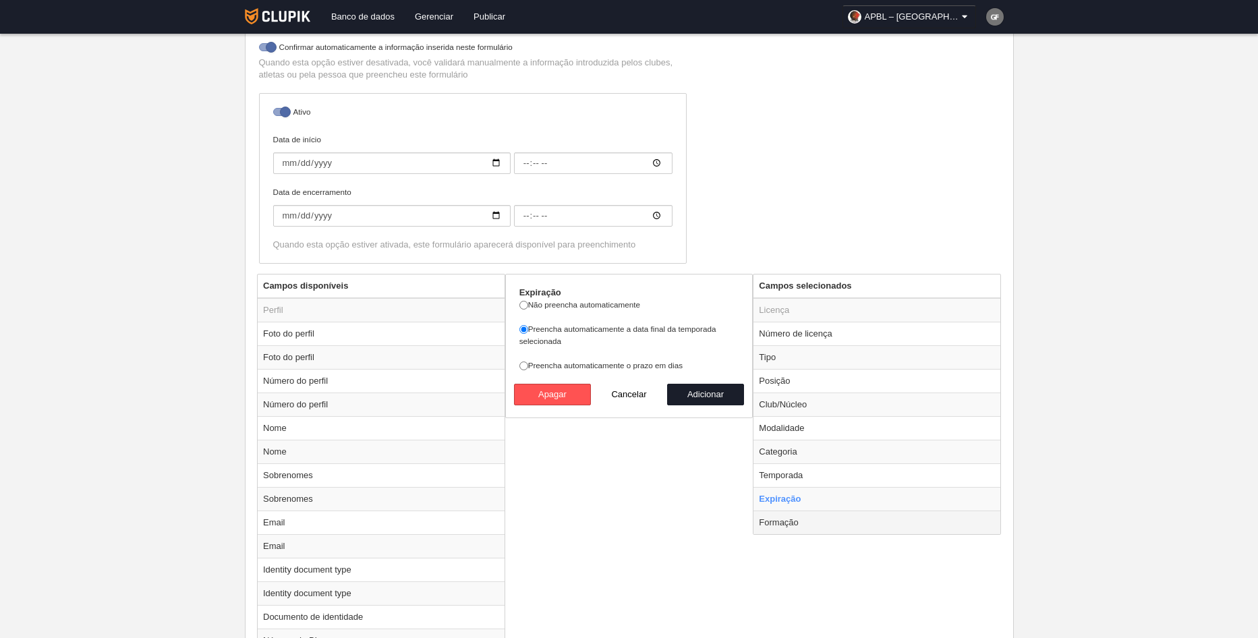
click at [814, 518] on td "Formação" at bounding box center [877, 523] width 247 height 24
radio input "false"
radio input "true"
select select
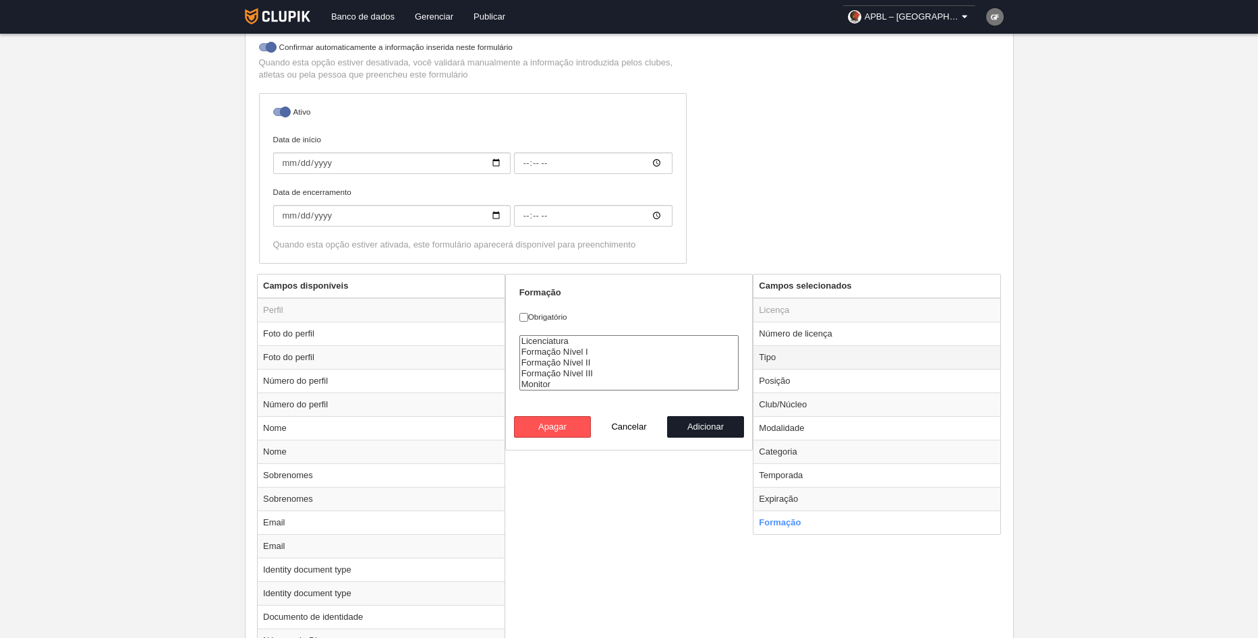
click at [775, 357] on td "Tipo" at bounding box center [877, 357] width 247 height 24
radio input "true"
checkbox input "true"
select select "staff"
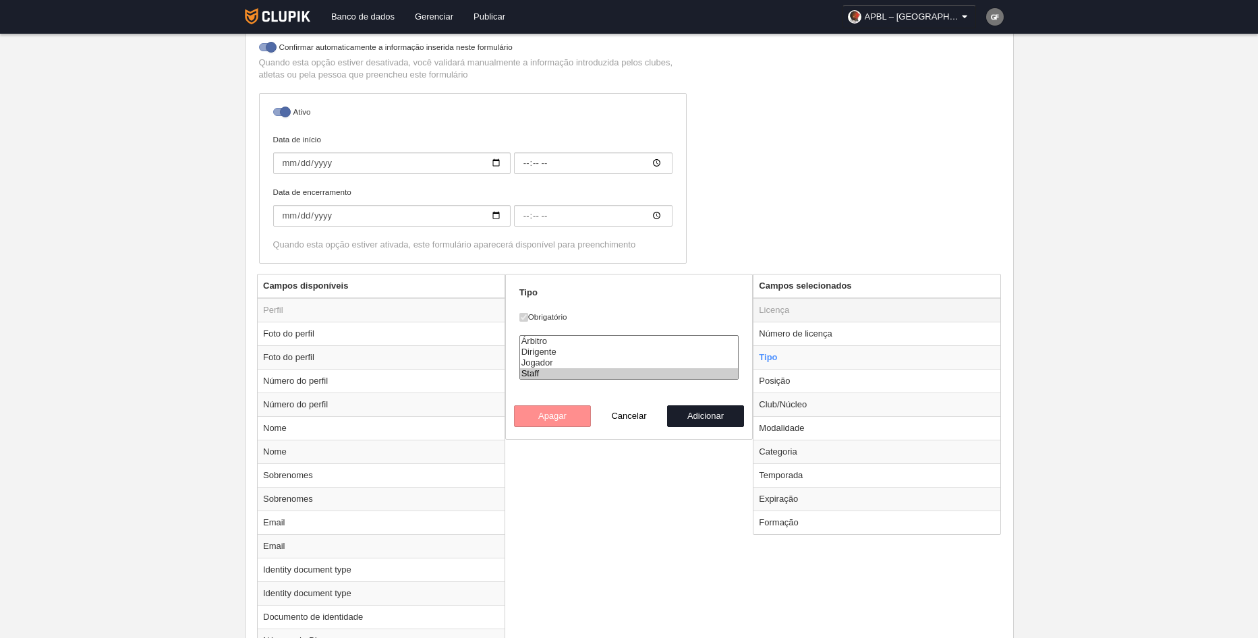
click at [800, 306] on td "Licença" at bounding box center [877, 310] width 247 height 24
click at [807, 335] on td "Número de licença" at bounding box center [877, 334] width 247 height 24
radio input "true"
checkbox input "false"
select select "233"
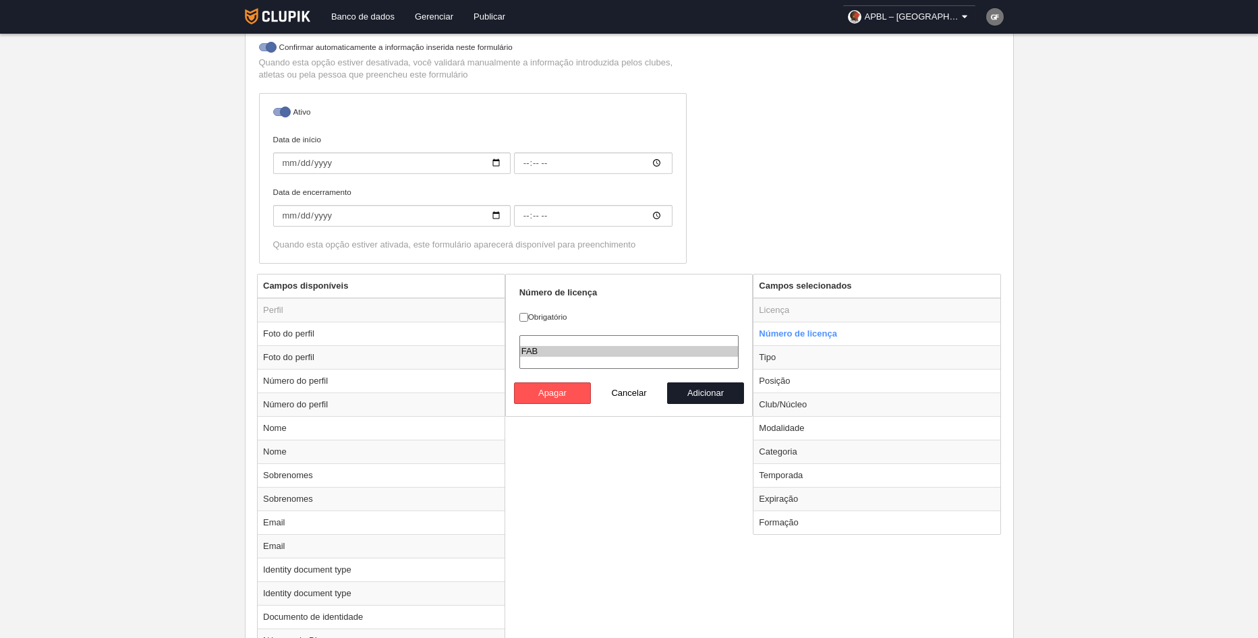
click at [715, 359] on select "FAB" at bounding box center [630, 352] width 220 height 34
click at [525, 320] on input "Obrigatório" at bounding box center [524, 317] width 9 height 9
click at [545, 347] on option "FAB" at bounding box center [629, 351] width 219 height 11
click at [527, 314] on input "Obrigatório" at bounding box center [524, 317] width 9 height 9
checkbox input "false"
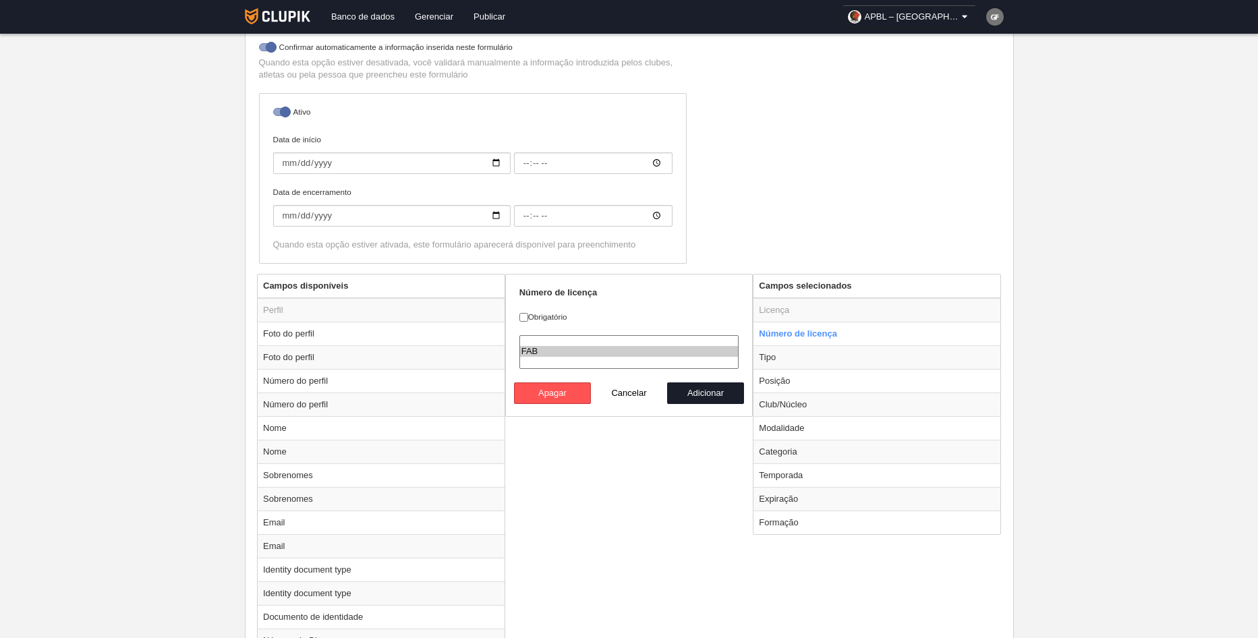
click at [839, 288] on th "Campos selecionados" at bounding box center [877, 287] width 247 height 24
click at [296, 332] on td "Foto do perfil" at bounding box center [381, 334] width 247 height 24
radio input "true"
checkbox input "true"
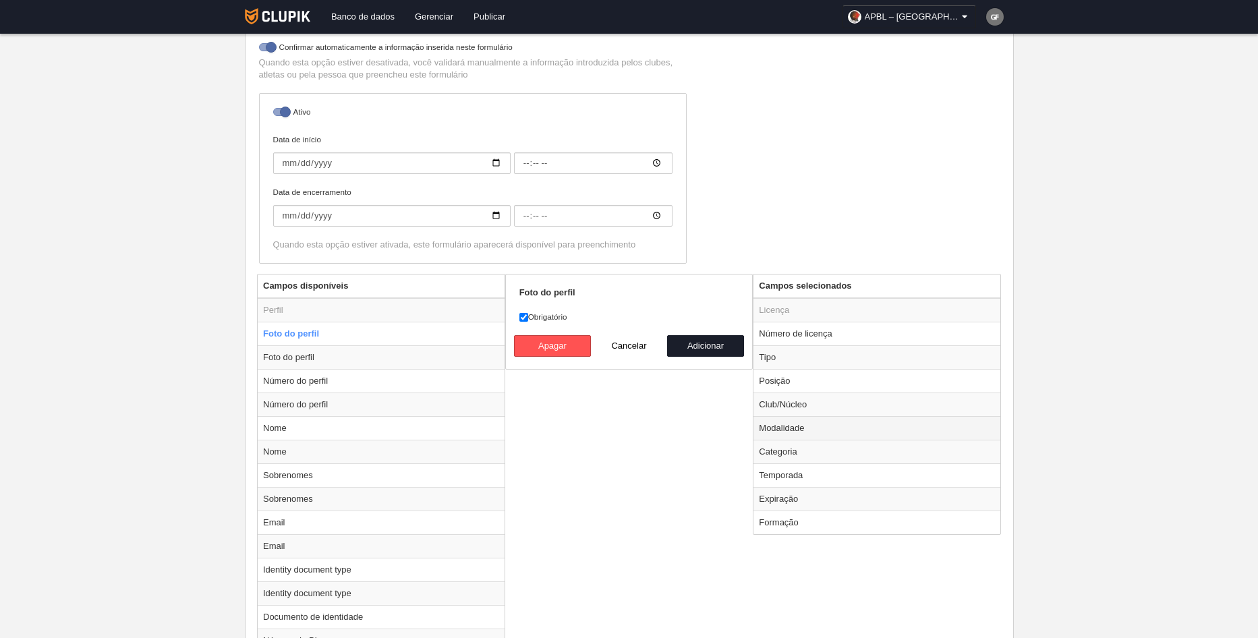
click at [818, 424] on td "Modalidade" at bounding box center [877, 428] width 247 height 24
select select
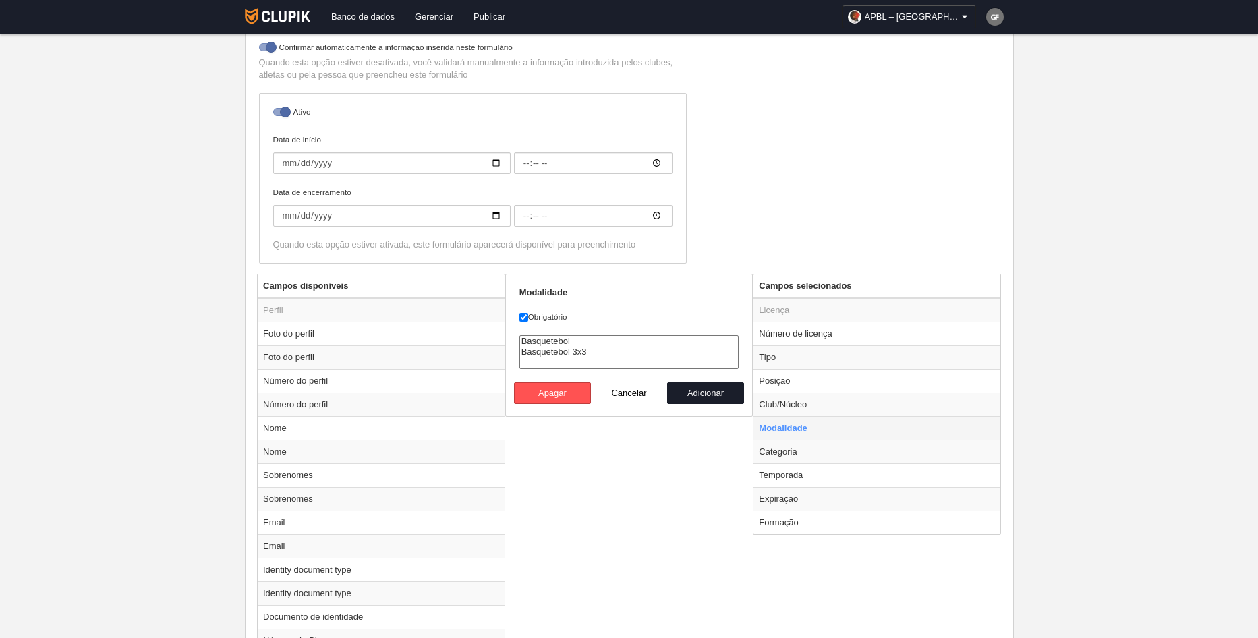
radio input "false"
click at [813, 449] on td "Categoria" at bounding box center [877, 452] width 247 height 24
radio input "false"
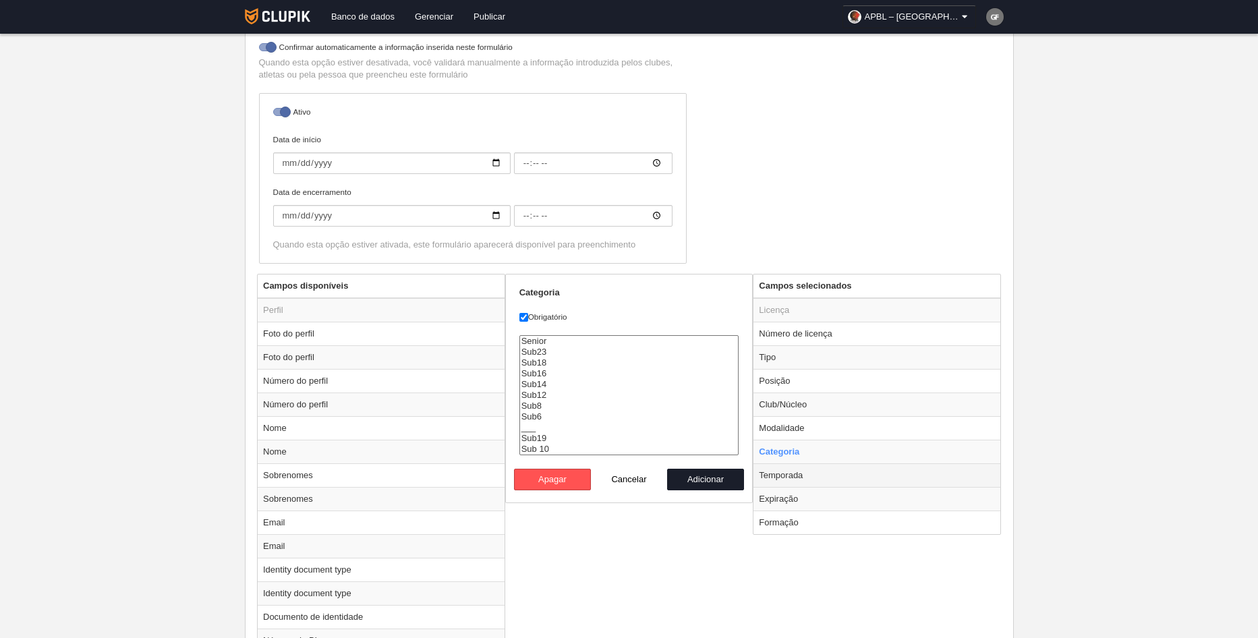
click at [808, 469] on td "Temporada" at bounding box center [877, 476] width 247 height 24
radio input "false"
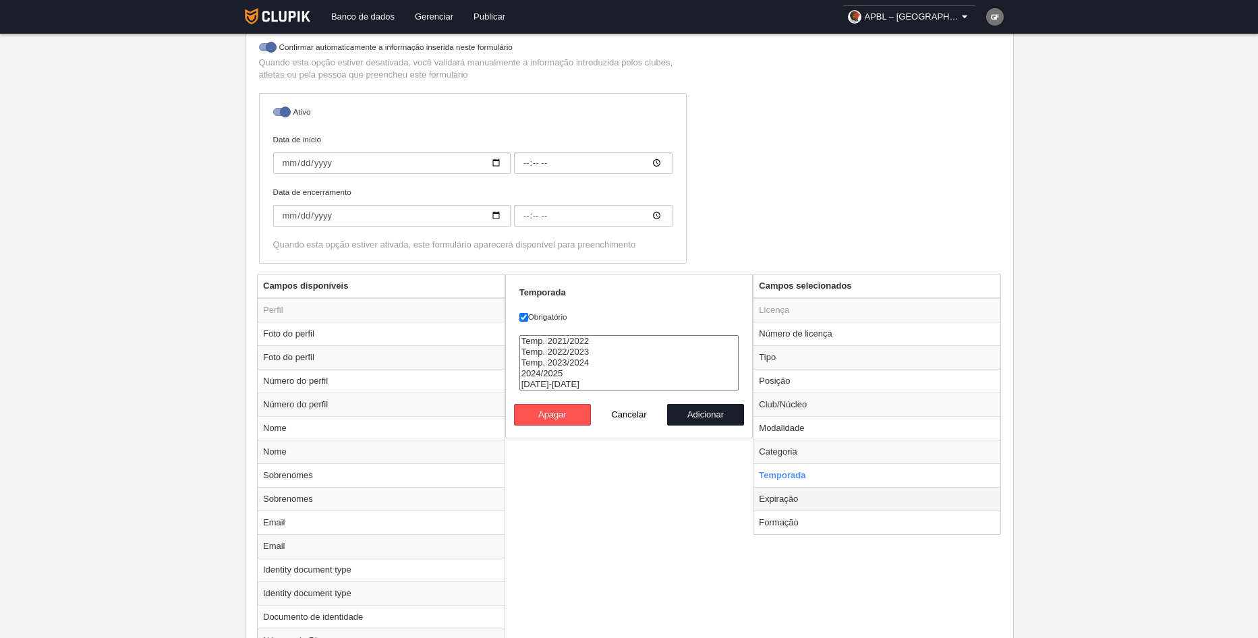
click at [791, 498] on td "Expiração" at bounding box center [877, 499] width 247 height 24
radio input "false"
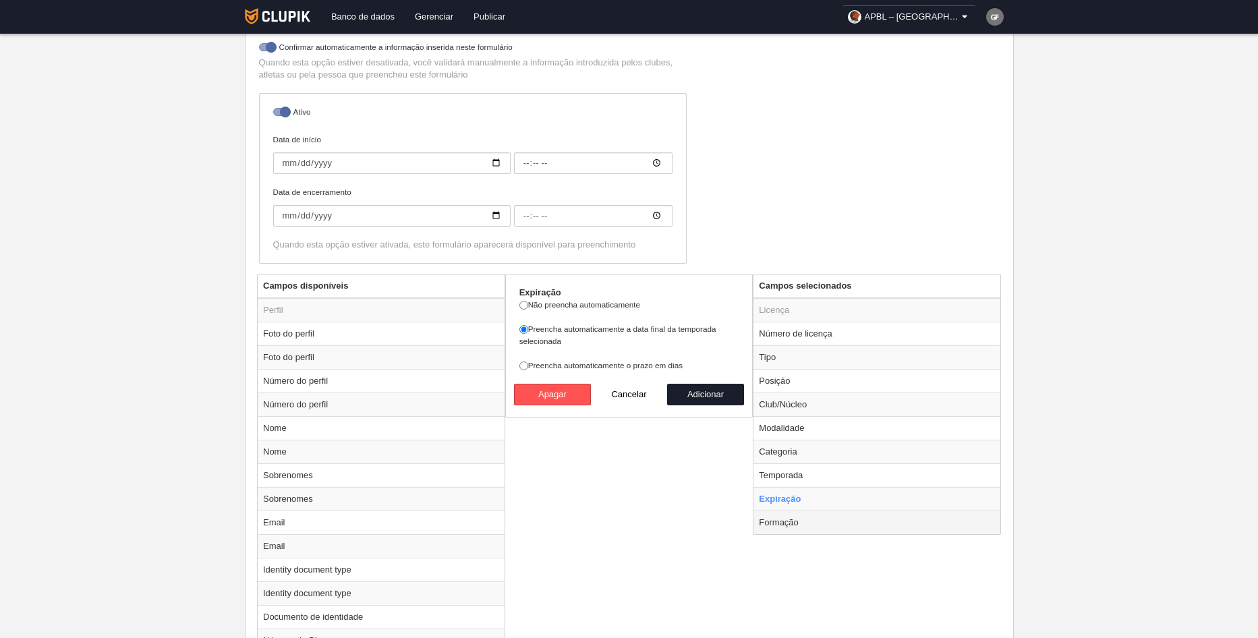
click at [794, 522] on td "Formação" at bounding box center [877, 523] width 247 height 24
radio input "false"
radio input "true"
select select
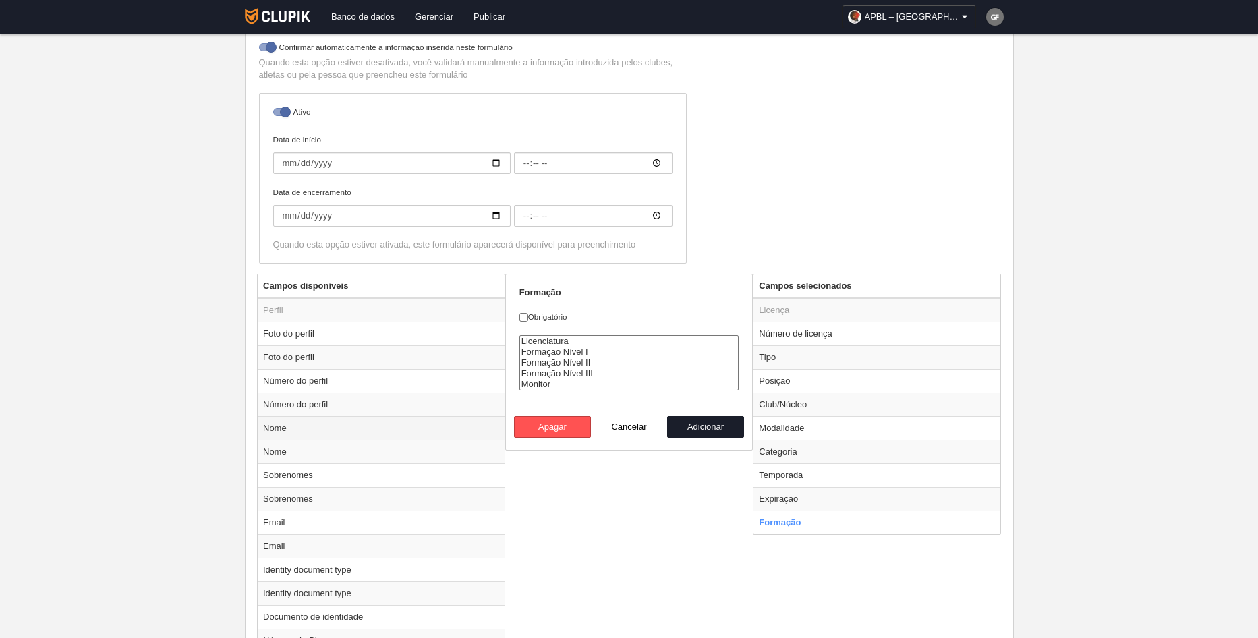
click at [292, 426] on td "Nome" at bounding box center [381, 428] width 247 height 24
radio input "true"
checkbox input "true"
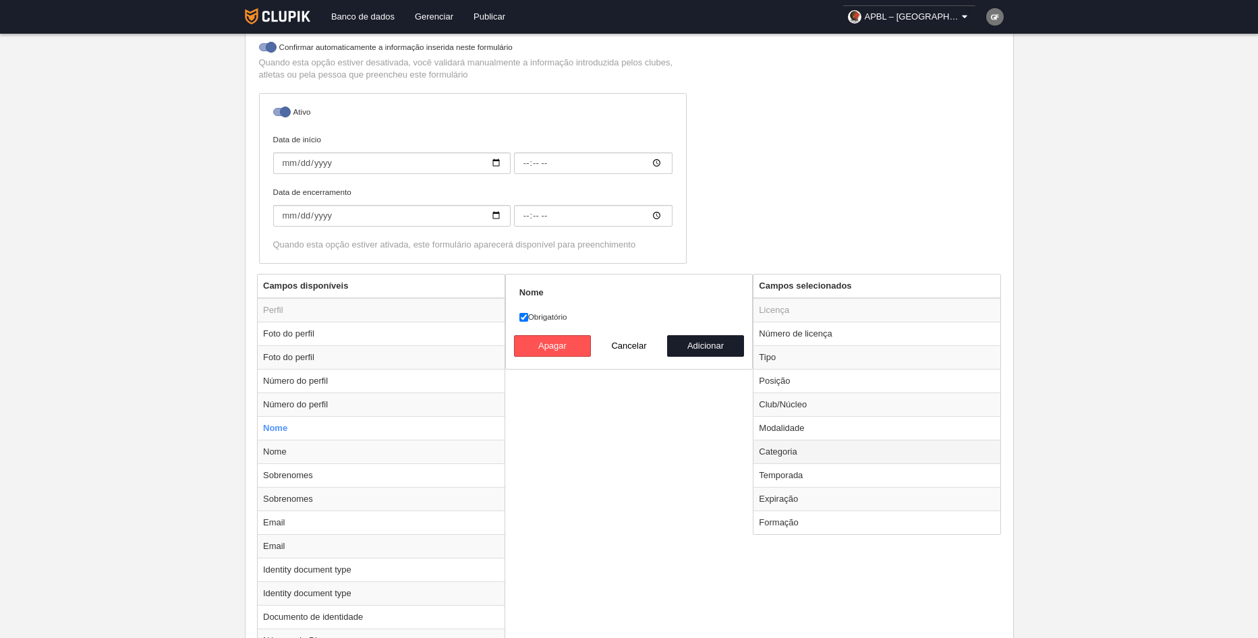
click at [788, 454] on td "Categoria" at bounding box center [877, 452] width 247 height 24
radio input "false"
radio input "true"
select select
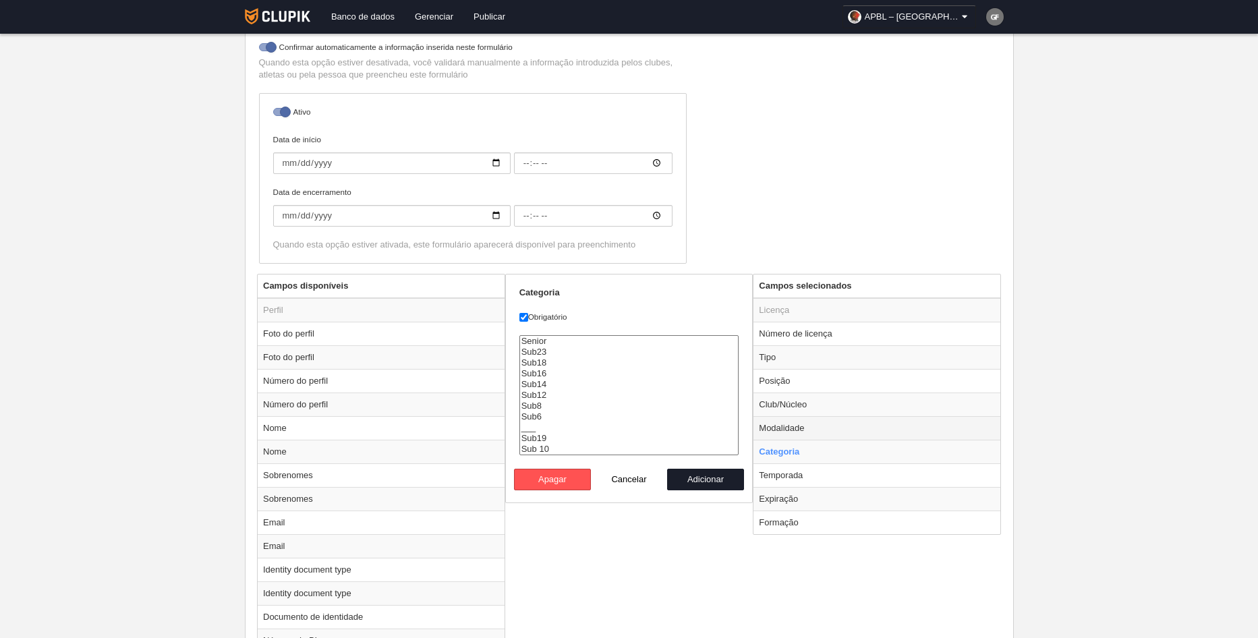
click at [783, 425] on td "Modalidade" at bounding box center [877, 428] width 247 height 24
radio input "true"
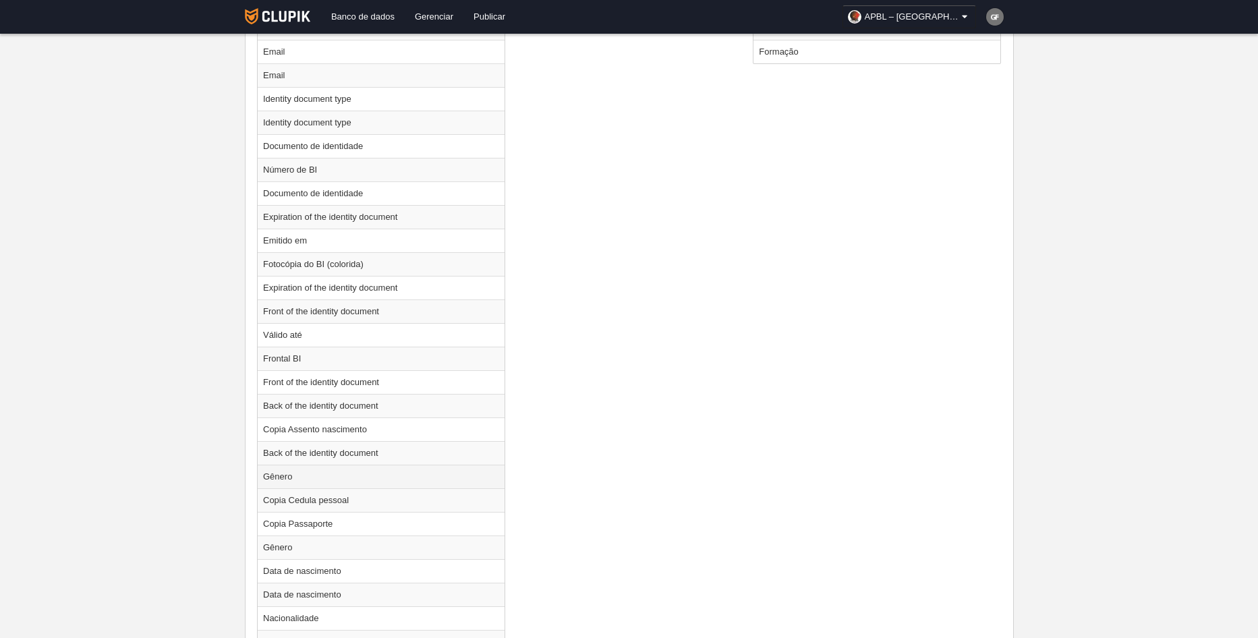
scroll to position [759, 0]
click at [311, 503] on td "Copia Cedula pessoal" at bounding box center [381, 499] width 247 height 24
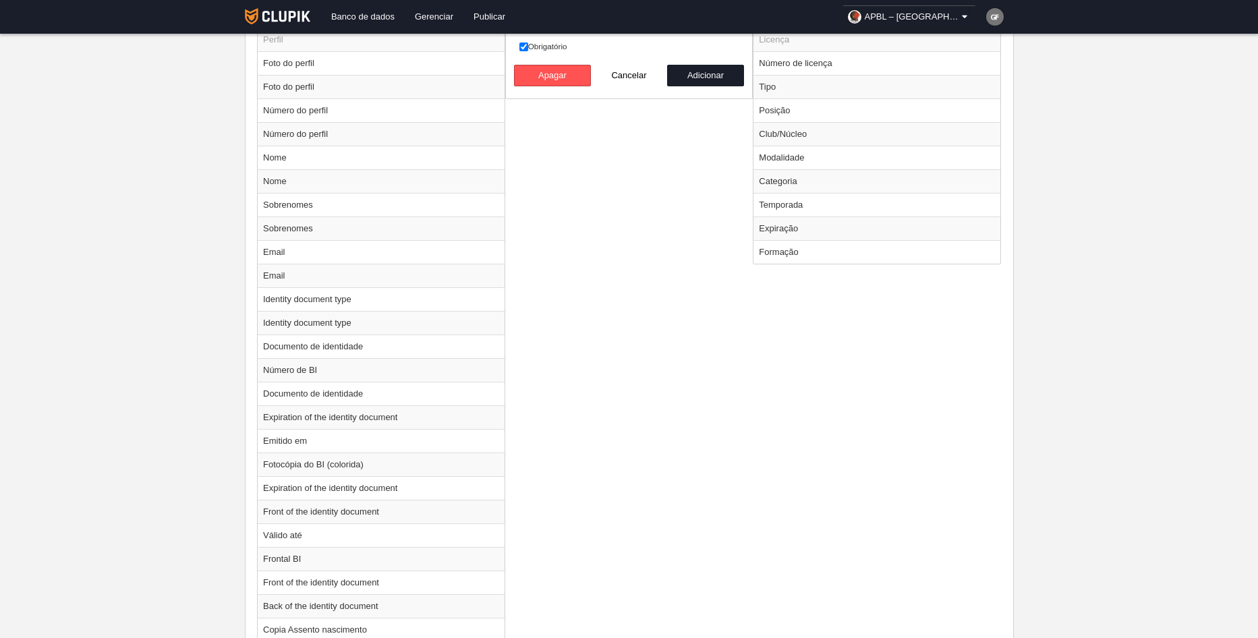
scroll to position [557, 0]
click at [763, 133] on td "Club/Núcleo" at bounding box center [877, 135] width 247 height 24
radio input "false"
radio input "true"
select select
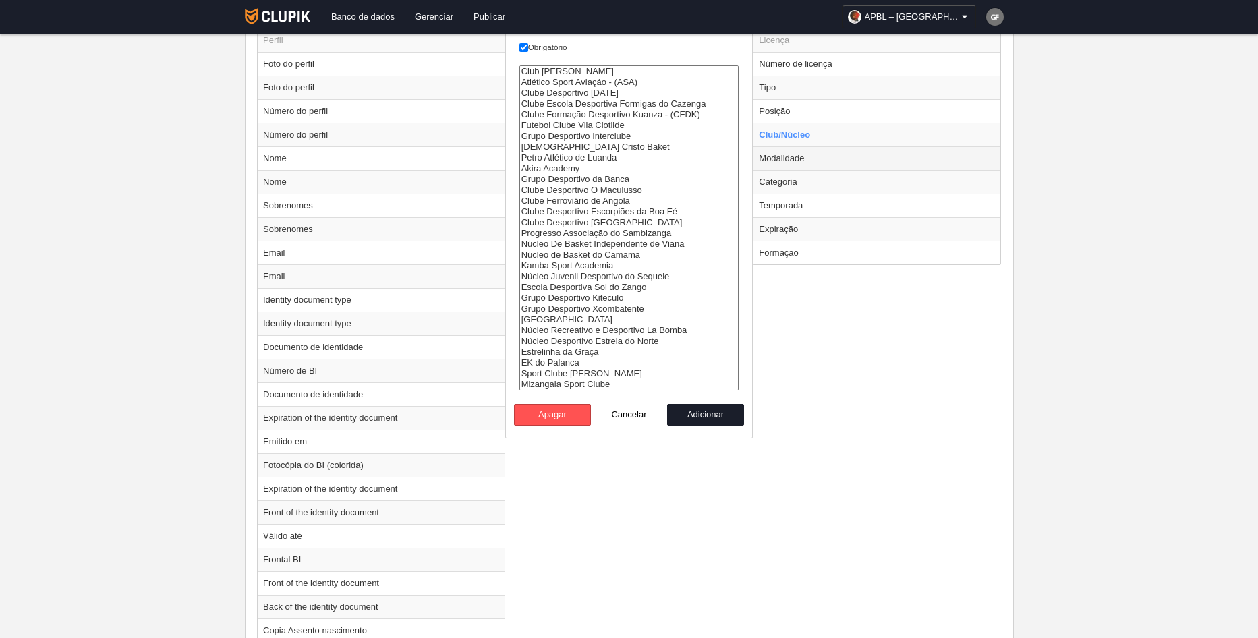
click at [796, 158] on td "Modalidade" at bounding box center [877, 158] width 247 height 24
radio input "false"
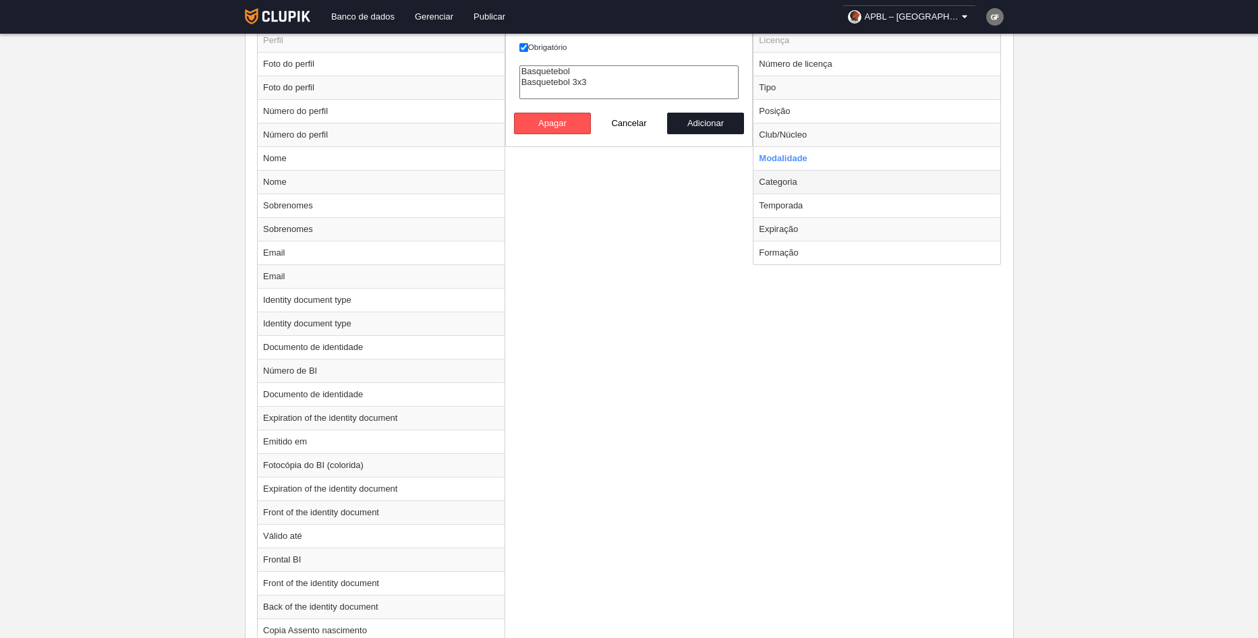
click at [791, 178] on td "Categoria" at bounding box center [877, 182] width 247 height 24
radio input "false"
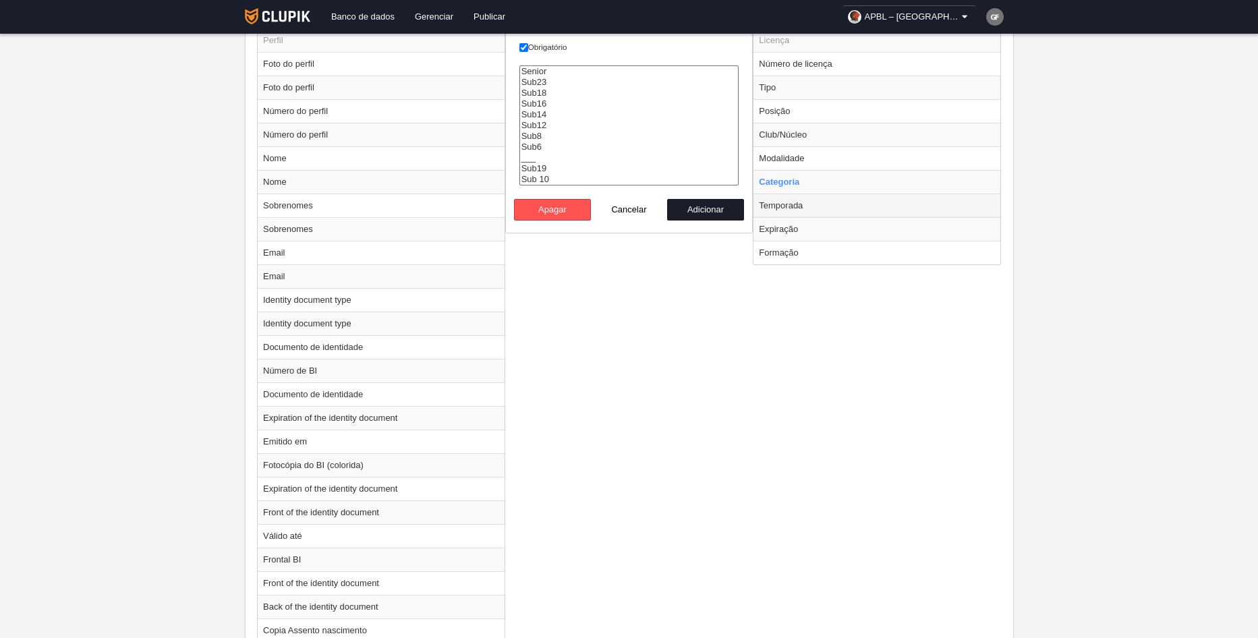
click at [791, 206] on td "Temporada" at bounding box center [877, 206] width 247 height 24
radio input "false"
radio input "true"
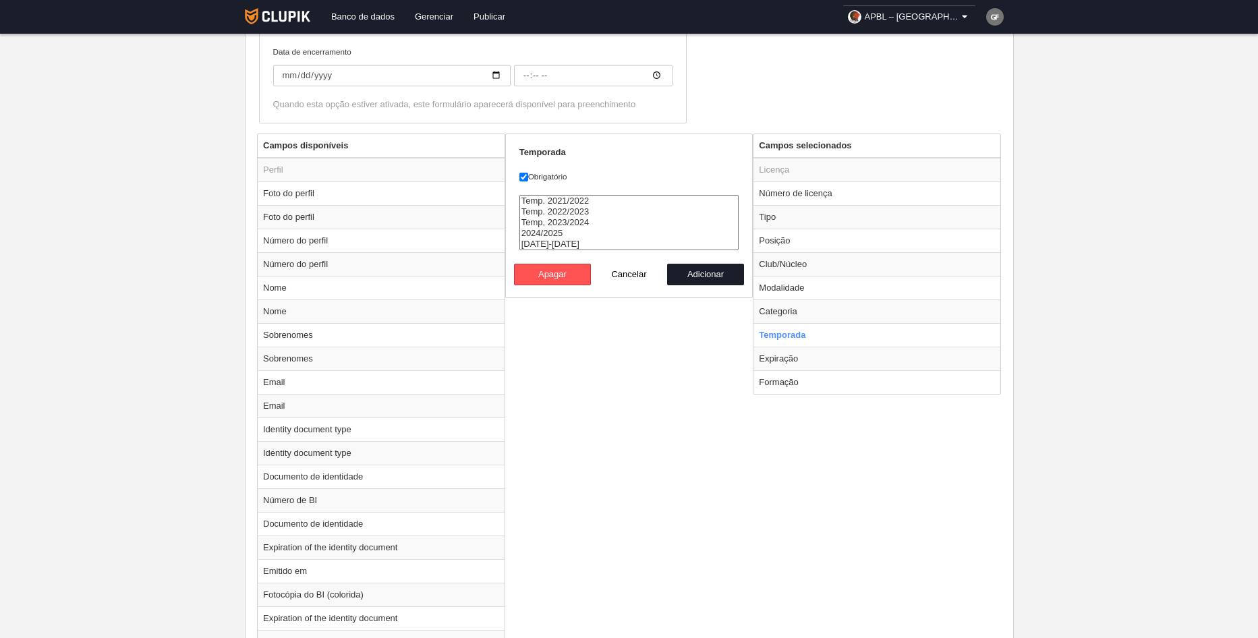
scroll to position [422, 0]
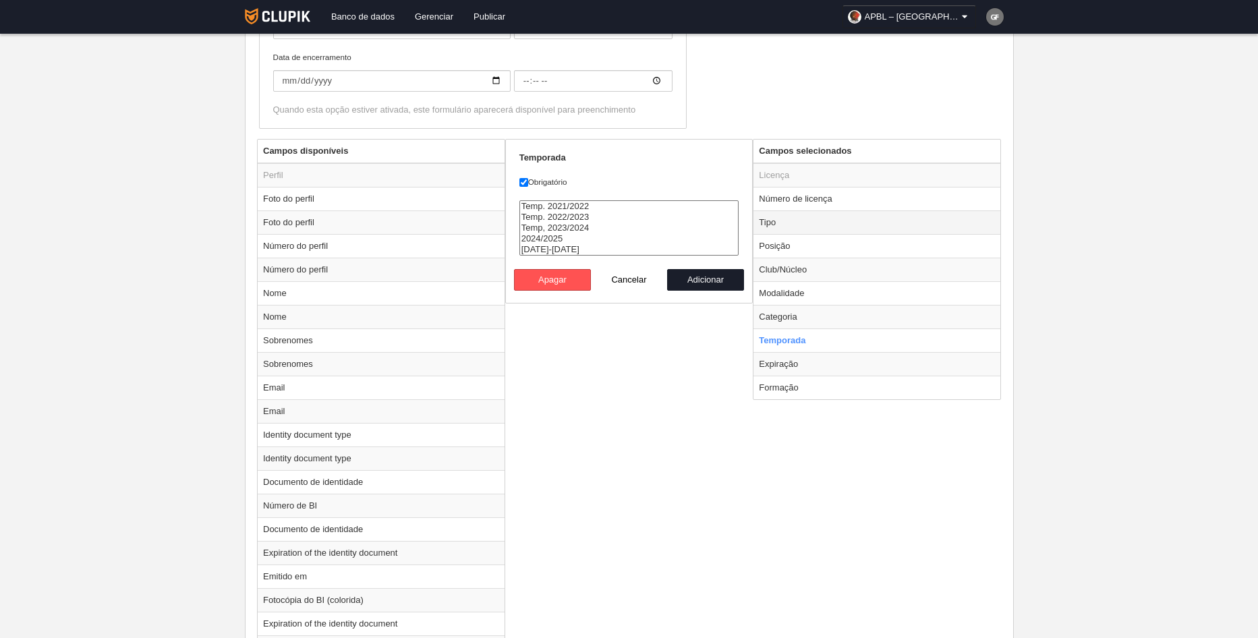
click at [790, 227] on td "Tipo" at bounding box center [877, 223] width 247 height 24
radio input "true"
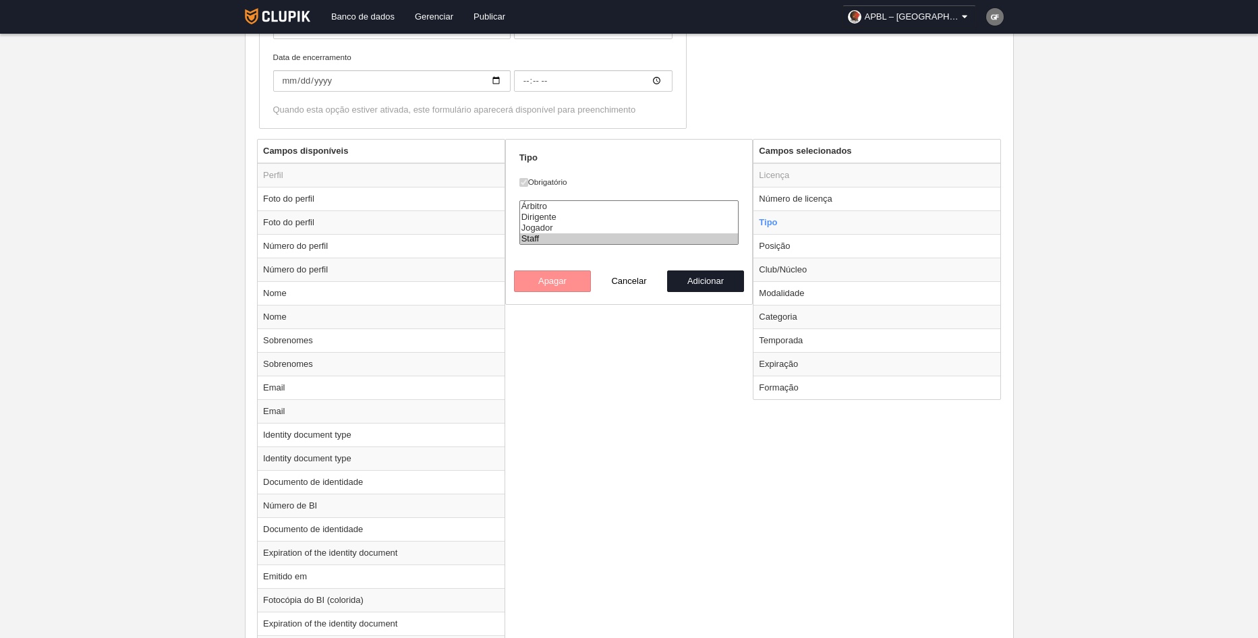
select select "executive"
click at [556, 215] on option "Dirigente" at bounding box center [629, 217] width 219 height 11
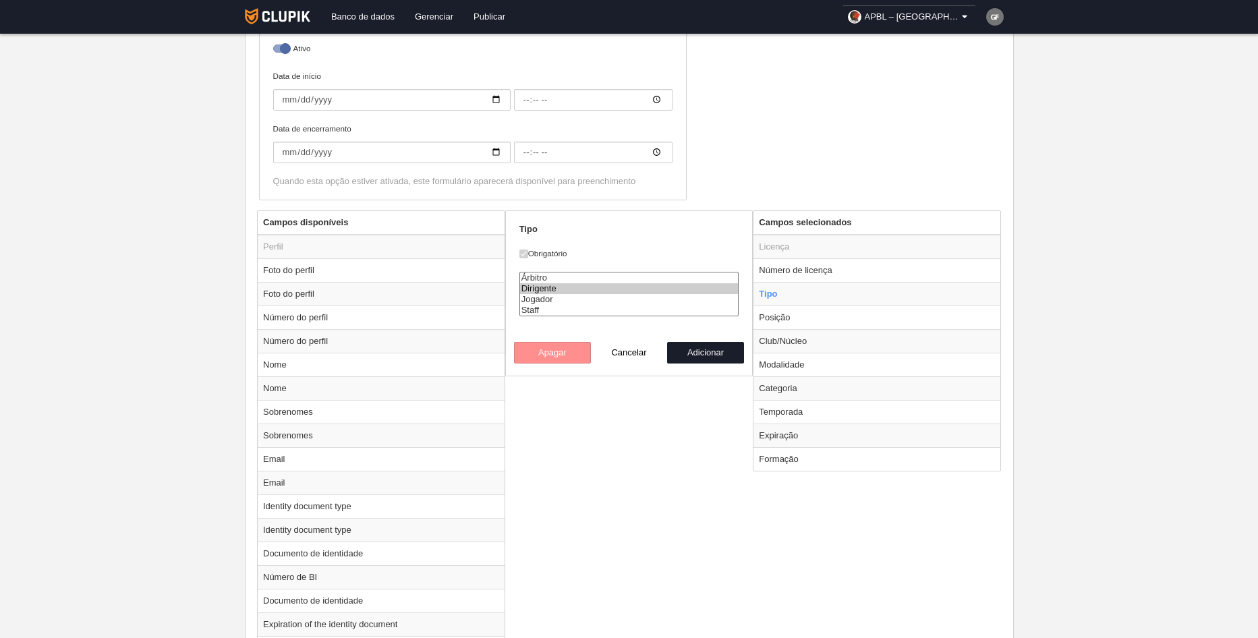
scroll to position [472, 0]
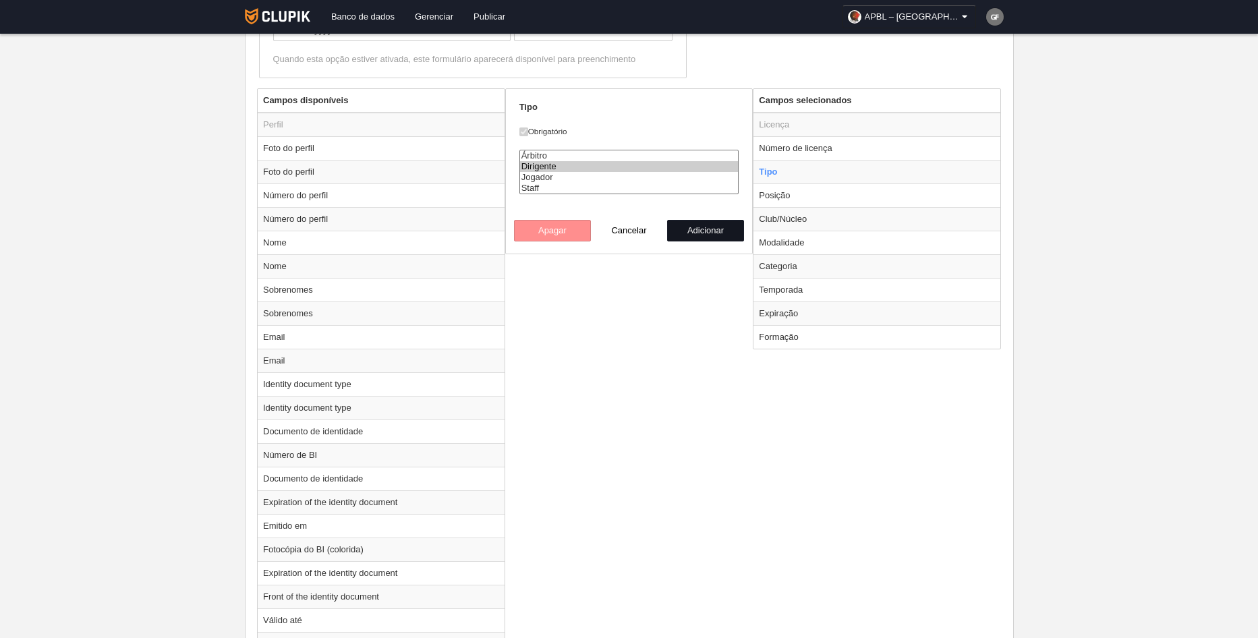
click at [685, 228] on button "Adicionar" at bounding box center [705, 231] width 77 height 22
radio input "false"
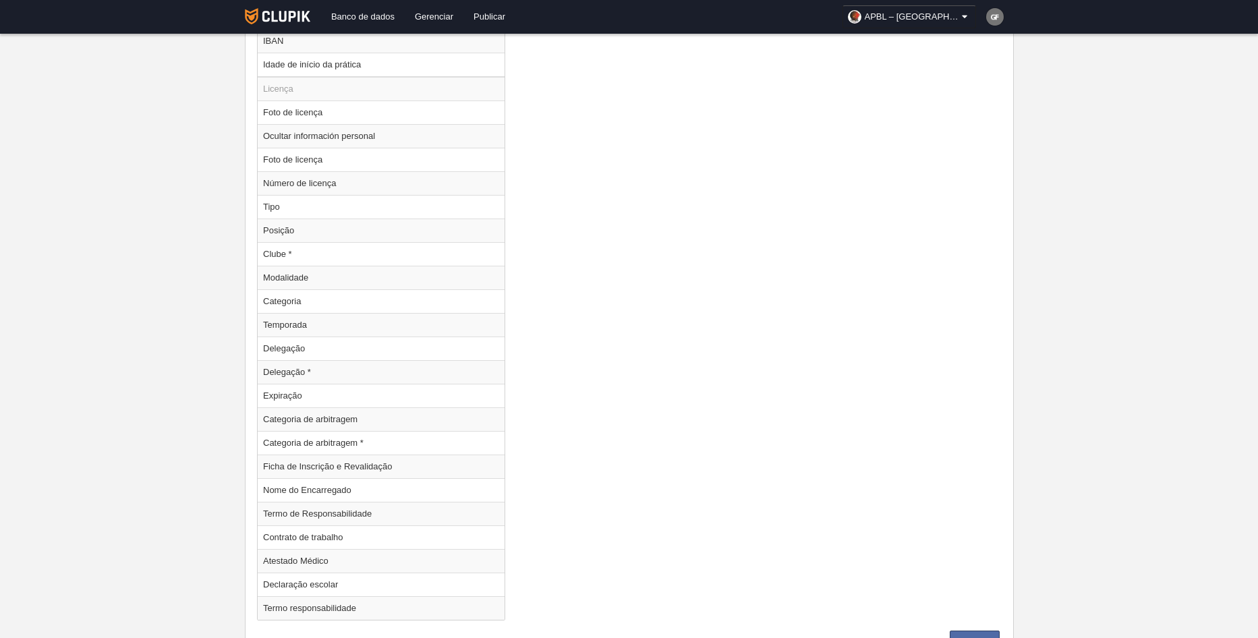
scroll to position [1704, 0]
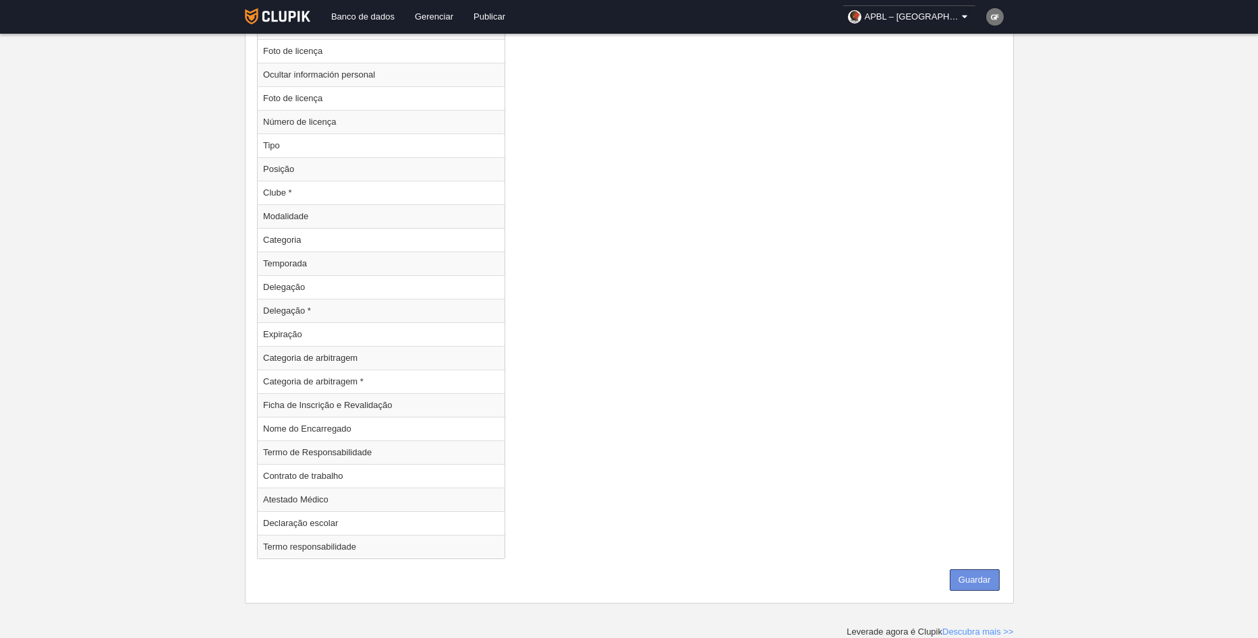
click at [976, 584] on button "Guardar" at bounding box center [975, 580] width 50 height 22
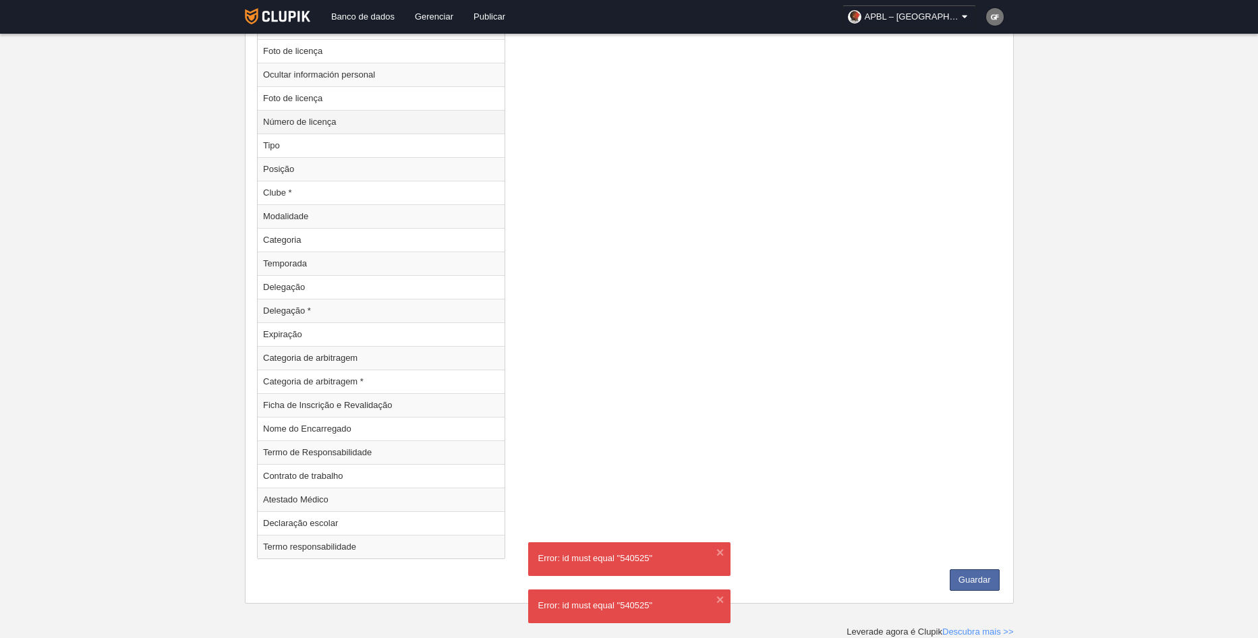
click at [341, 119] on td "Número de licença" at bounding box center [381, 122] width 247 height 24
click at [331, 179] on td "Posição" at bounding box center [381, 169] width 247 height 24
radio input "false"
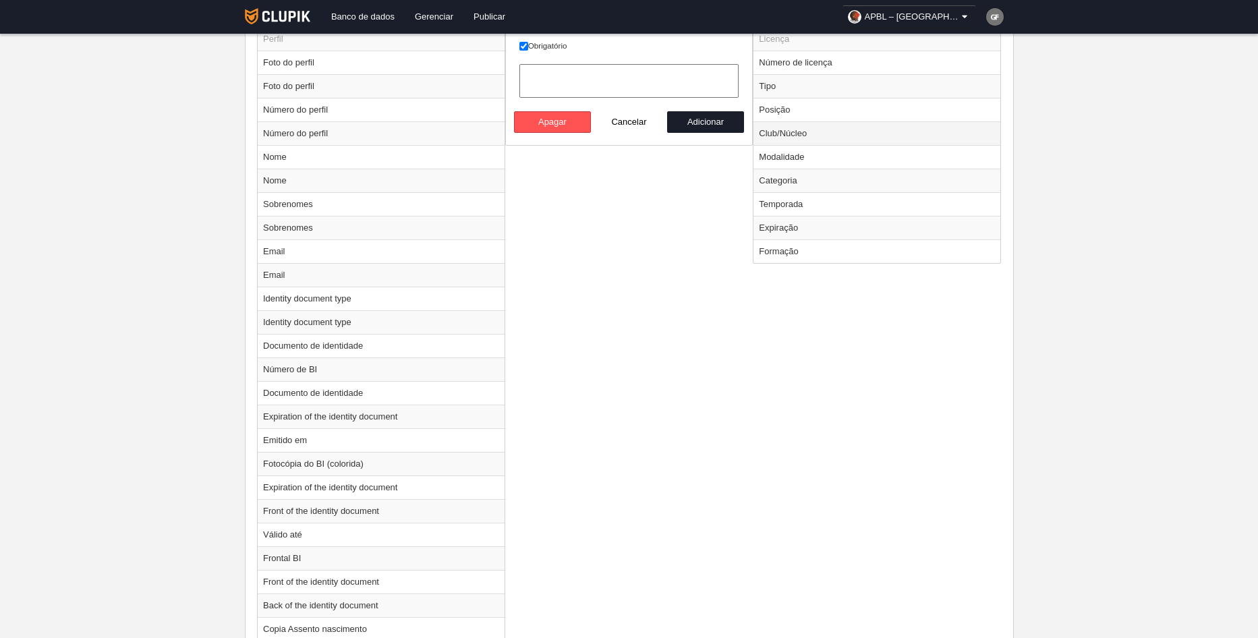
scroll to position [557, 0]
click at [783, 113] on td "Posição" at bounding box center [877, 111] width 247 height 24
radio input "false"
click at [645, 121] on button "Cancelar" at bounding box center [629, 124] width 77 height 22
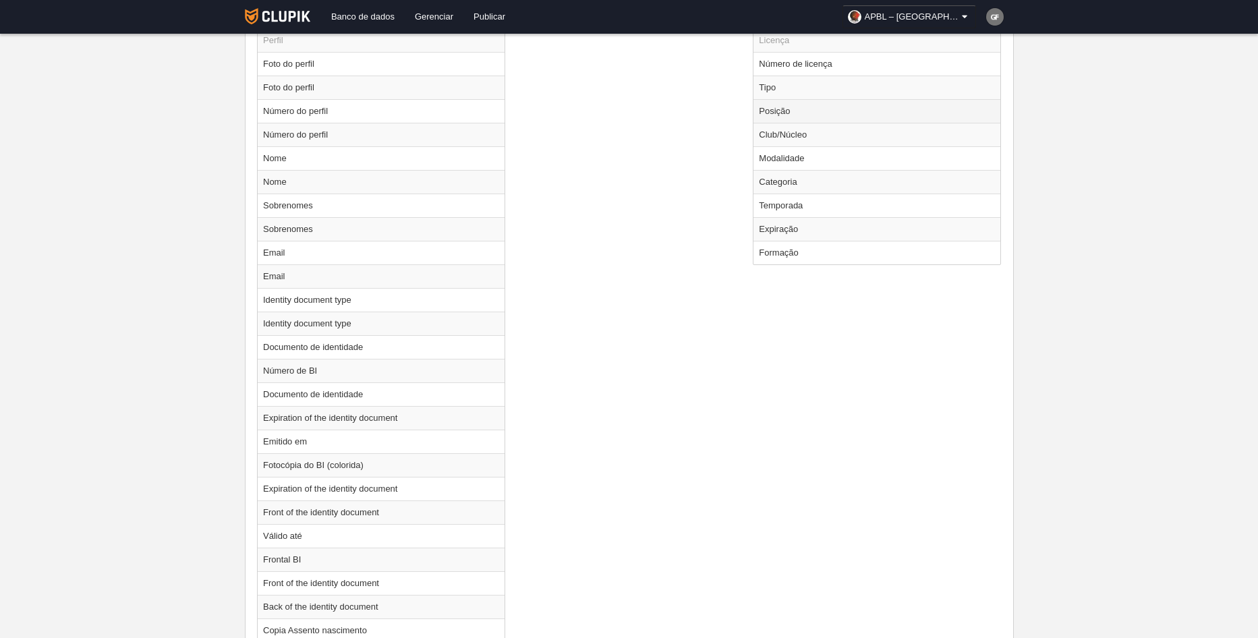
click at [761, 116] on td "Posição" at bounding box center [877, 111] width 247 height 24
click at [784, 107] on td "Posição" at bounding box center [877, 111] width 247 height 24
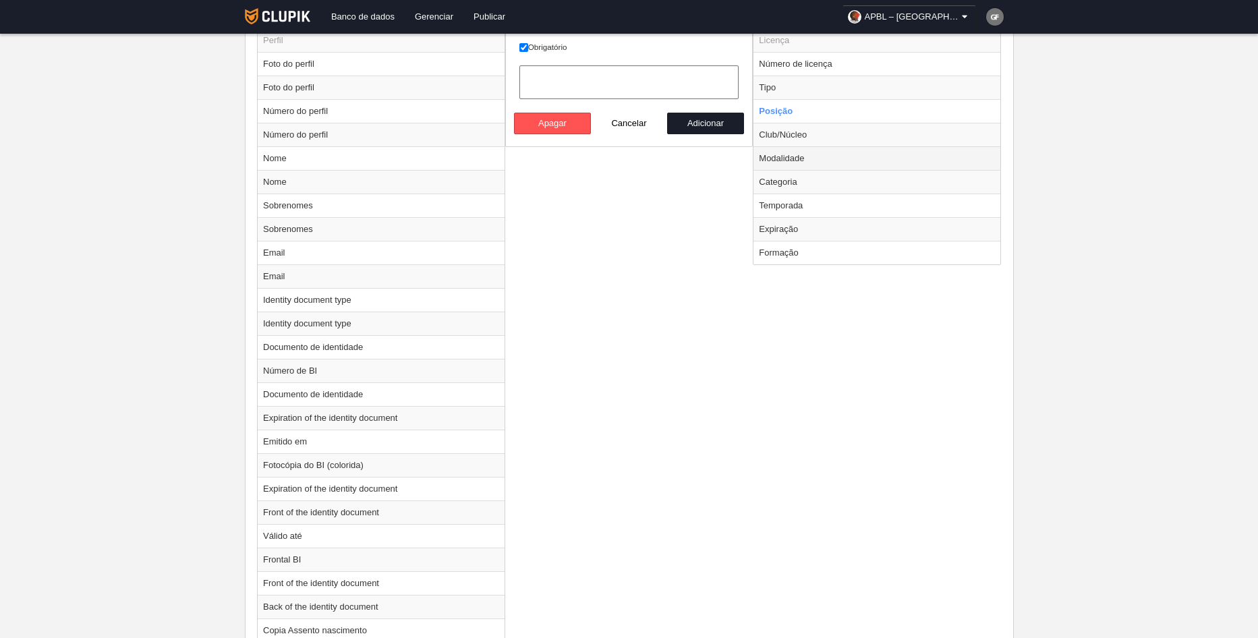
click at [787, 157] on td "Modalidade" at bounding box center [877, 158] width 247 height 24
radio input "false"
click at [796, 179] on td "Categoria" at bounding box center [877, 182] width 247 height 24
radio input "false"
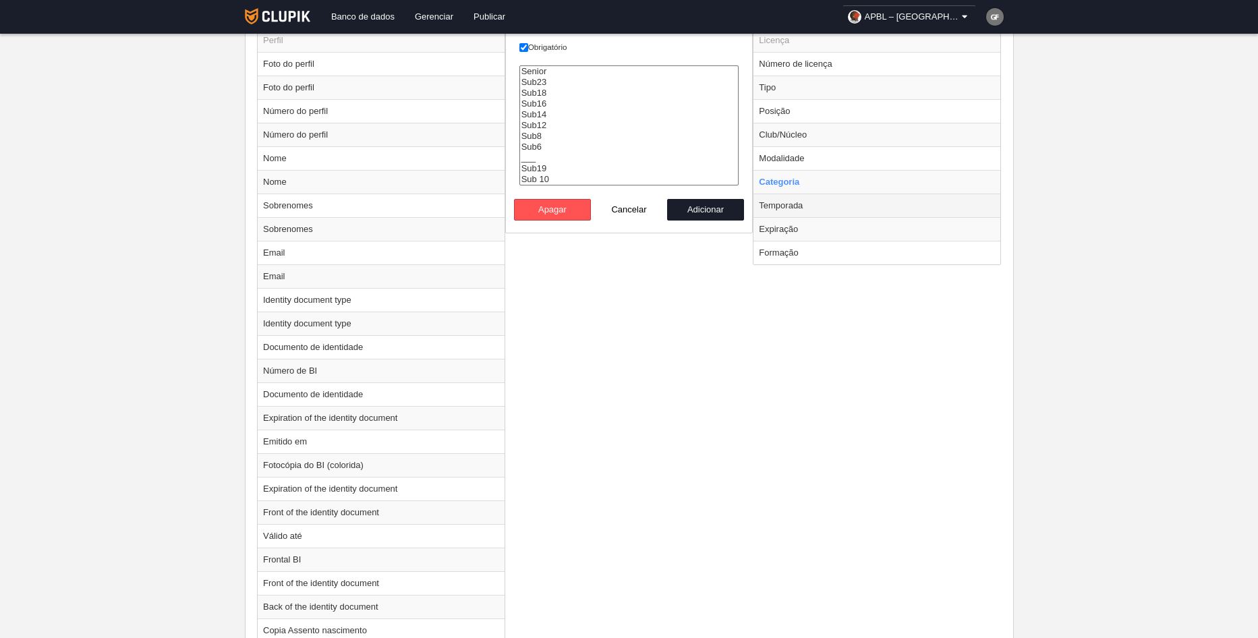
click at [796, 203] on td "Temporada" at bounding box center [877, 206] width 247 height 24
radio input "false"
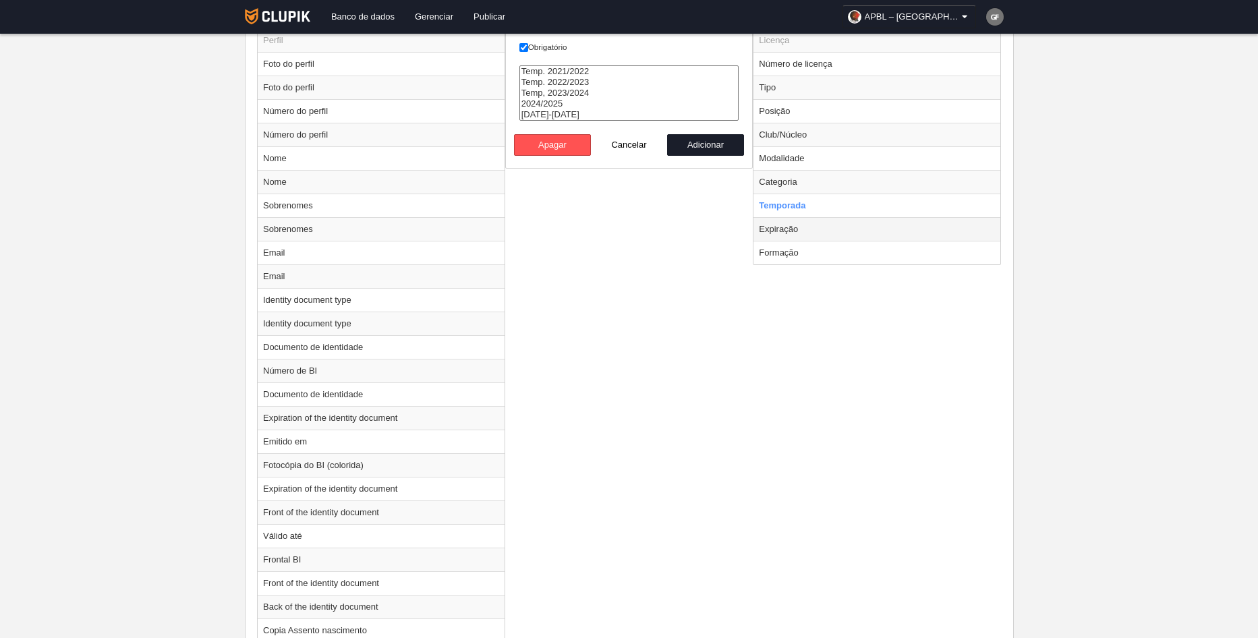
click at [784, 227] on td "Expiração" at bounding box center [877, 229] width 247 height 24
radio input "false"
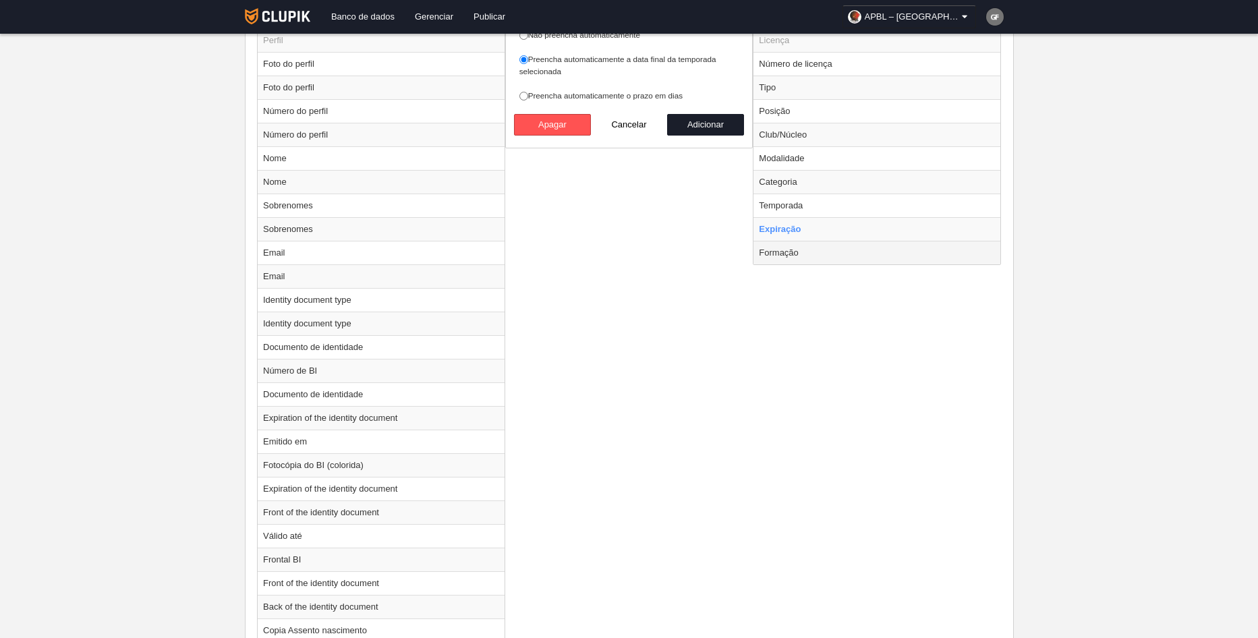
click at [789, 252] on td "Formação" at bounding box center [877, 253] width 247 height 24
radio input "false"
radio input "true"
select select
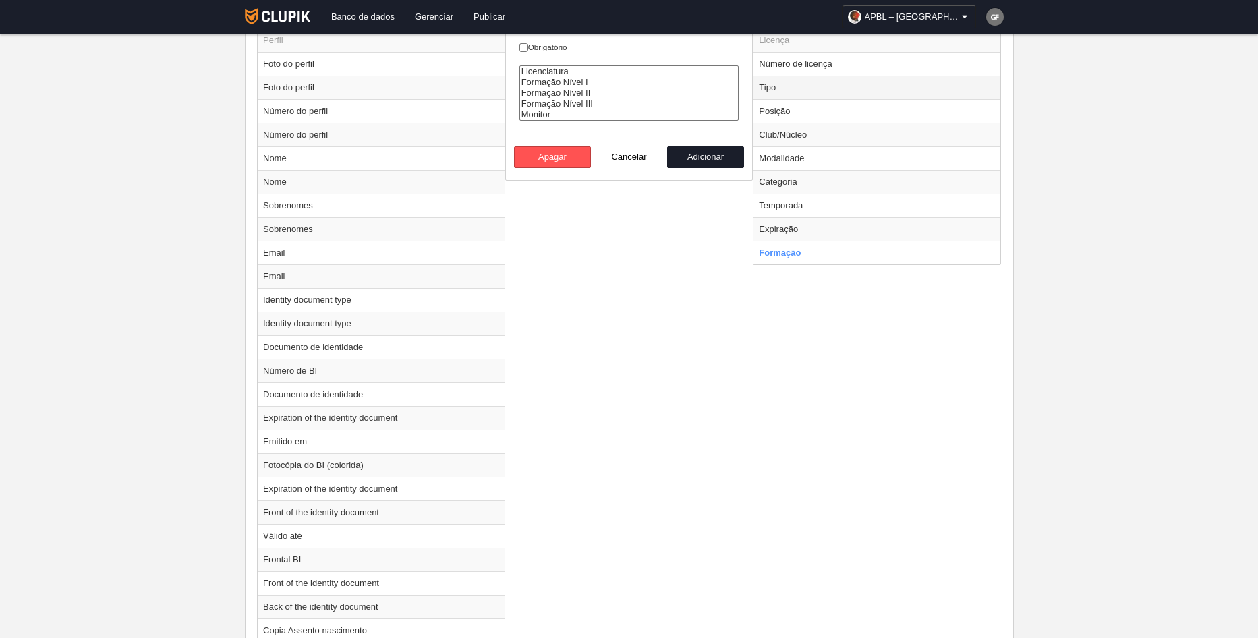
click at [786, 88] on td "Tipo" at bounding box center [877, 88] width 247 height 24
radio input "true"
checkbox input "true"
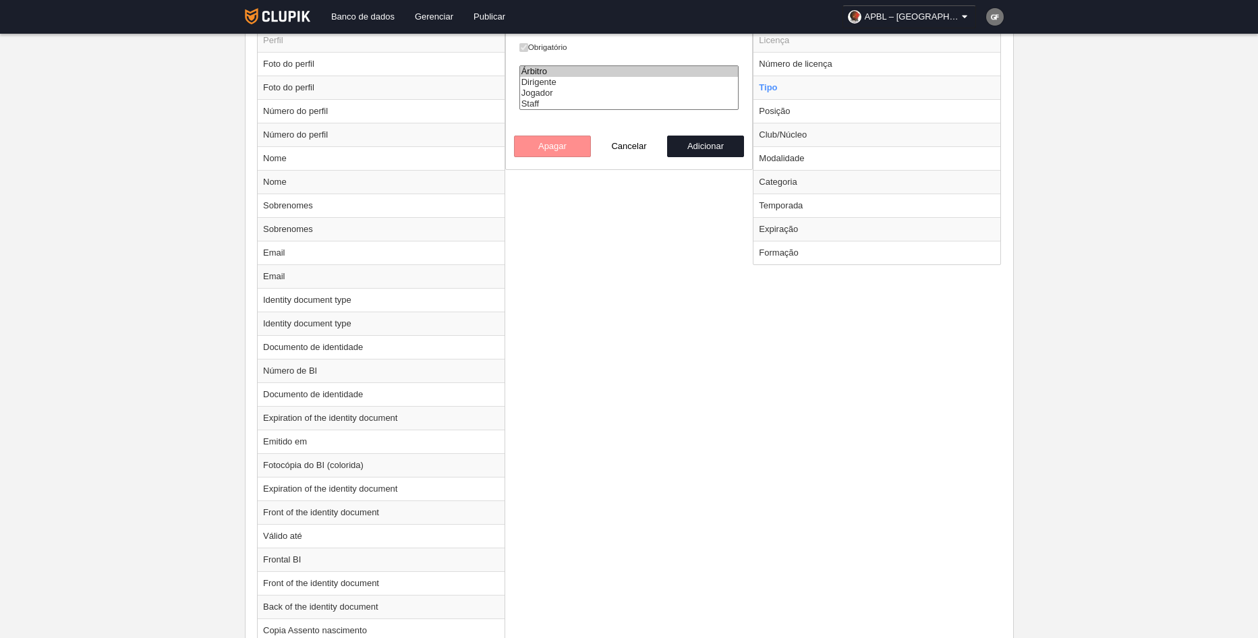
click at [669, 74] on option "Árbitro" at bounding box center [629, 71] width 219 height 11
select select "executive"
click at [581, 84] on option "Dirigente" at bounding box center [629, 82] width 219 height 11
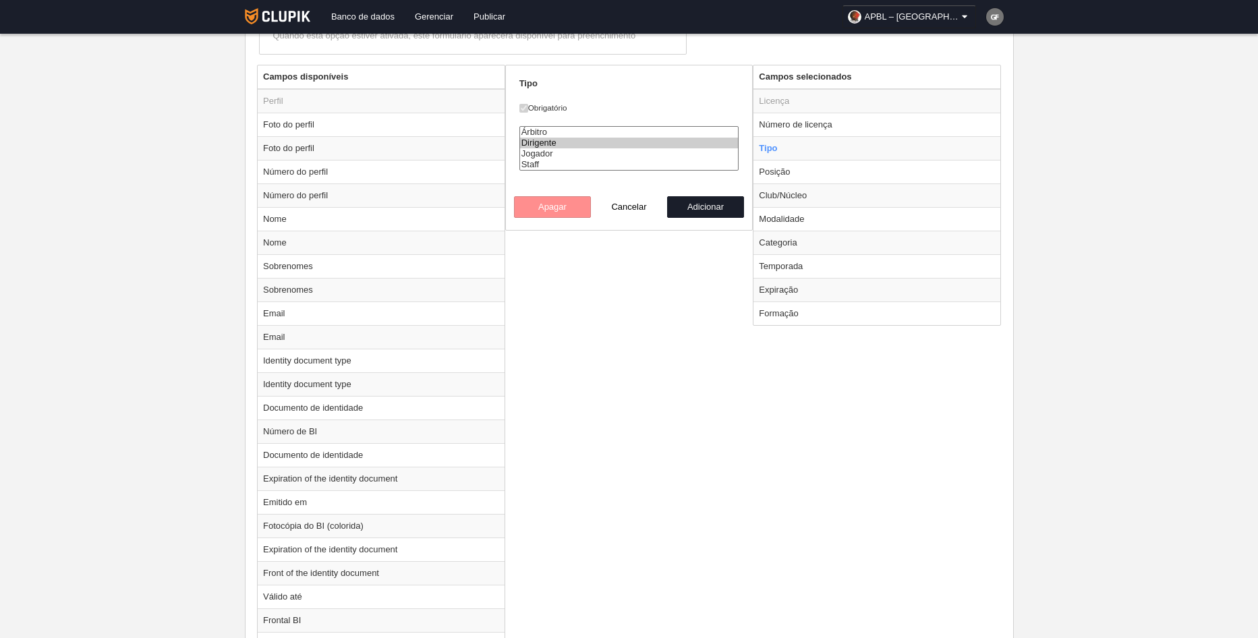
scroll to position [422, 0]
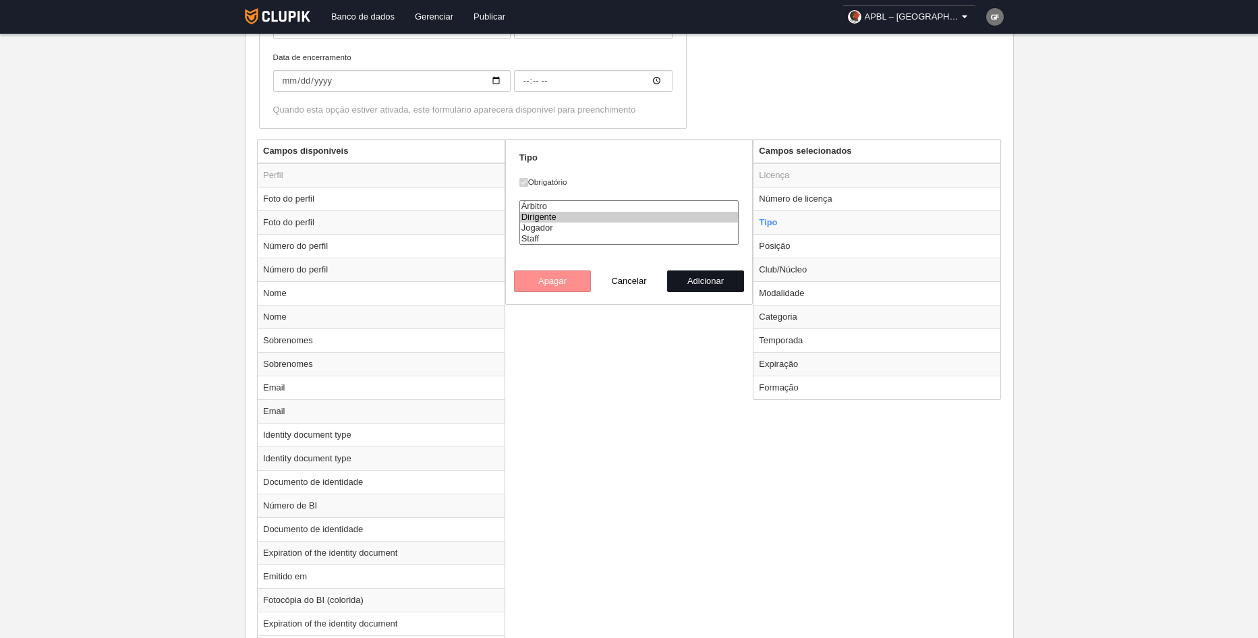
click at [695, 283] on button "Adicionar" at bounding box center [705, 282] width 77 height 22
radio input "false"
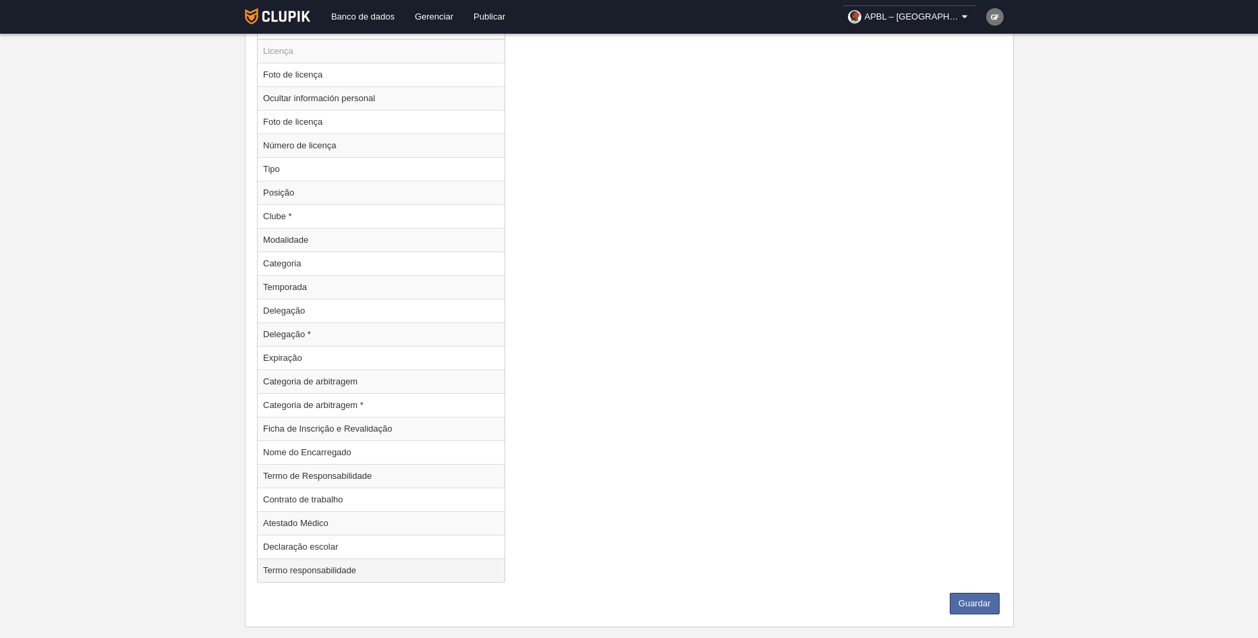
scroll to position [1704, 0]
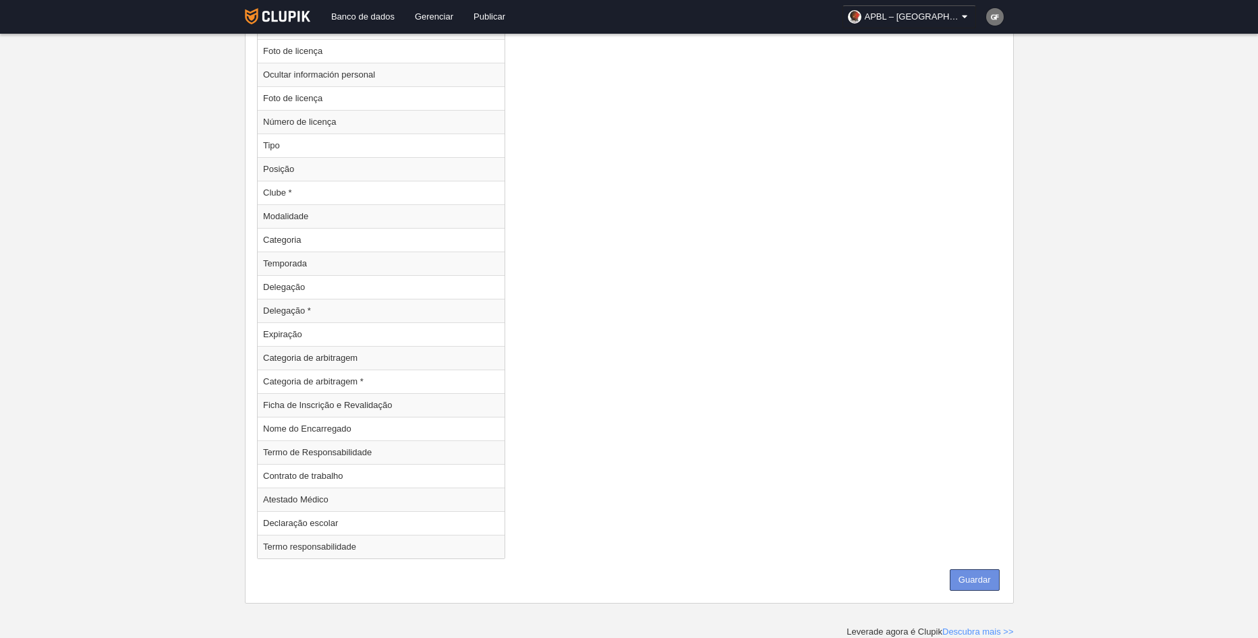
click at [962, 579] on button "Guardar" at bounding box center [975, 580] width 50 height 22
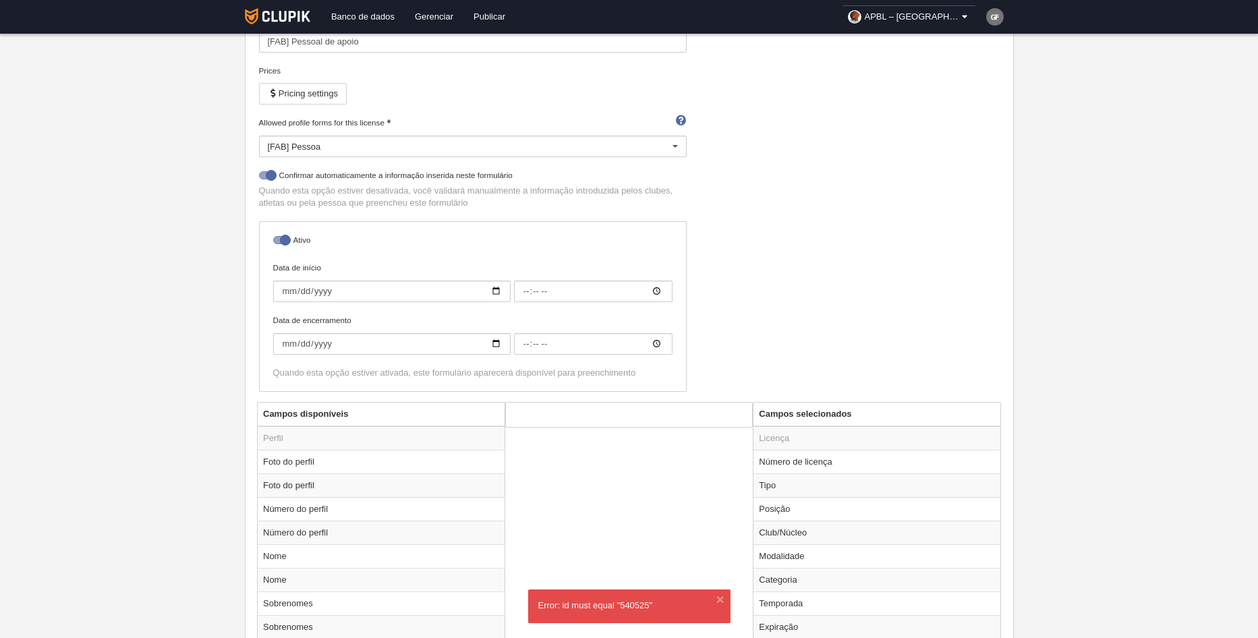
scroll to position [152, 0]
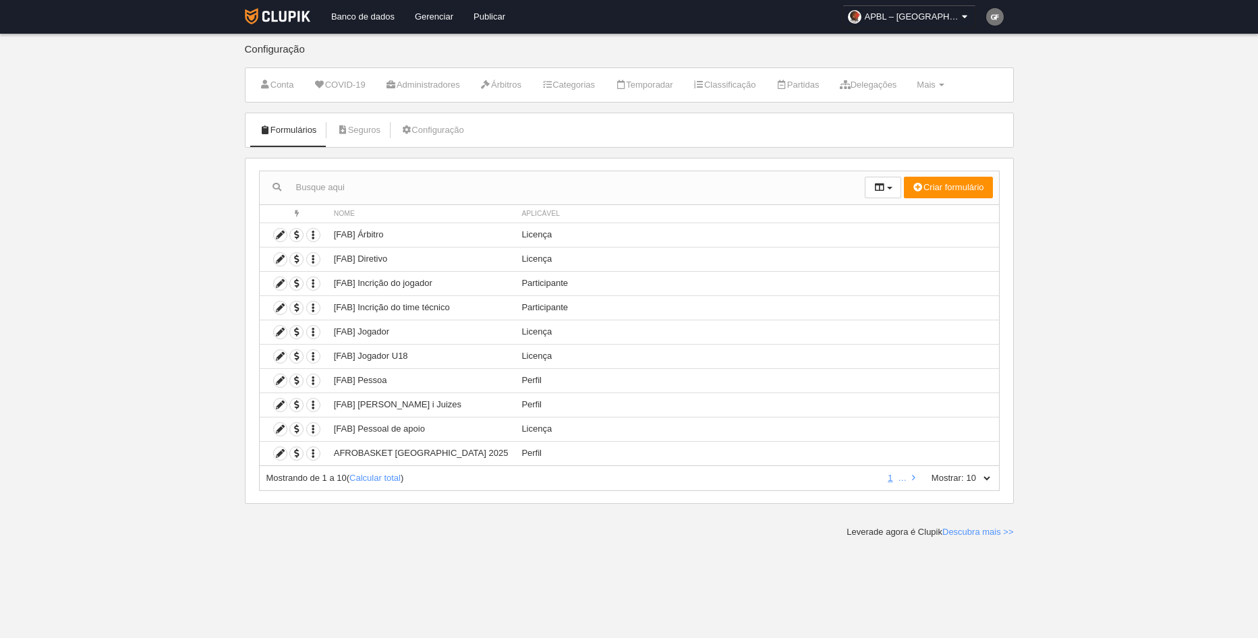
click at [984, 480] on select "10 25 50 100 500" at bounding box center [978, 478] width 28 height 12
select select "500"
click at [964, 472] on select "10 25 50 100 500" at bounding box center [978, 478] width 28 height 12
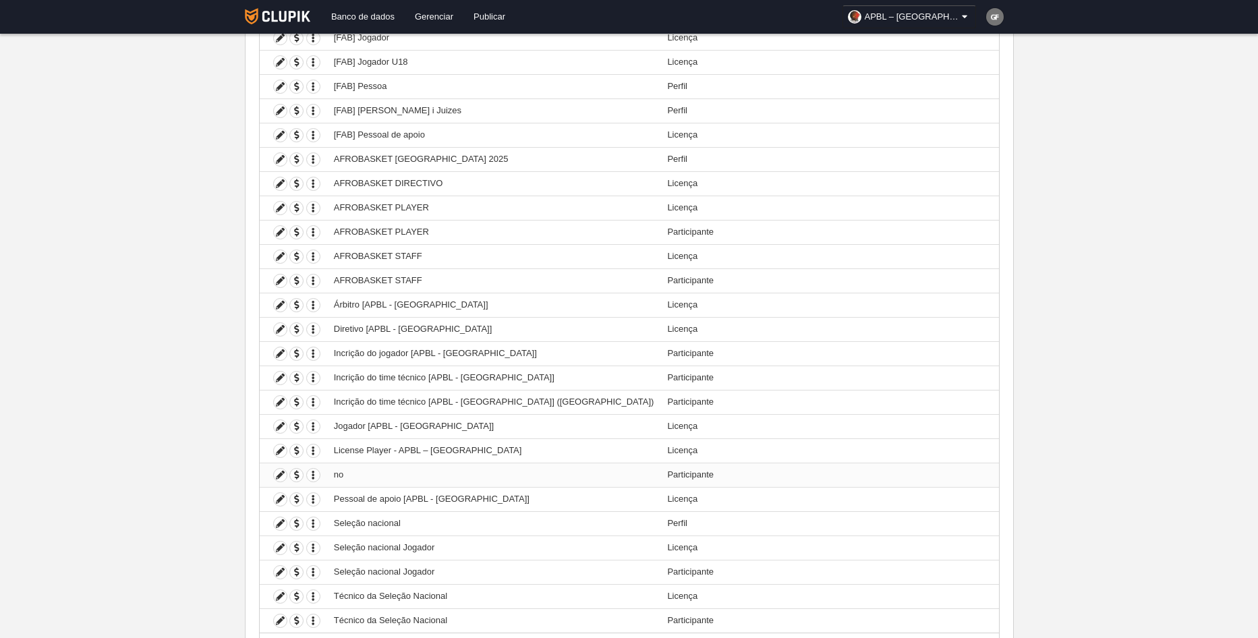
scroll to position [362, 0]
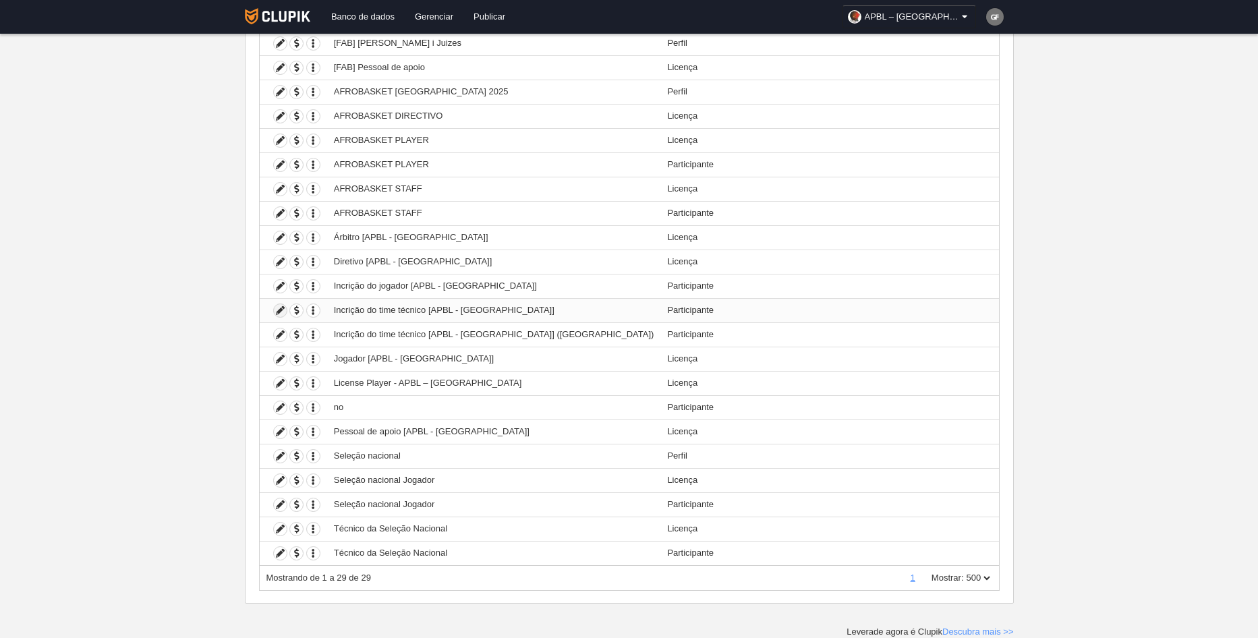
click at [283, 314] on icon at bounding box center [280, 310] width 13 height 13
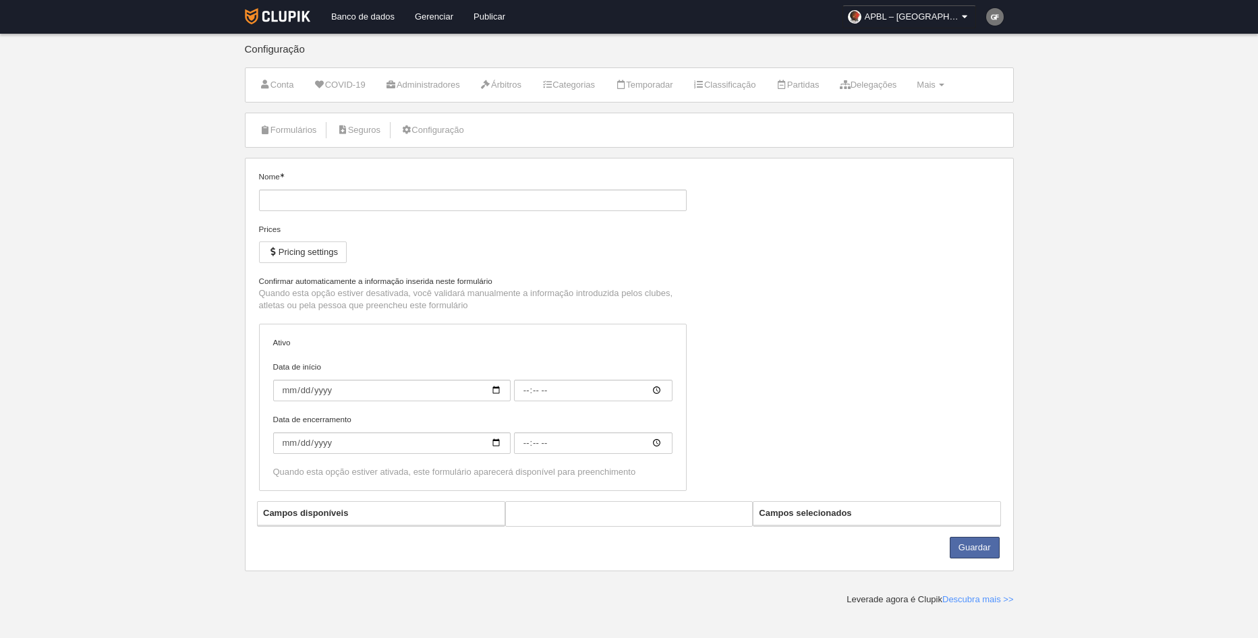
type input "Incrição do time técnico [APBL - [GEOGRAPHIC_DATA]]"
checkbox input "true"
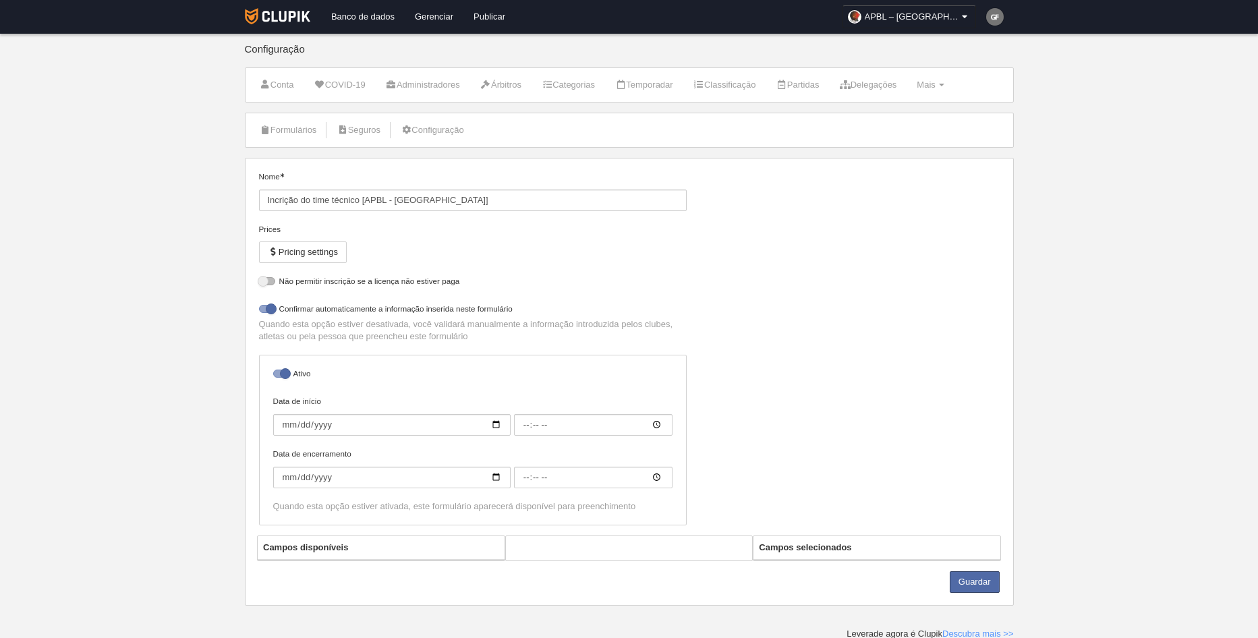
select select "selected"
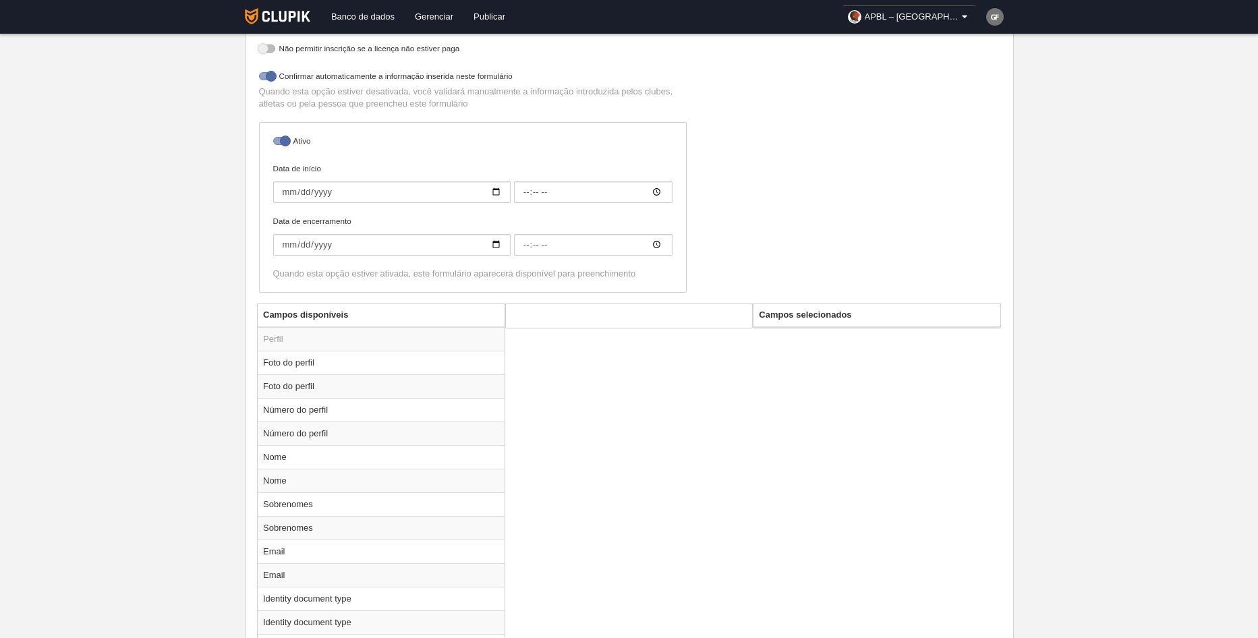
scroll to position [337, 0]
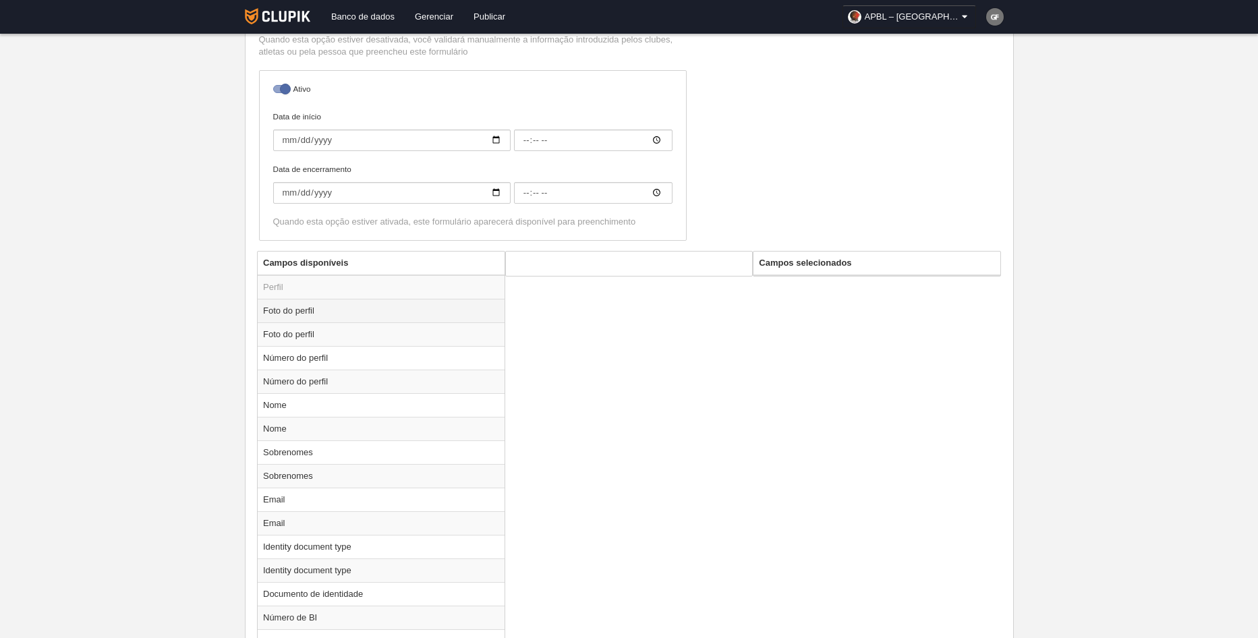
click at [324, 308] on td "Foto do perfil" at bounding box center [381, 311] width 247 height 24
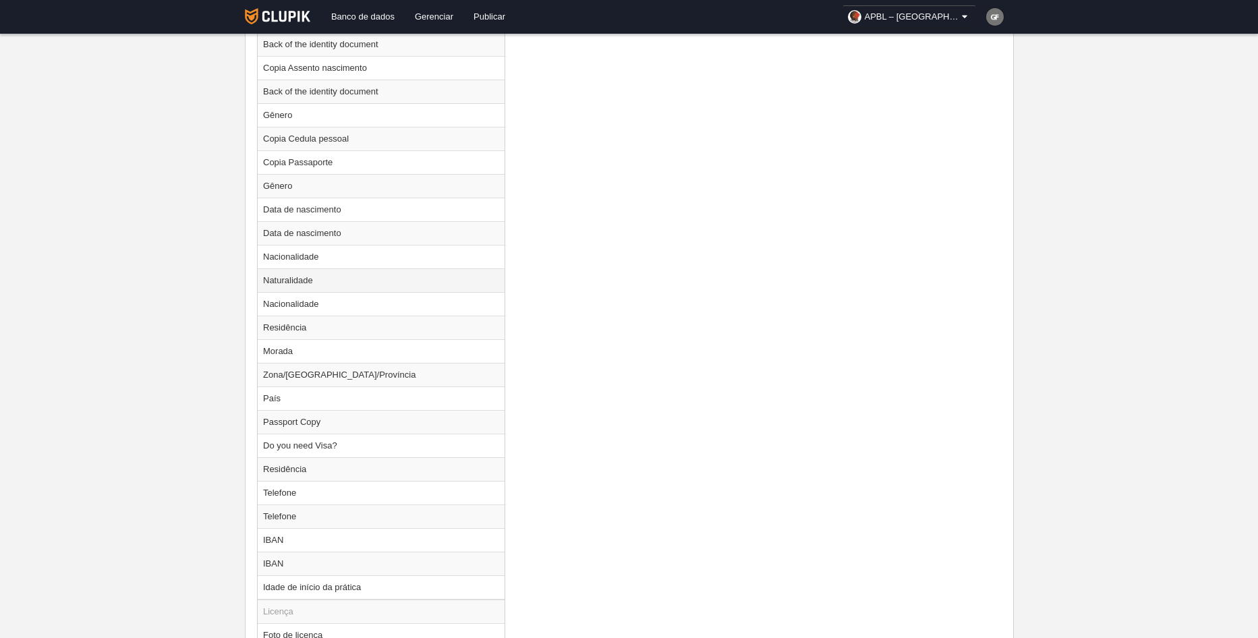
scroll to position [1349, 0]
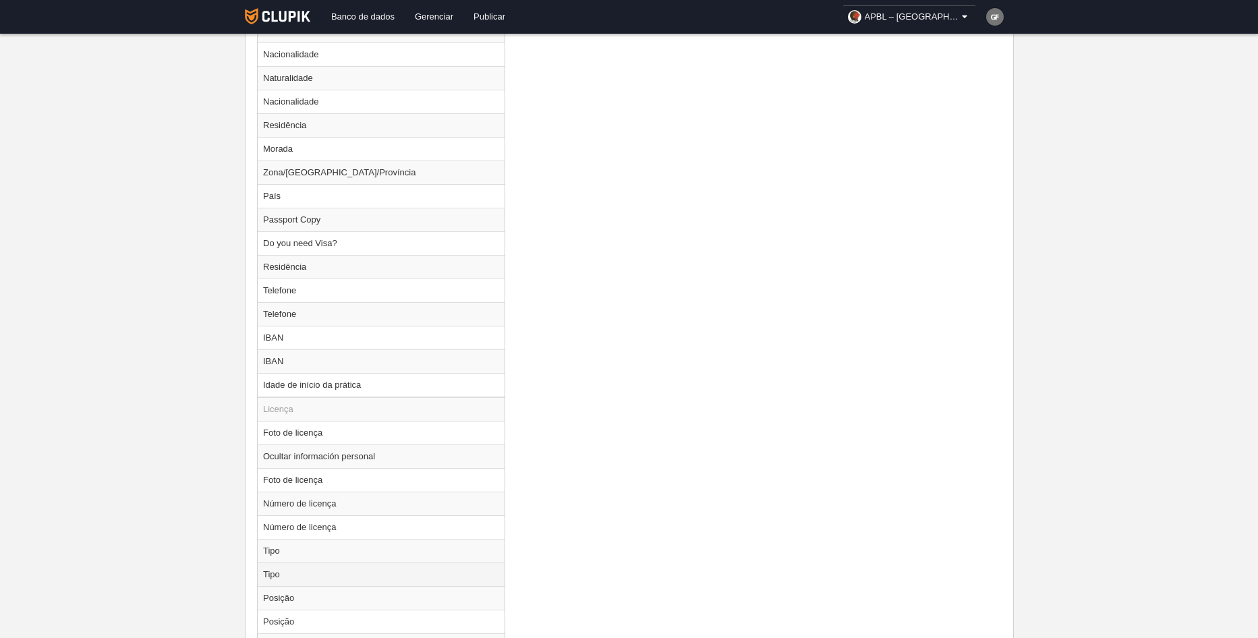
click at [312, 578] on td "Tipo" at bounding box center [381, 575] width 247 height 24
radio input "false"
radio input "true"
select select
click at [321, 550] on td "Tipo" at bounding box center [381, 551] width 247 height 24
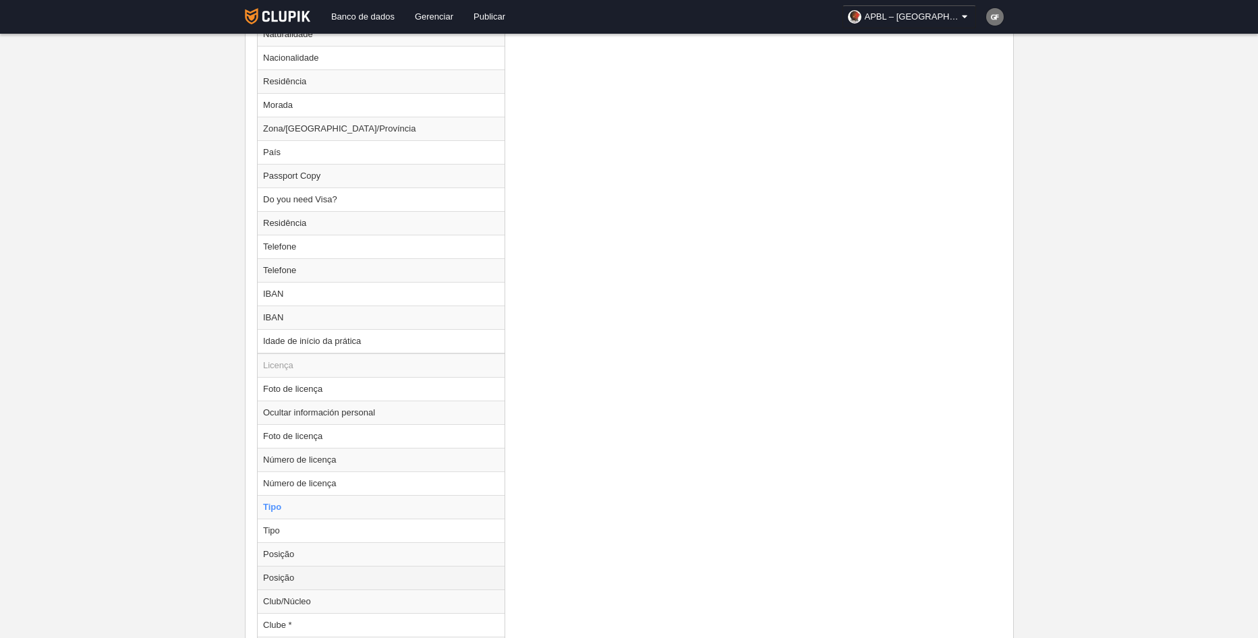
scroll to position [1417, 0]
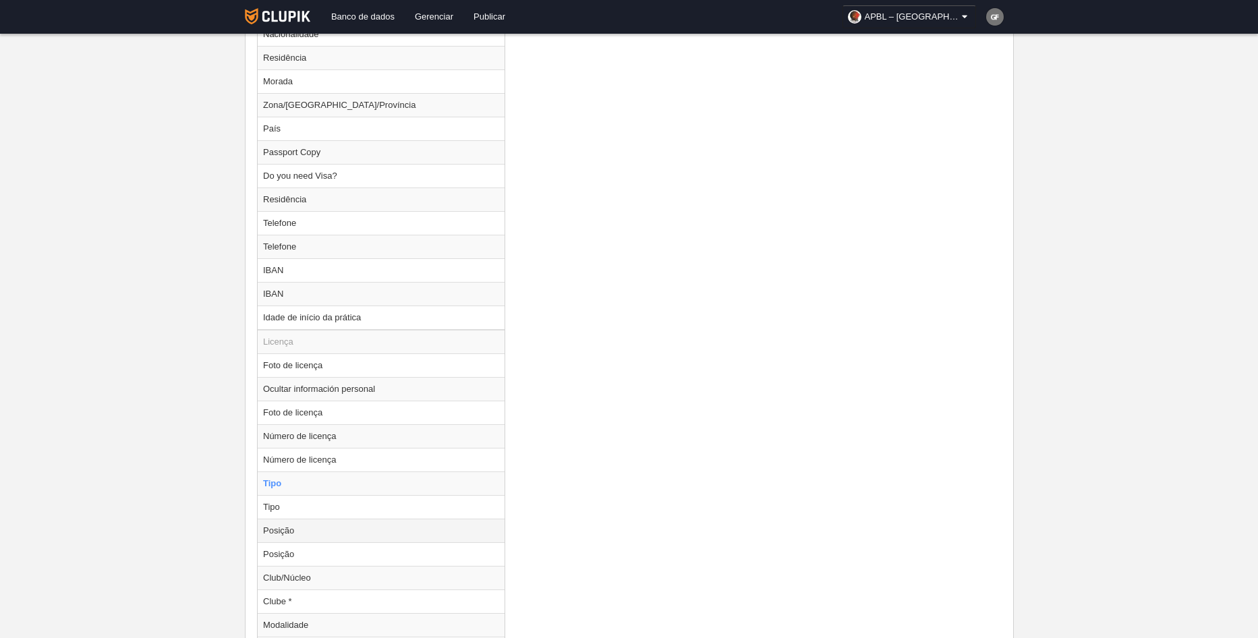
click at [323, 532] on td "Posição" at bounding box center [381, 531] width 247 height 24
radio input "false"
radio input "true"
select select
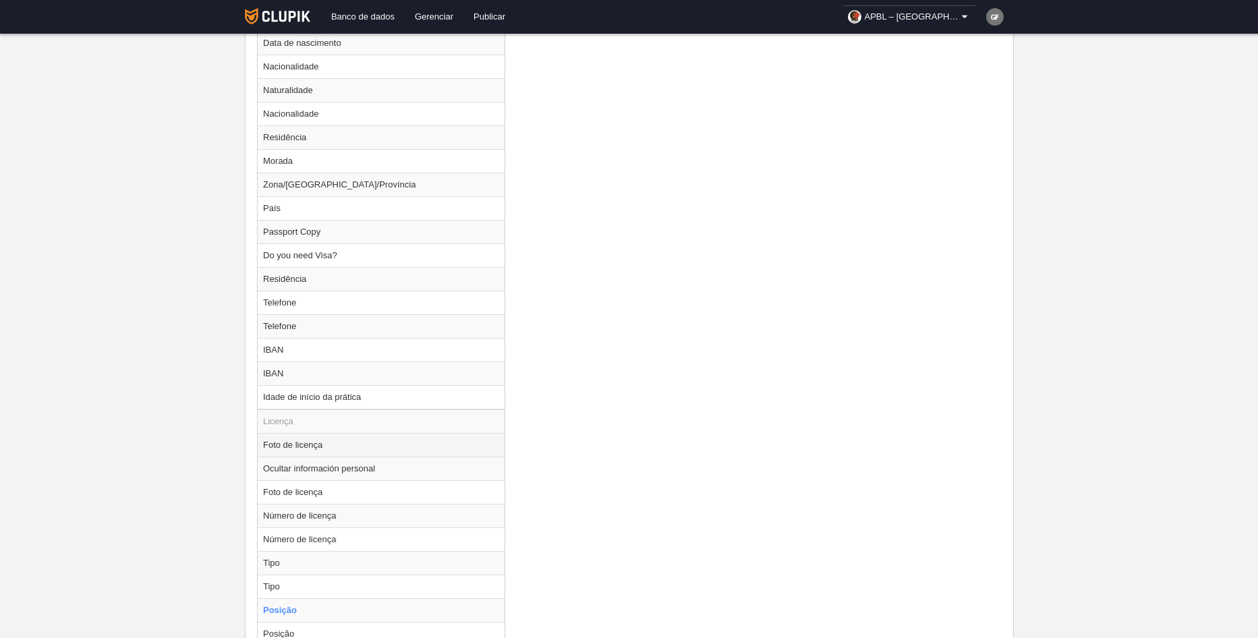
scroll to position [1349, 0]
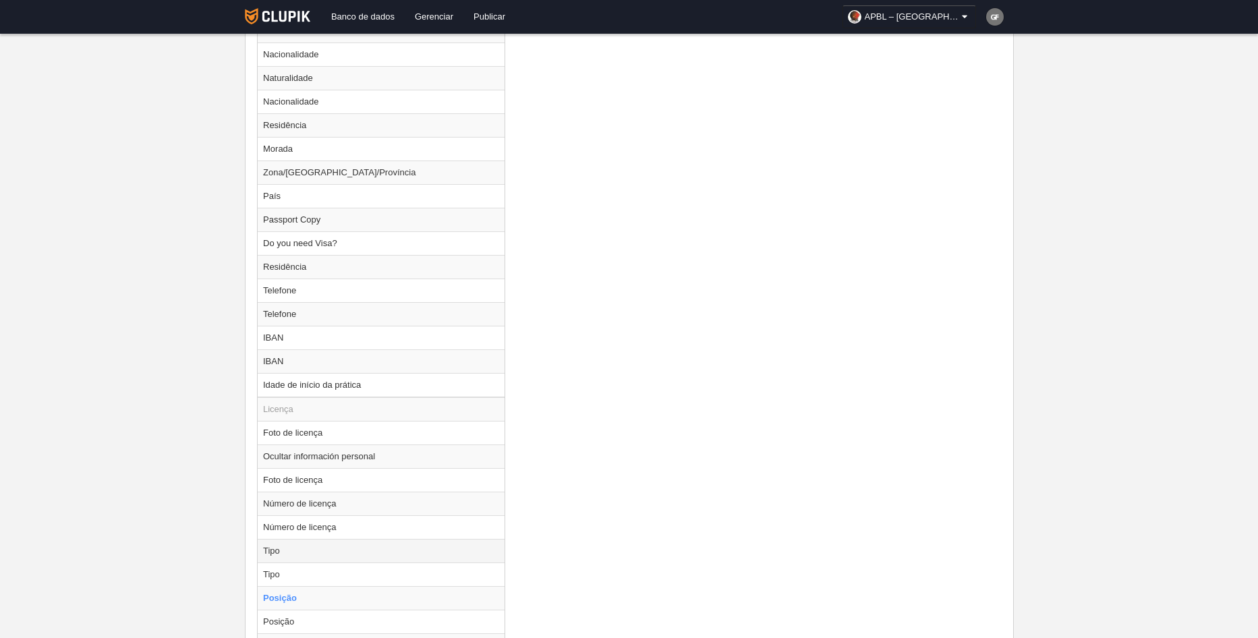
click at [315, 548] on td "Tipo" at bounding box center [381, 551] width 247 height 24
radio input "true"
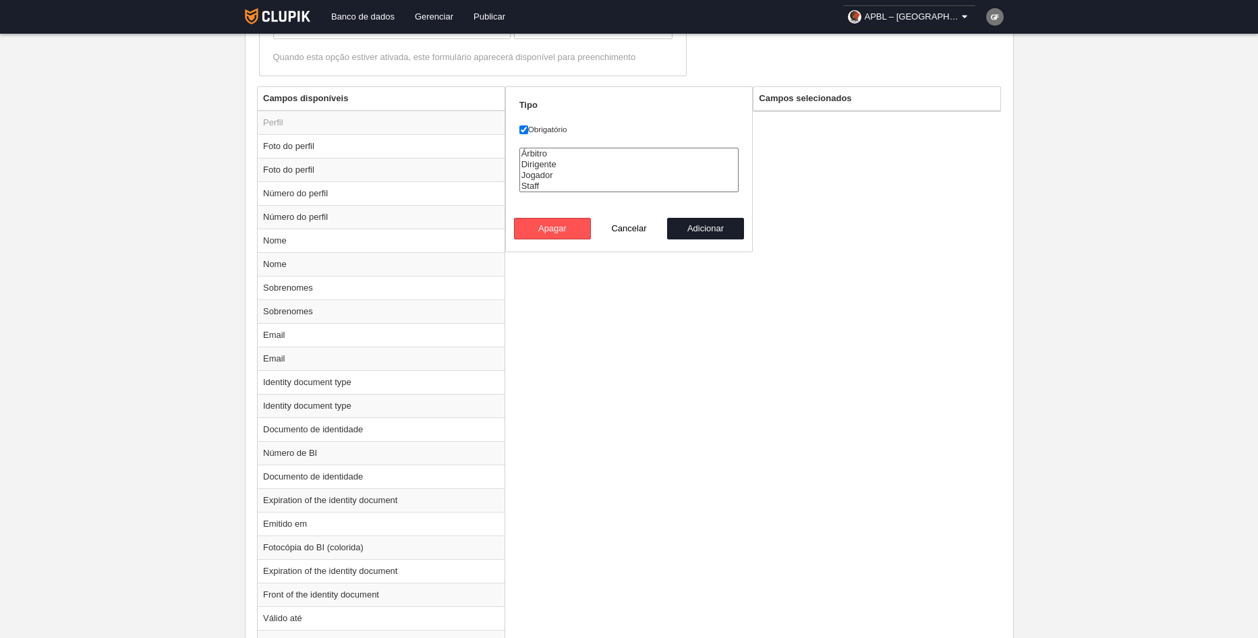
scroll to position [472, 0]
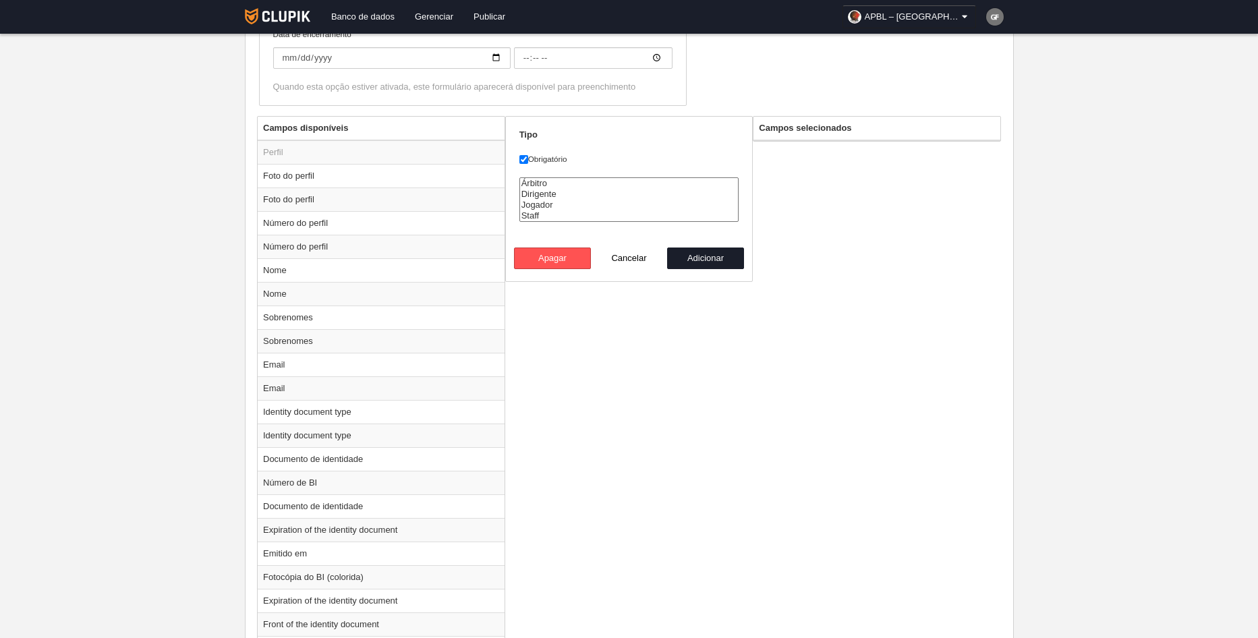
select select "staff"
click at [547, 215] on option "Staff" at bounding box center [629, 216] width 219 height 11
click at [710, 256] on button "Adicionar" at bounding box center [705, 259] width 77 height 22
radio input "false"
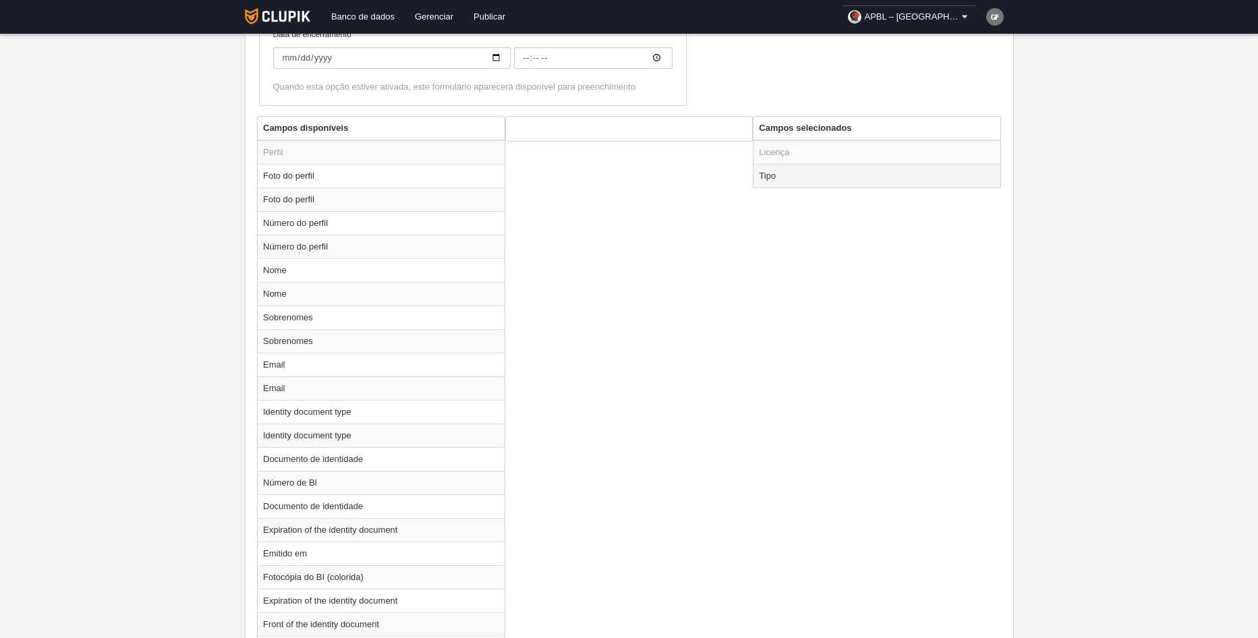
click at [781, 179] on td "Tipo" at bounding box center [877, 176] width 247 height 24
radio input "true"
select select "staff"
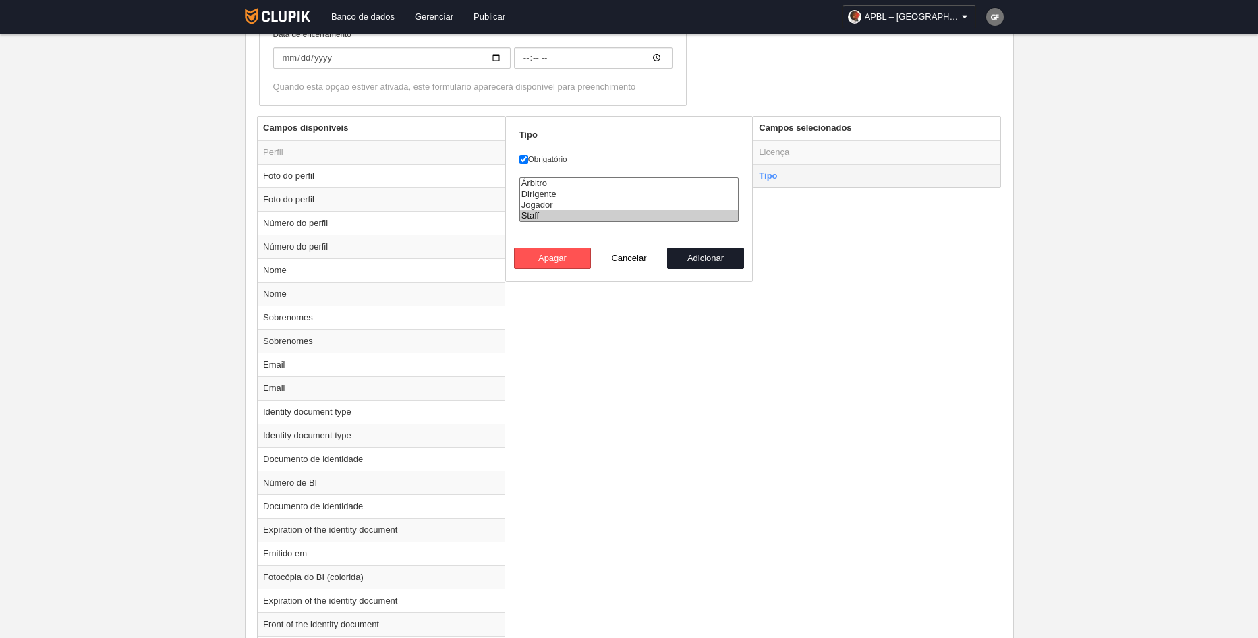
click at [781, 179] on td "Tipo" at bounding box center [877, 176] width 247 height 24
click at [714, 259] on button "Adicionar" at bounding box center [705, 259] width 77 height 22
radio input "false"
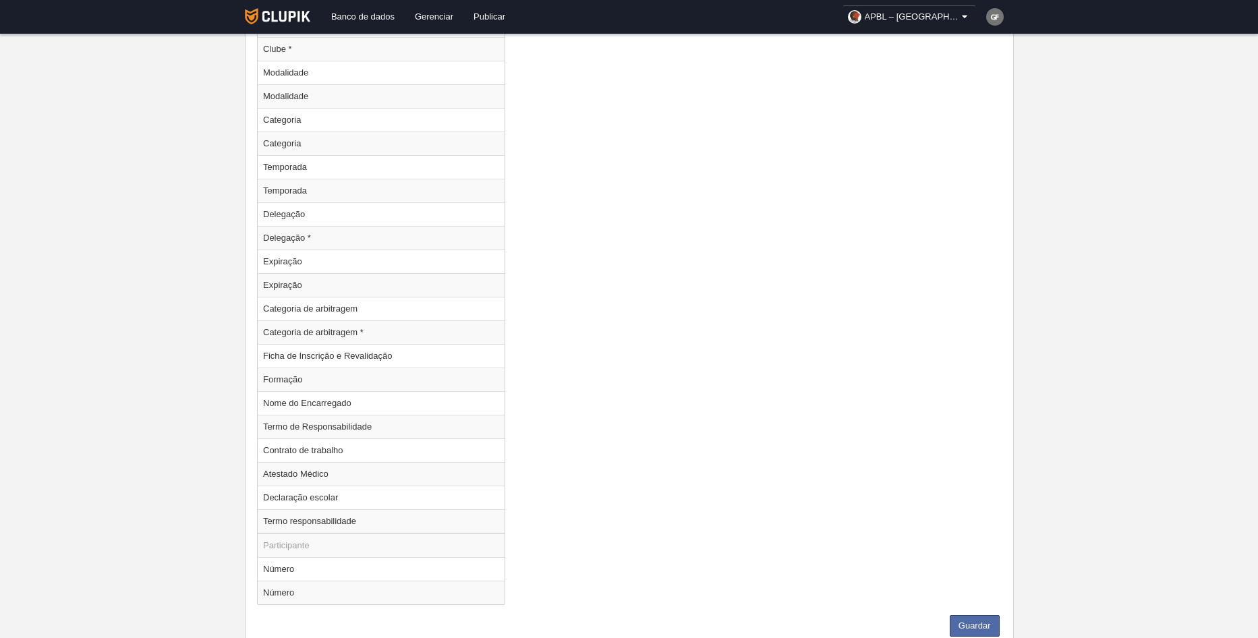
scroll to position [1992, 0]
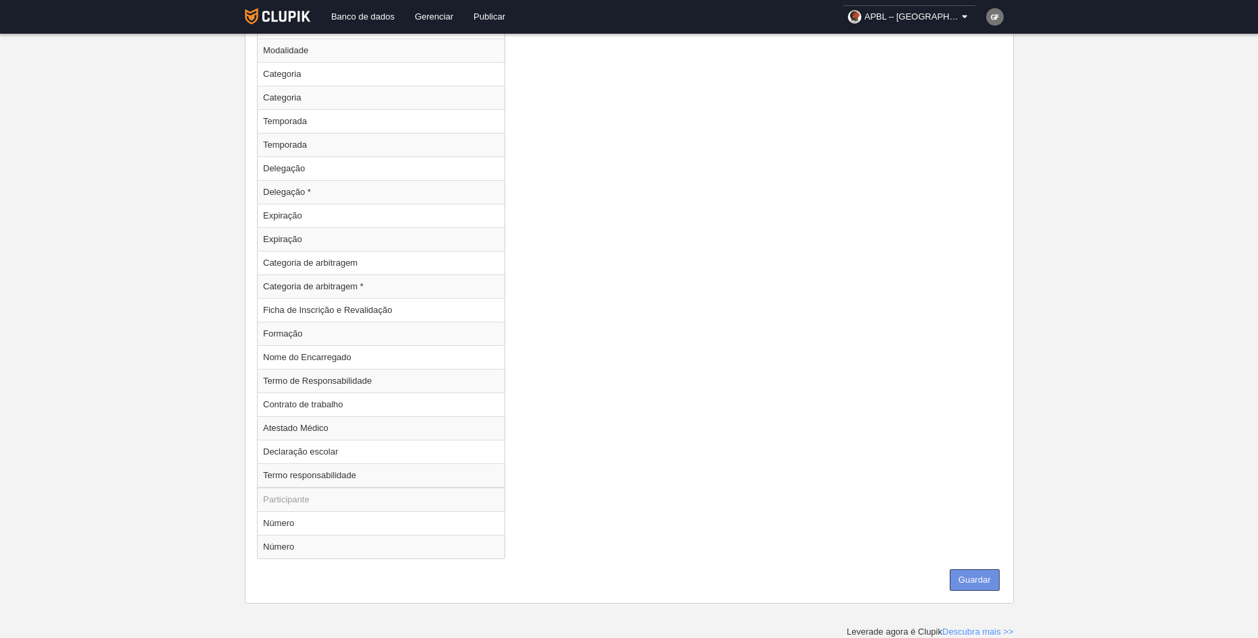
click at [986, 576] on button "Guardar" at bounding box center [975, 580] width 50 height 22
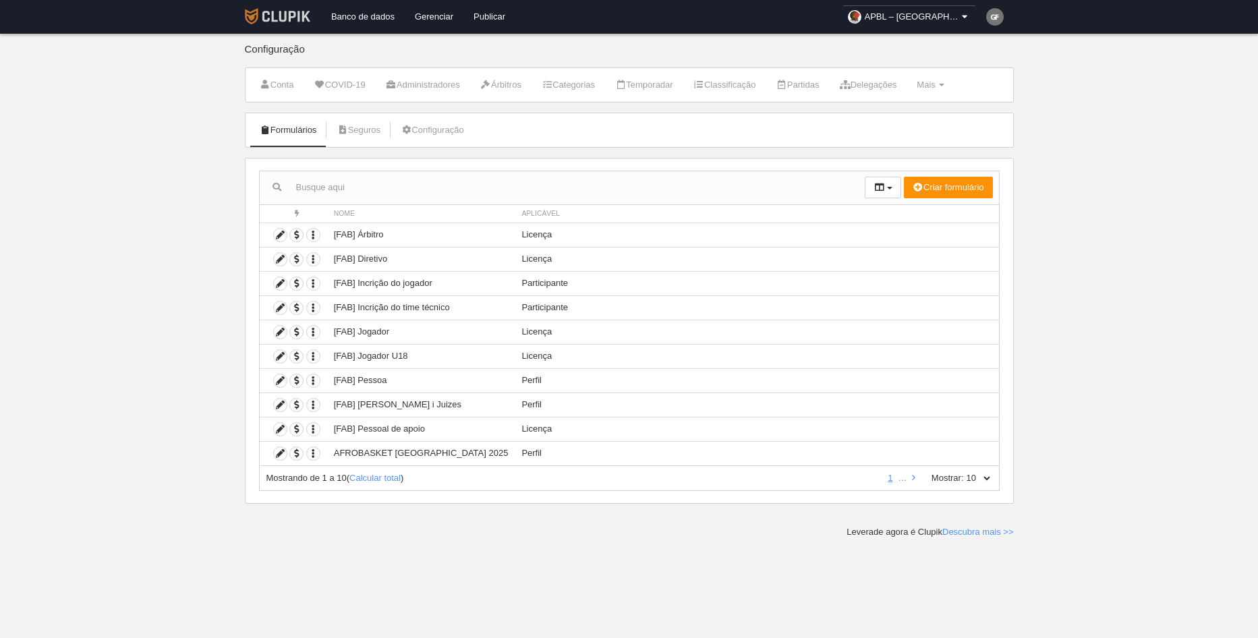
click at [287, 13] on img at bounding box center [277, 16] width 65 height 16
